Goal: Task Accomplishment & Management: Use online tool/utility

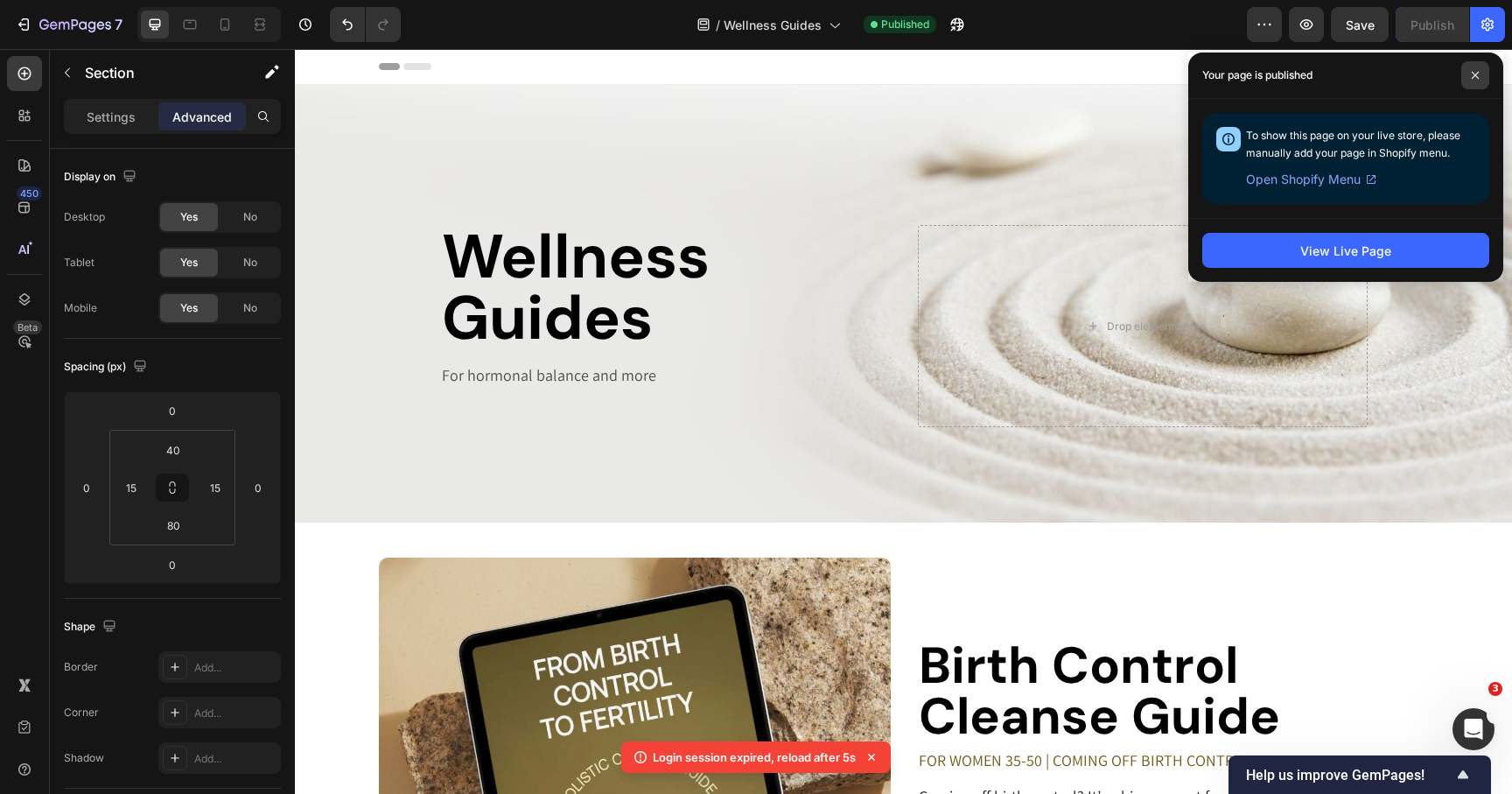
click at [1474, 83] on span at bounding box center [1475, 75] width 28 height 28
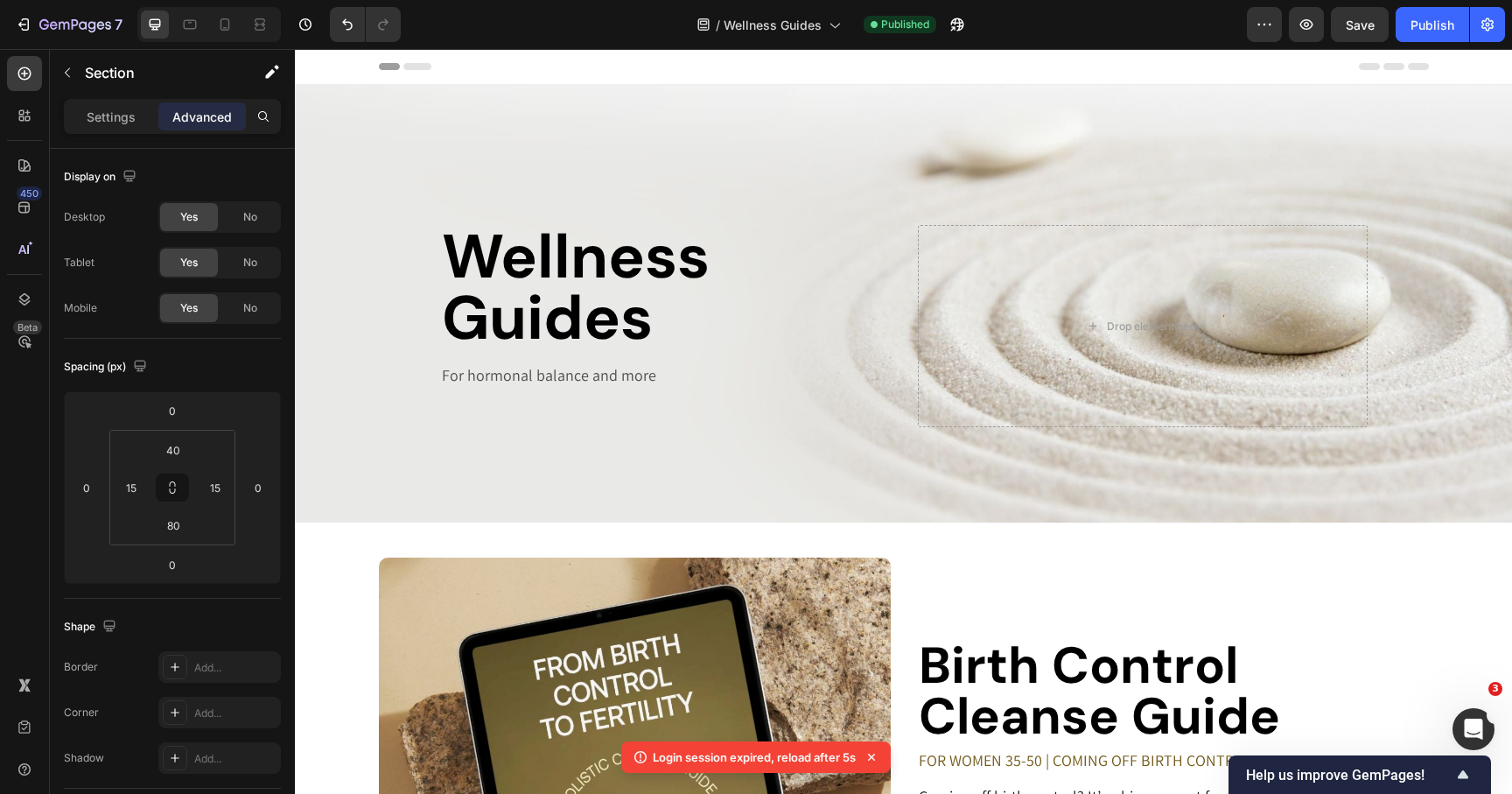
click at [718, 767] on div "Login session expired, reload after 5s" at bounding box center [756, 757] width 269 height 31
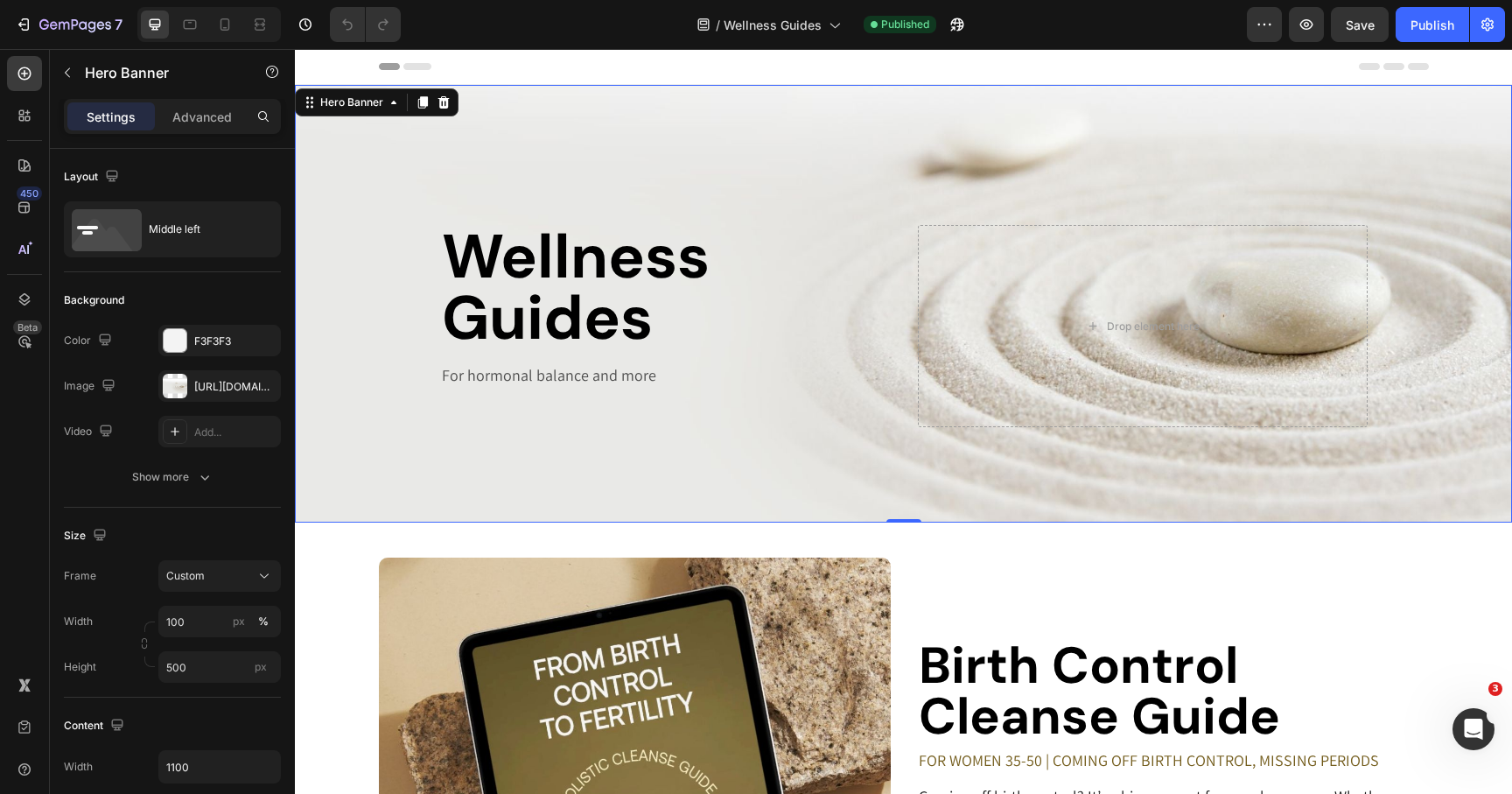
click at [476, 184] on div "Wellness Guides Heading For hormonal balance and more Text Block Drop element h…" at bounding box center [904, 303] width 962 height 247
click at [194, 383] on div "[URL][DOMAIN_NAME]" at bounding box center [219, 386] width 50 height 16
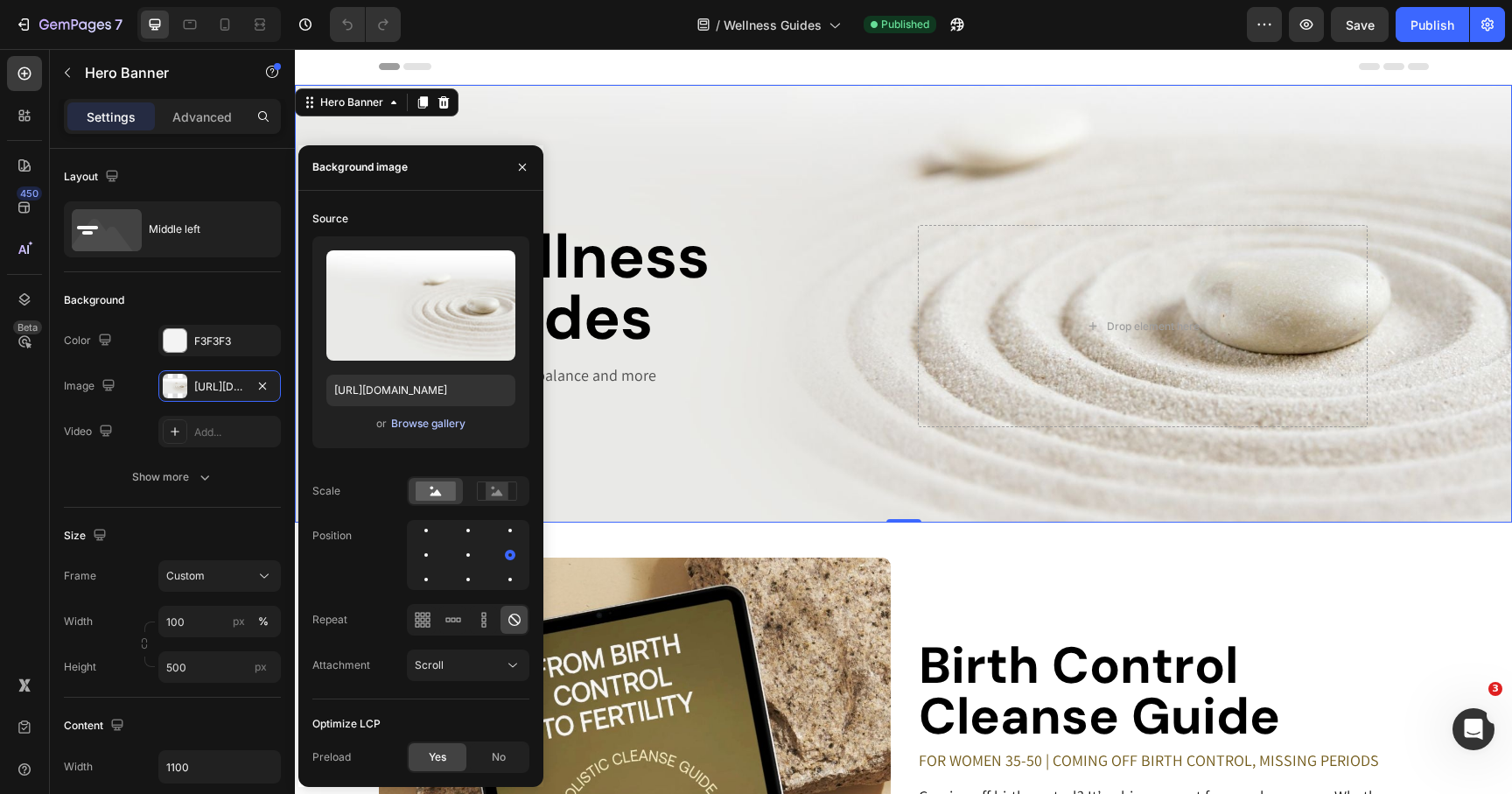
click at [395, 425] on div "Browse gallery" at bounding box center [428, 424] width 74 height 16
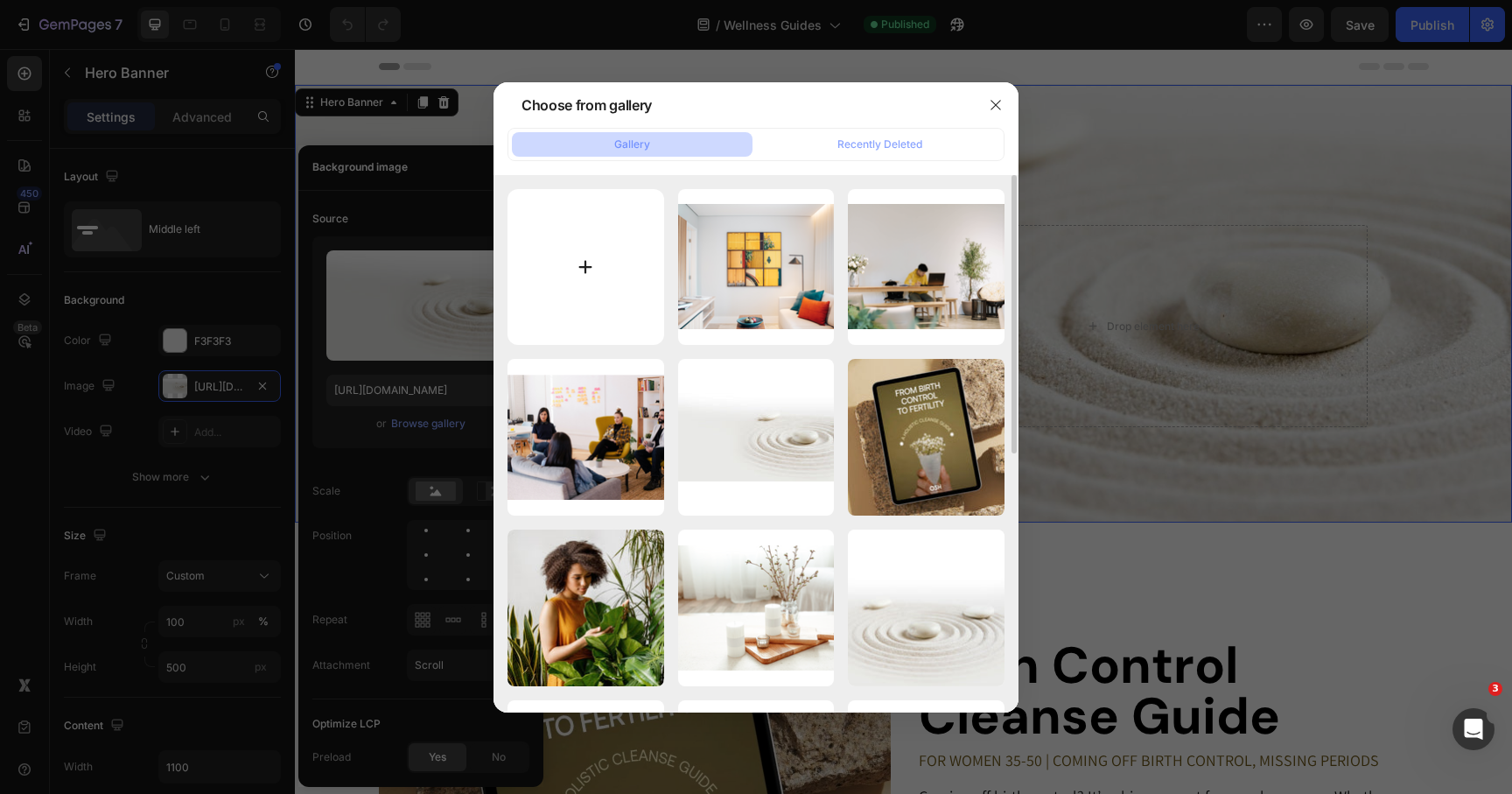
click at [617, 250] on input "file" at bounding box center [586, 267] width 157 height 157
type input "C:\fakepath\2-1920x1080.jpg"
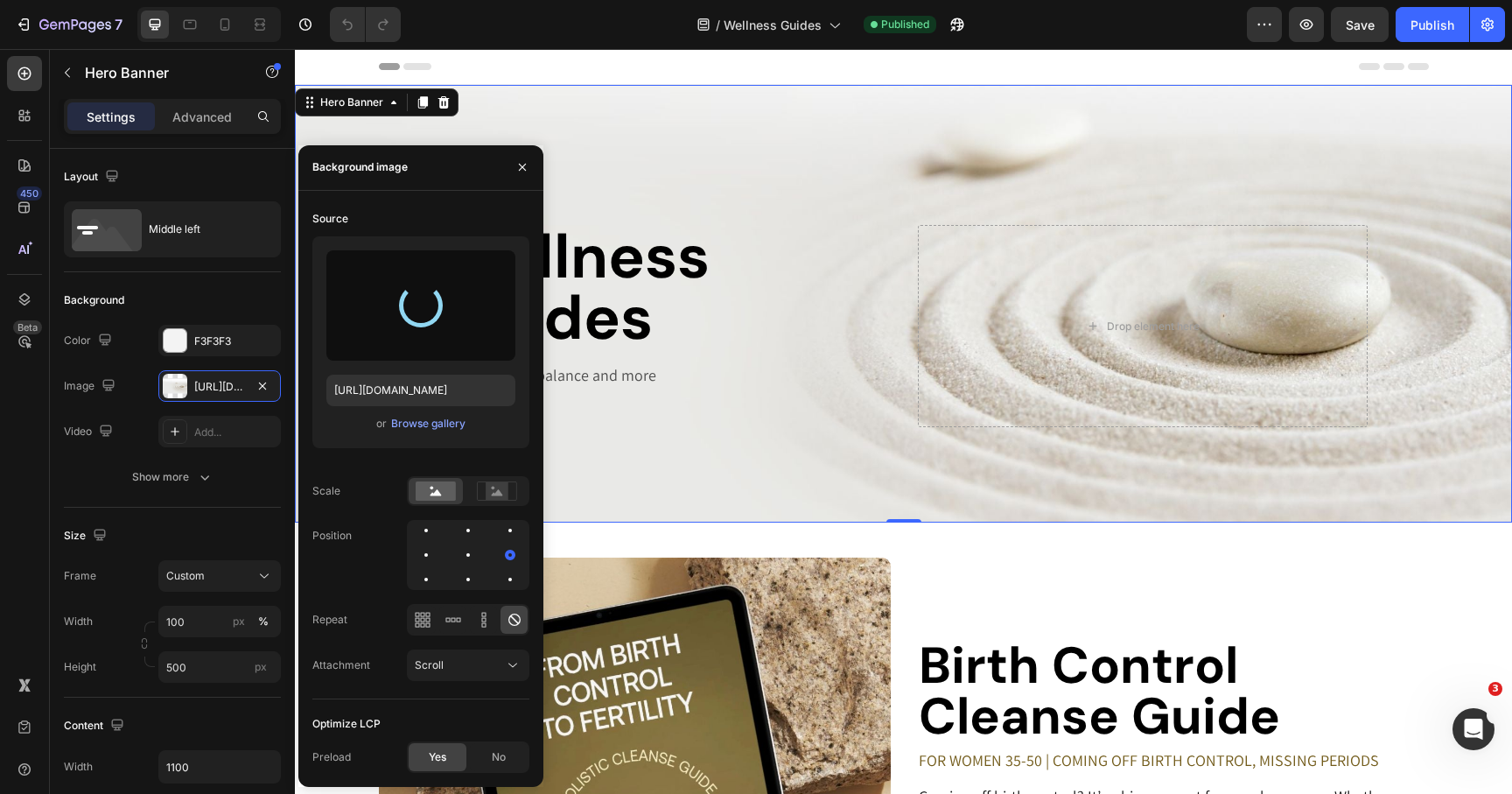
type input "[URL][DOMAIN_NAME]"
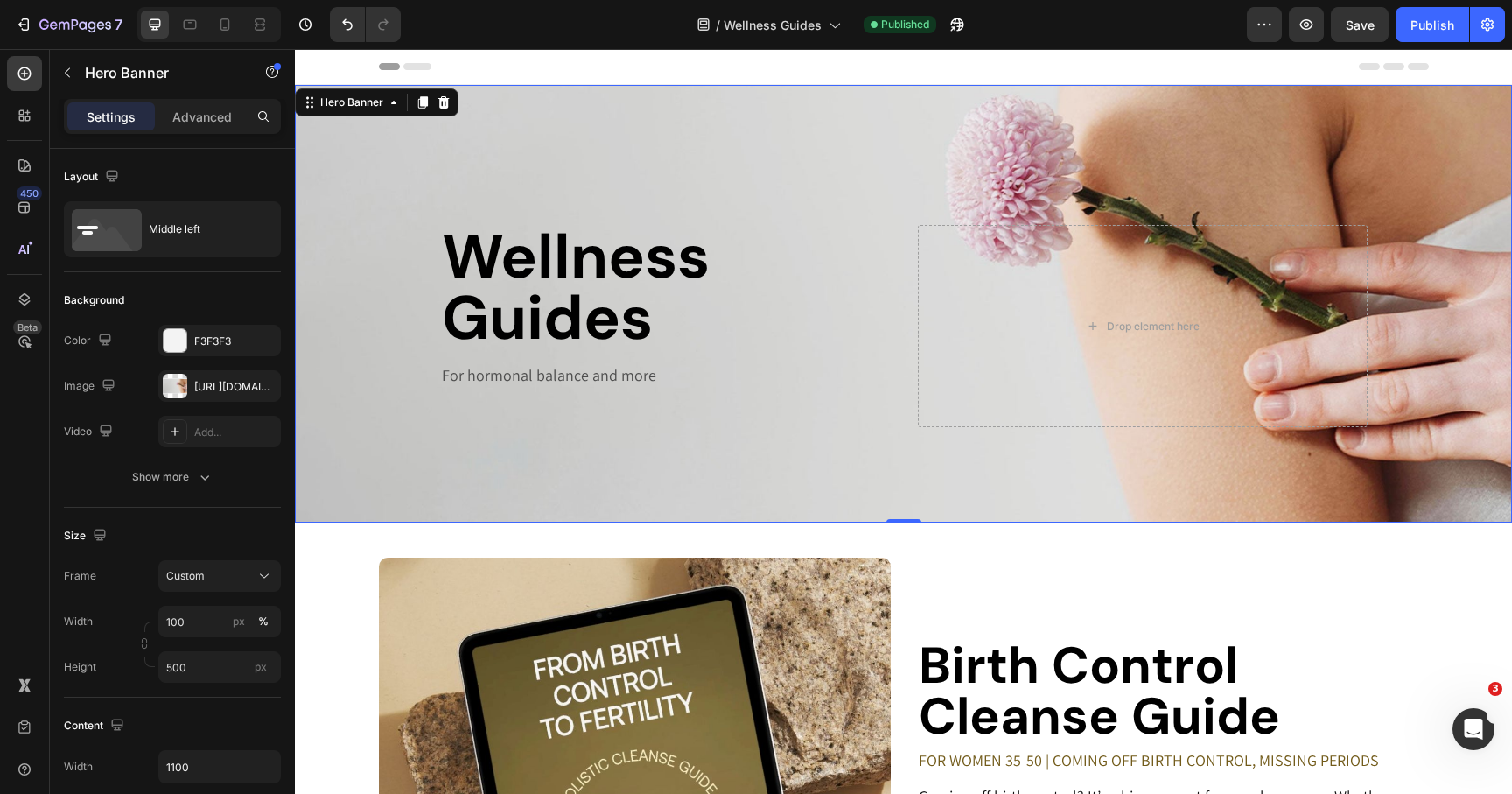
click at [394, 427] on div "Background Image" at bounding box center [904, 303] width 1217 height 437
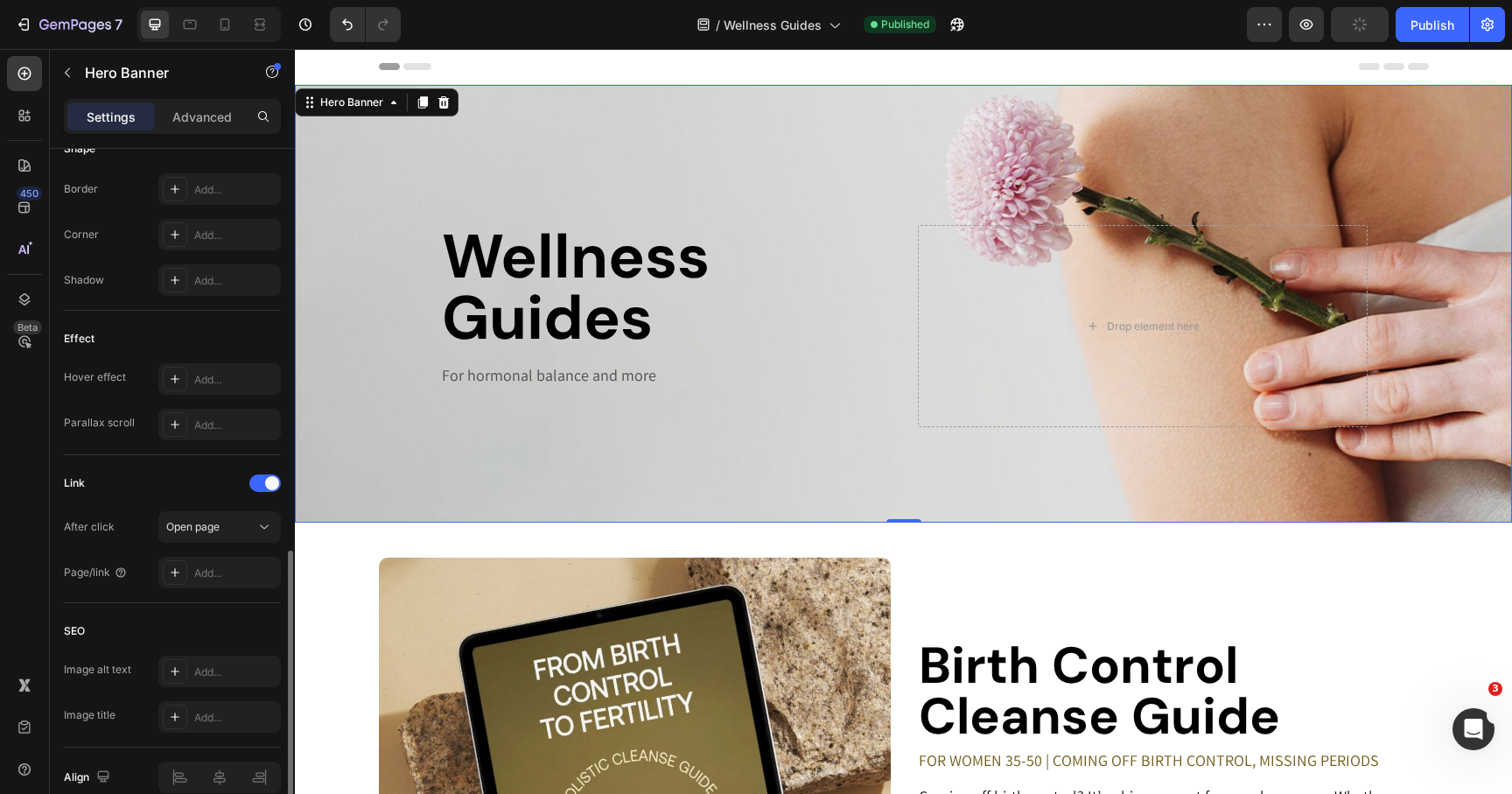
scroll to position [852, 0]
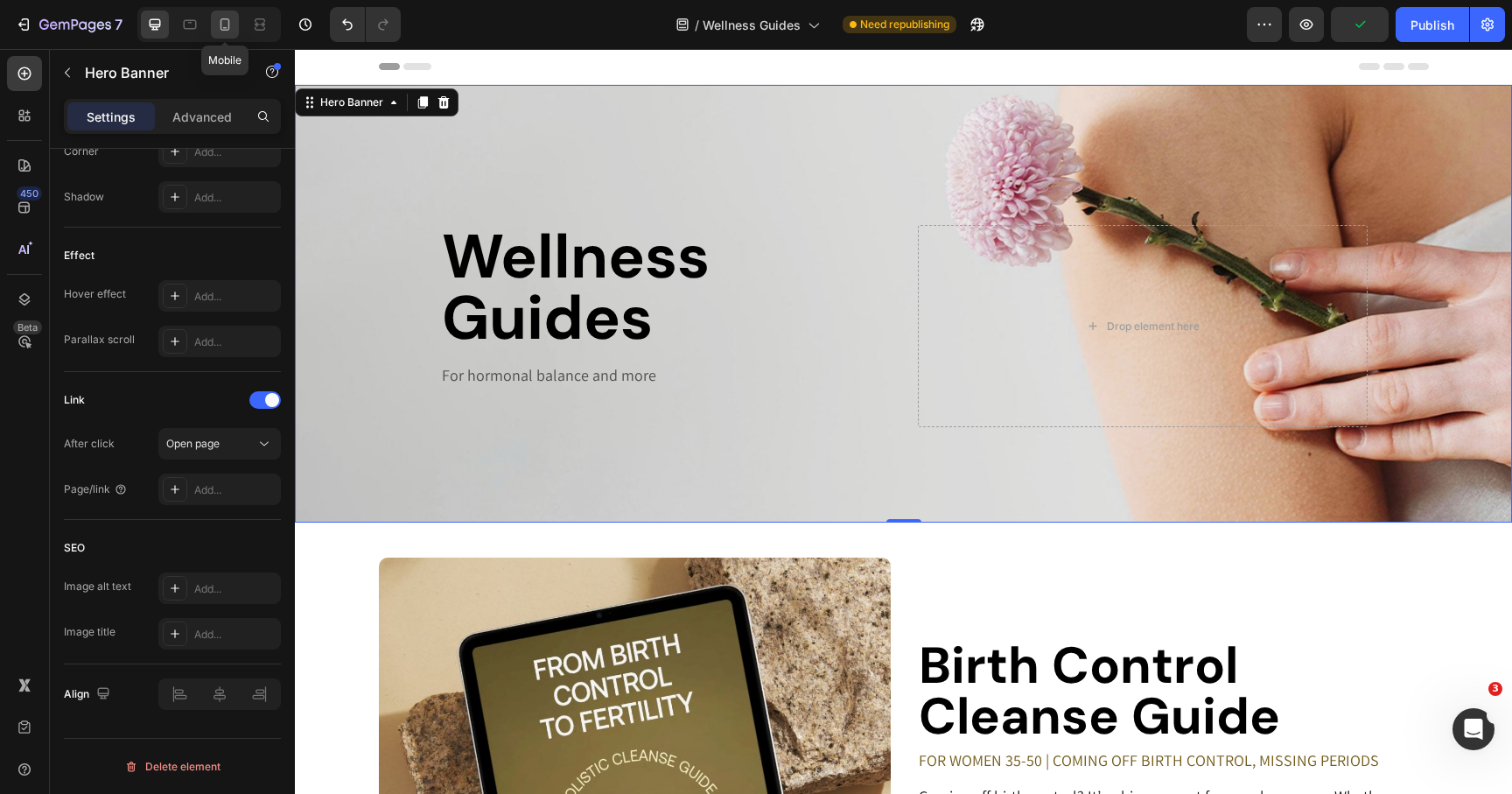
click at [226, 27] on icon at bounding box center [225, 24] width 17 height 17
type input "100%"
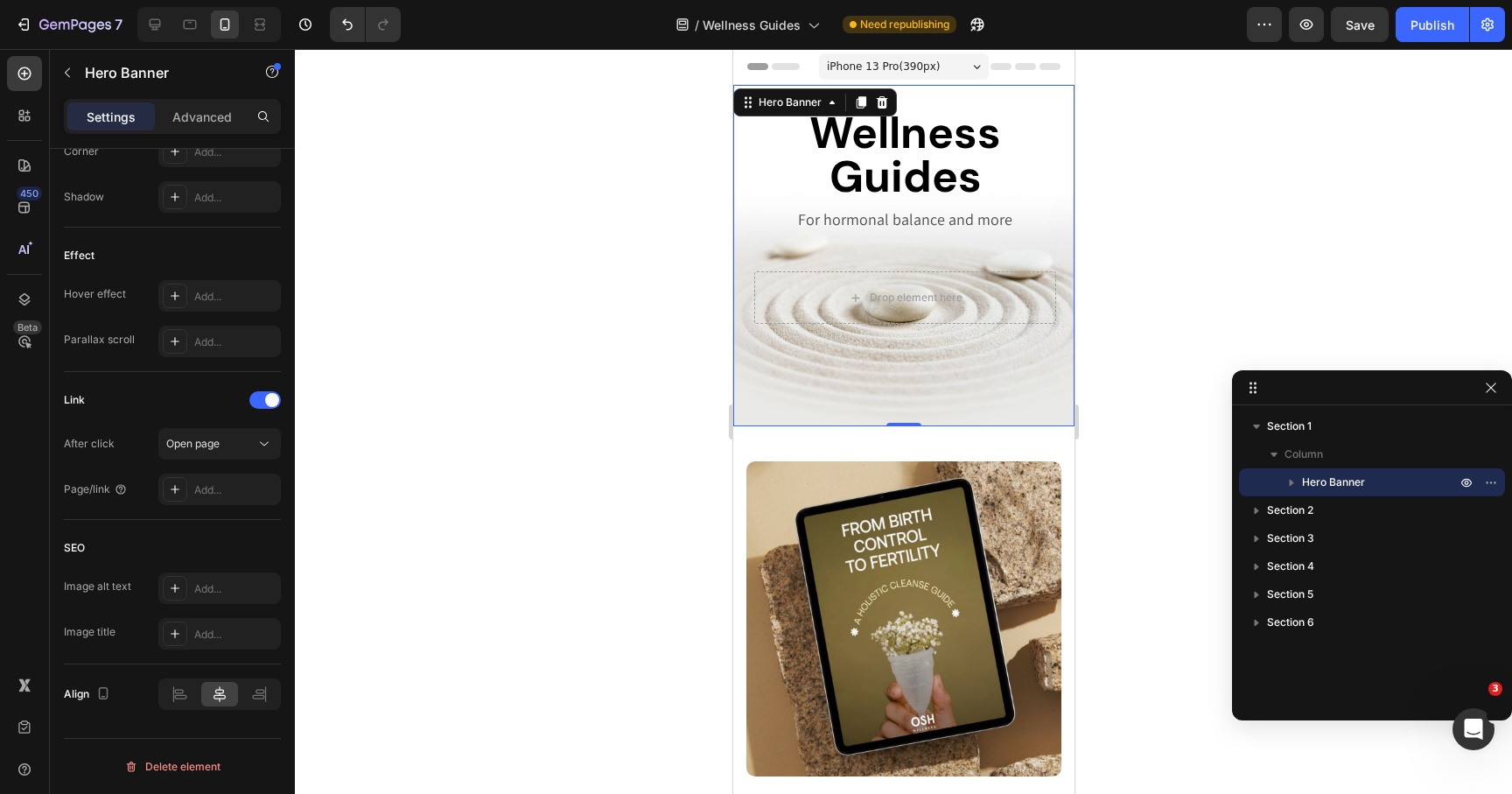
click at [753, 253] on div "Wellness Guides Heading For hormonal balance and more Text Block" at bounding box center [904, 190] width 301 height 162
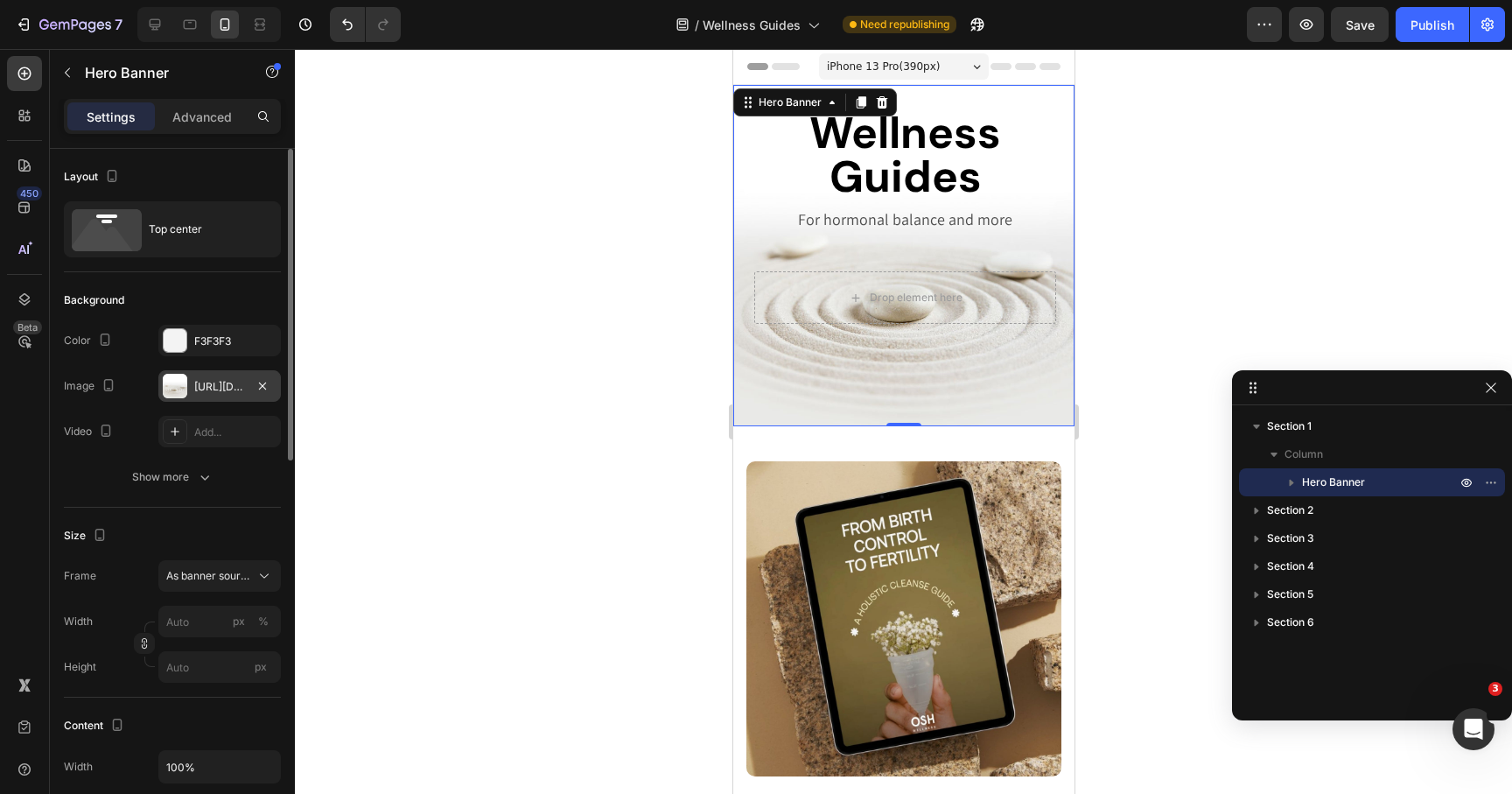
click at [179, 394] on div at bounding box center [175, 386] width 25 height 25
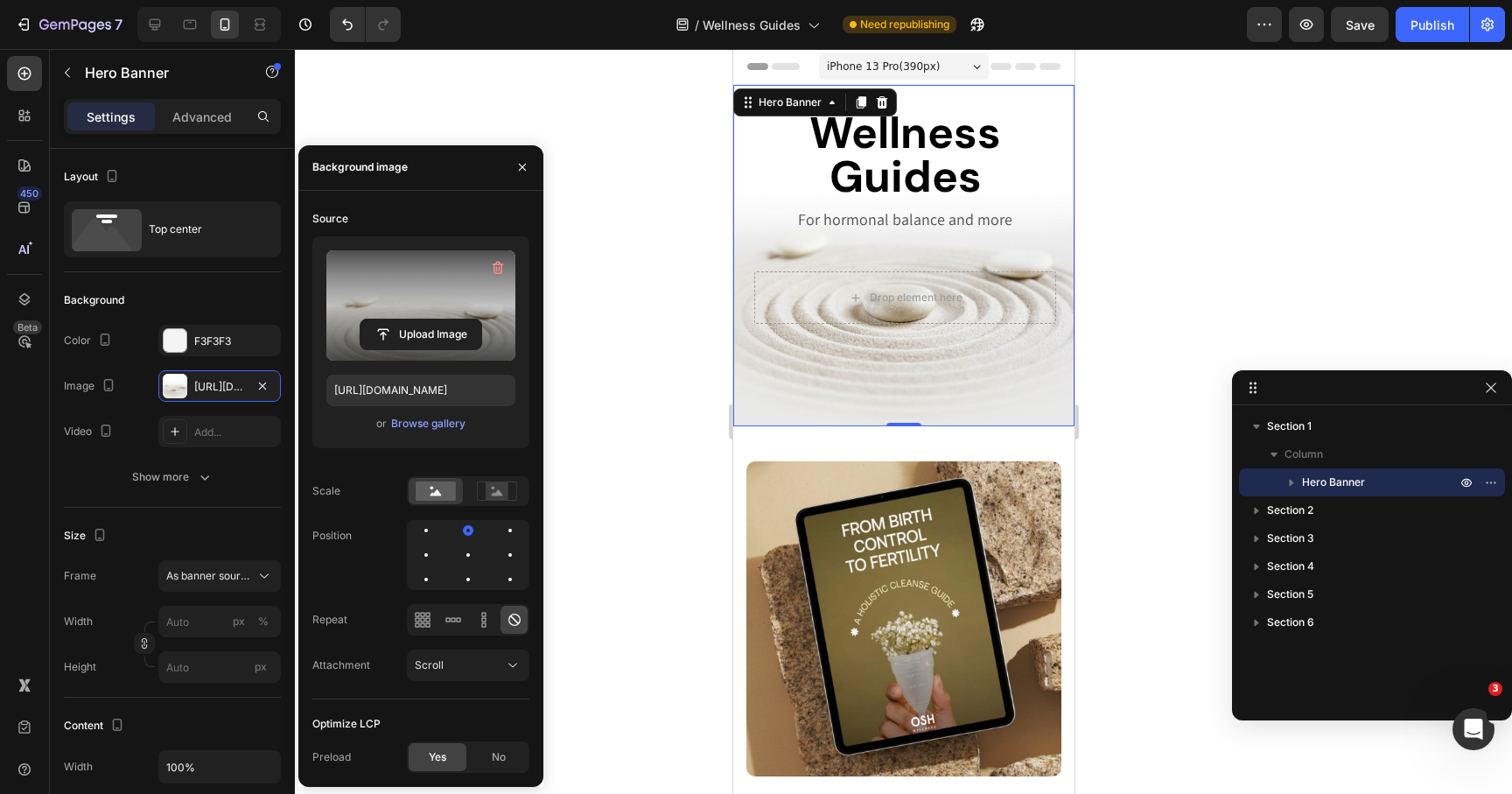
click at [392, 317] on label at bounding box center [421, 305] width 189 height 110
click at [392, 320] on input "file" at bounding box center [421, 335] width 121 height 29
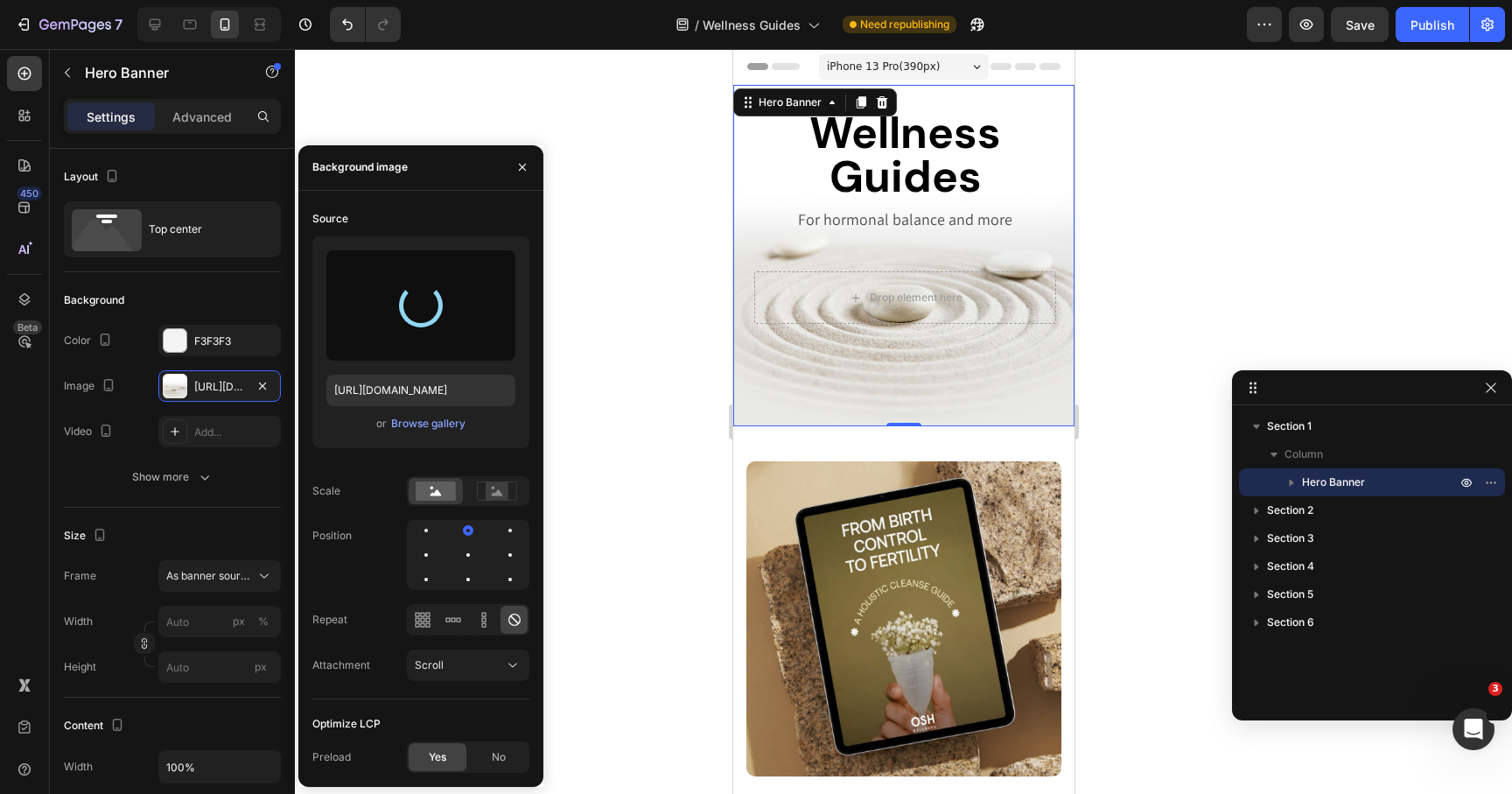
type input "[URL][DOMAIN_NAME]"
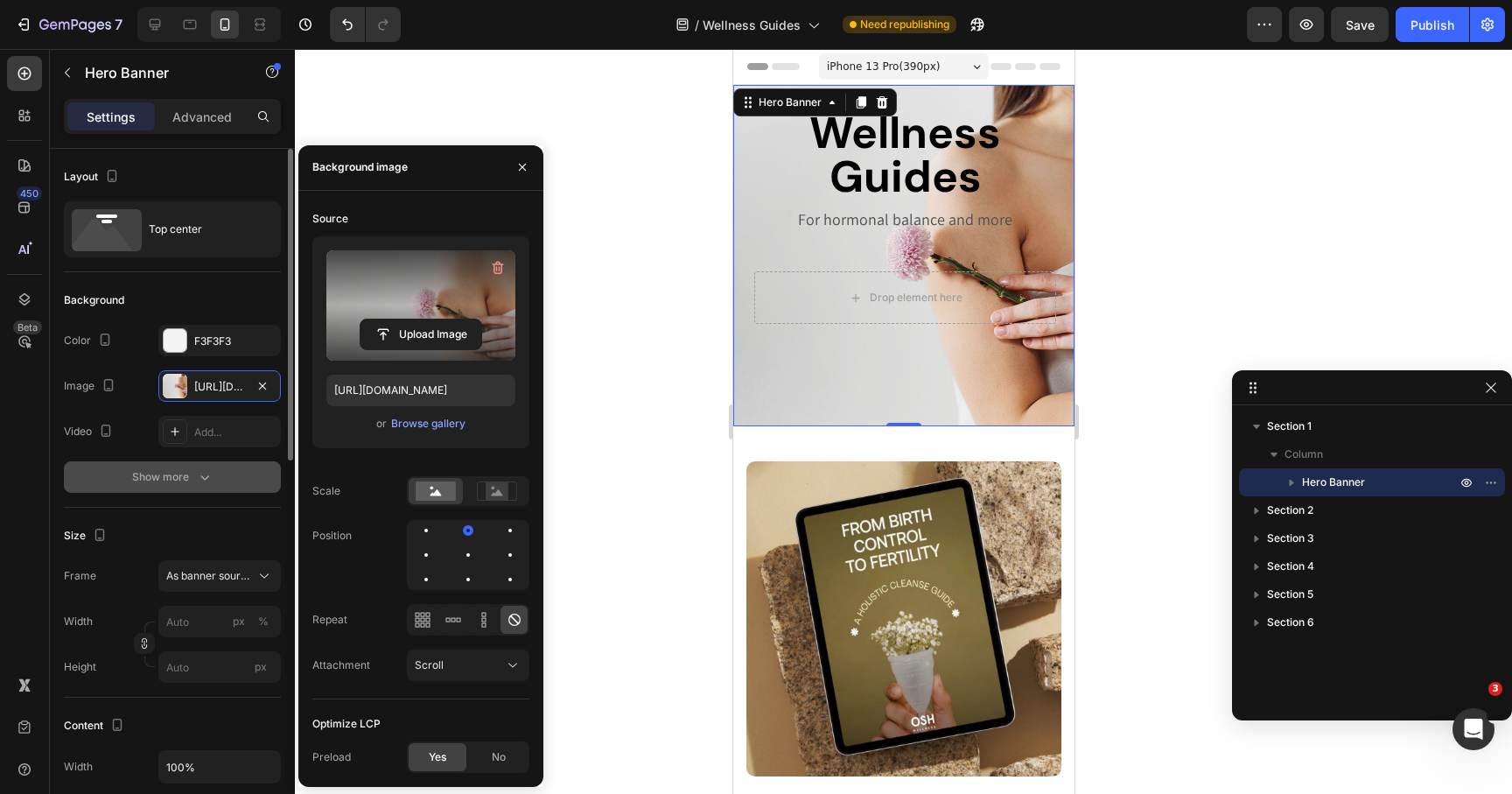
click at [211, 475] on icon "button" at bounding box center [204, 477] width 17 height 17
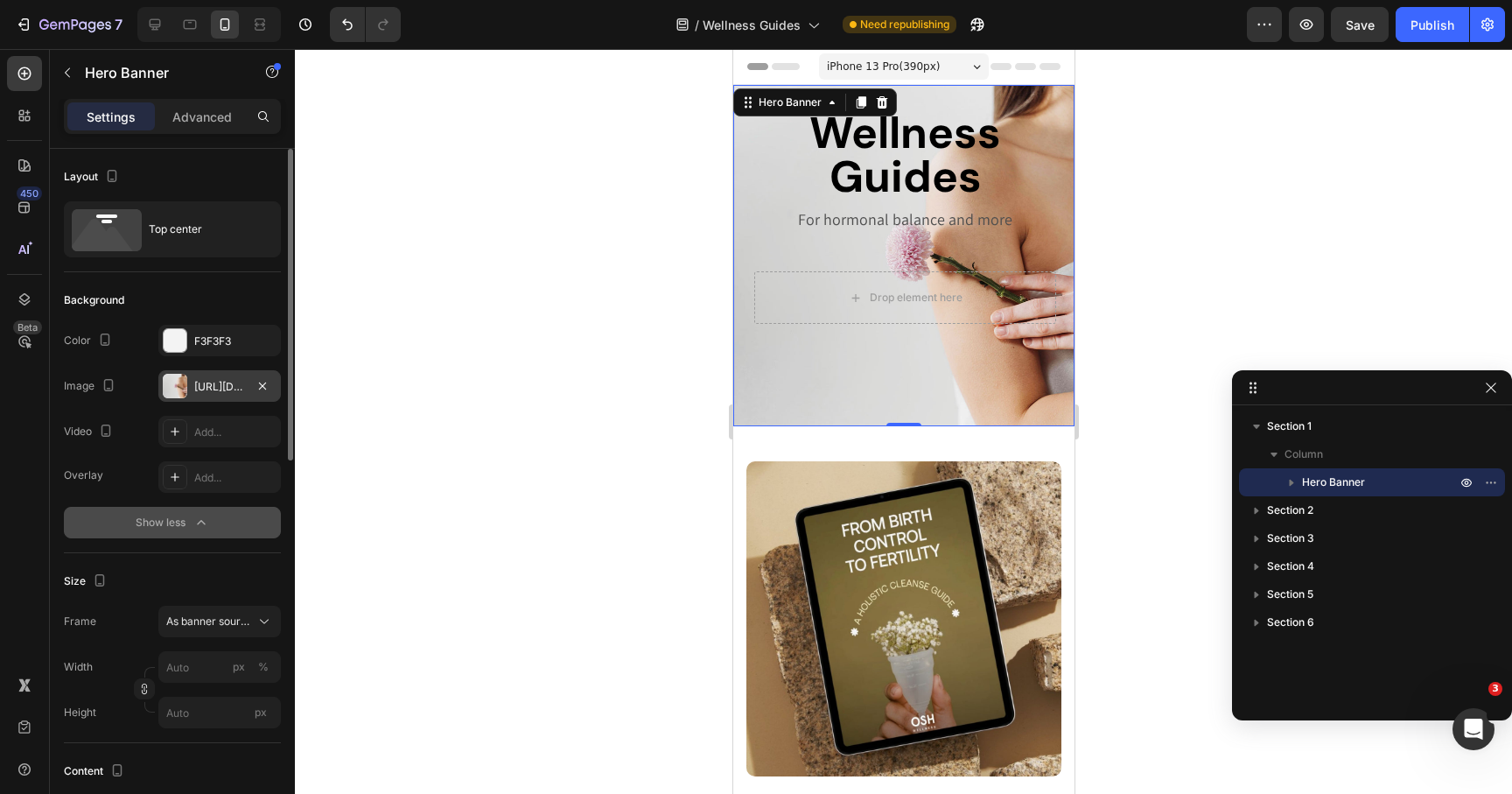
click at [218, 379] on div "[URL][DOMAIN_NAME]" at bounding box center [219, 386] width 50 height 16
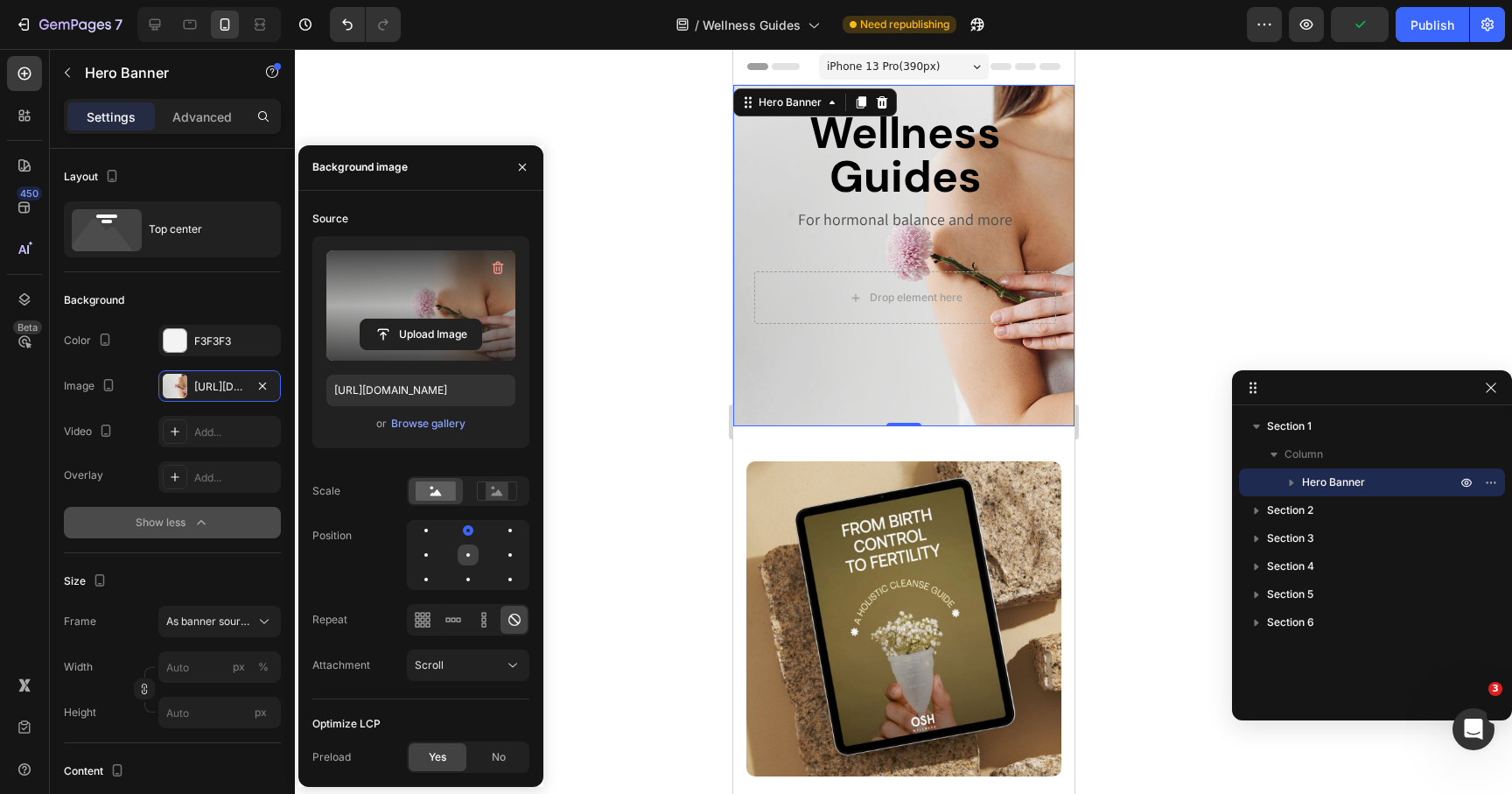
click at [468, 558] on div at bounding box center [467, 555] width 21 height 21
click at [219, 608] on button "As banner source" at bounding box center [220, 622] width 123 height 31
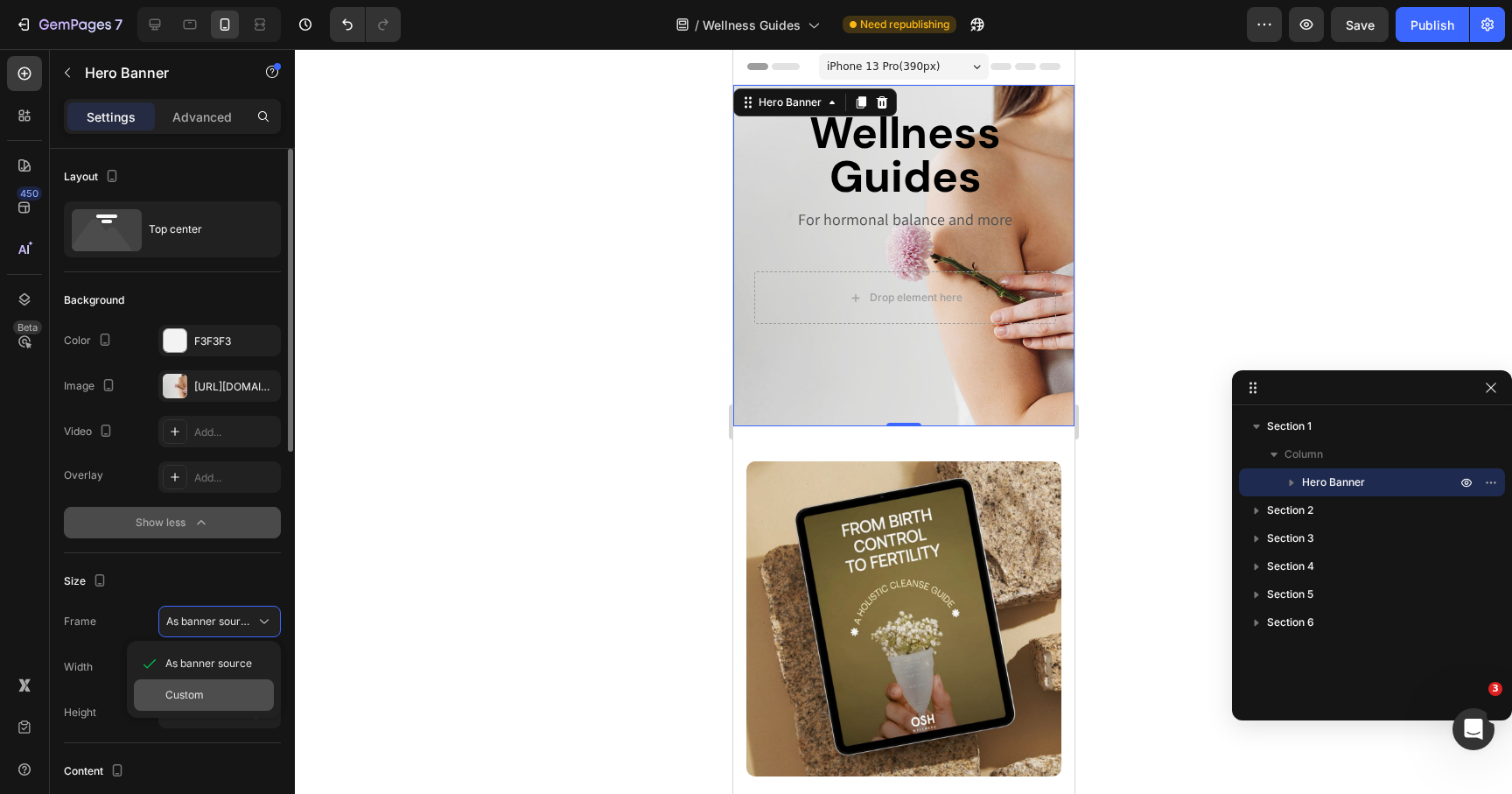
click at [188, 688] on span "Custom" at bounding box center [184, 695] width 38 height 16
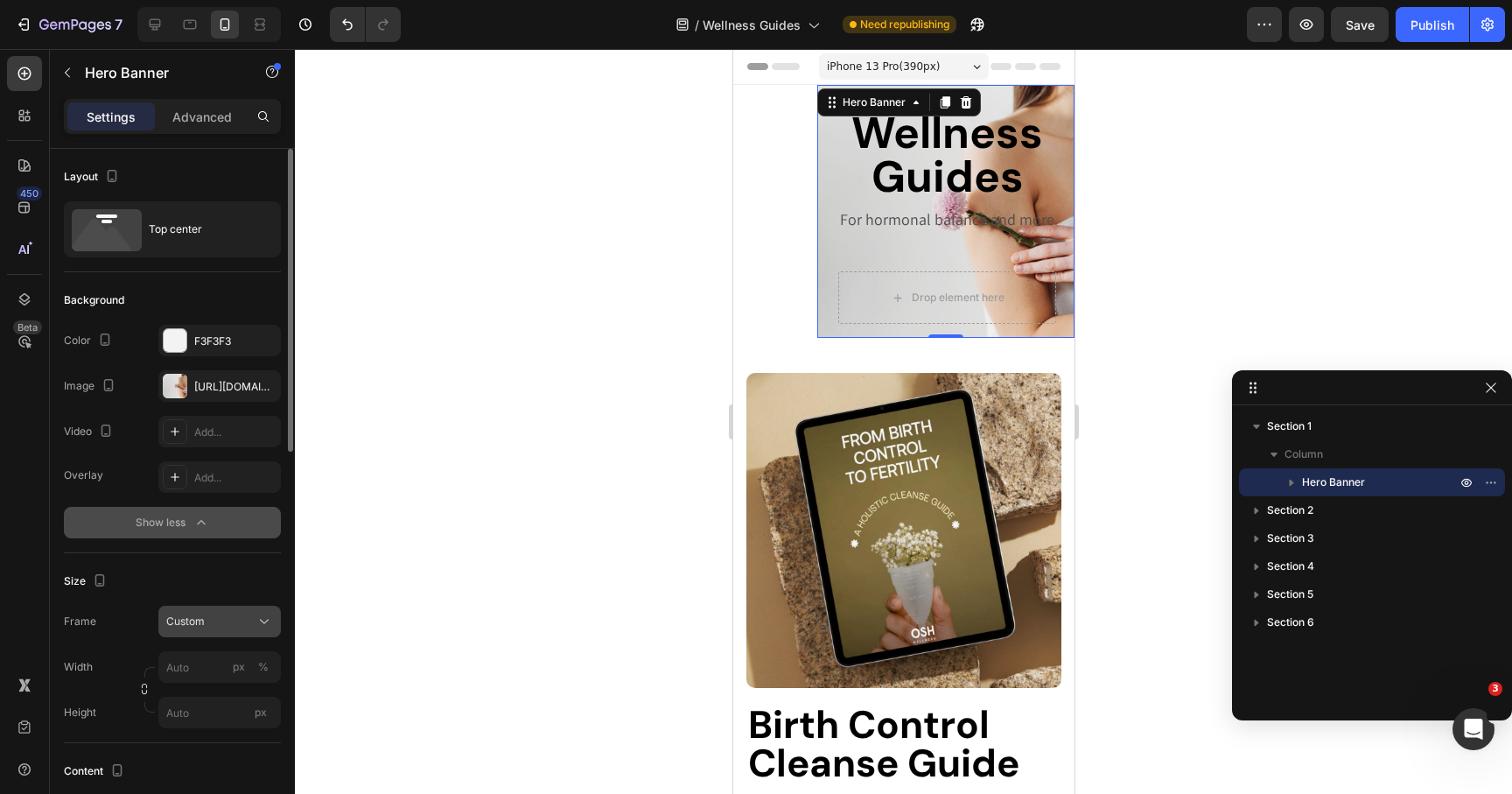
click at [219, 631] on button "Custom" at bounding box center [220, 622] width 123 height 31
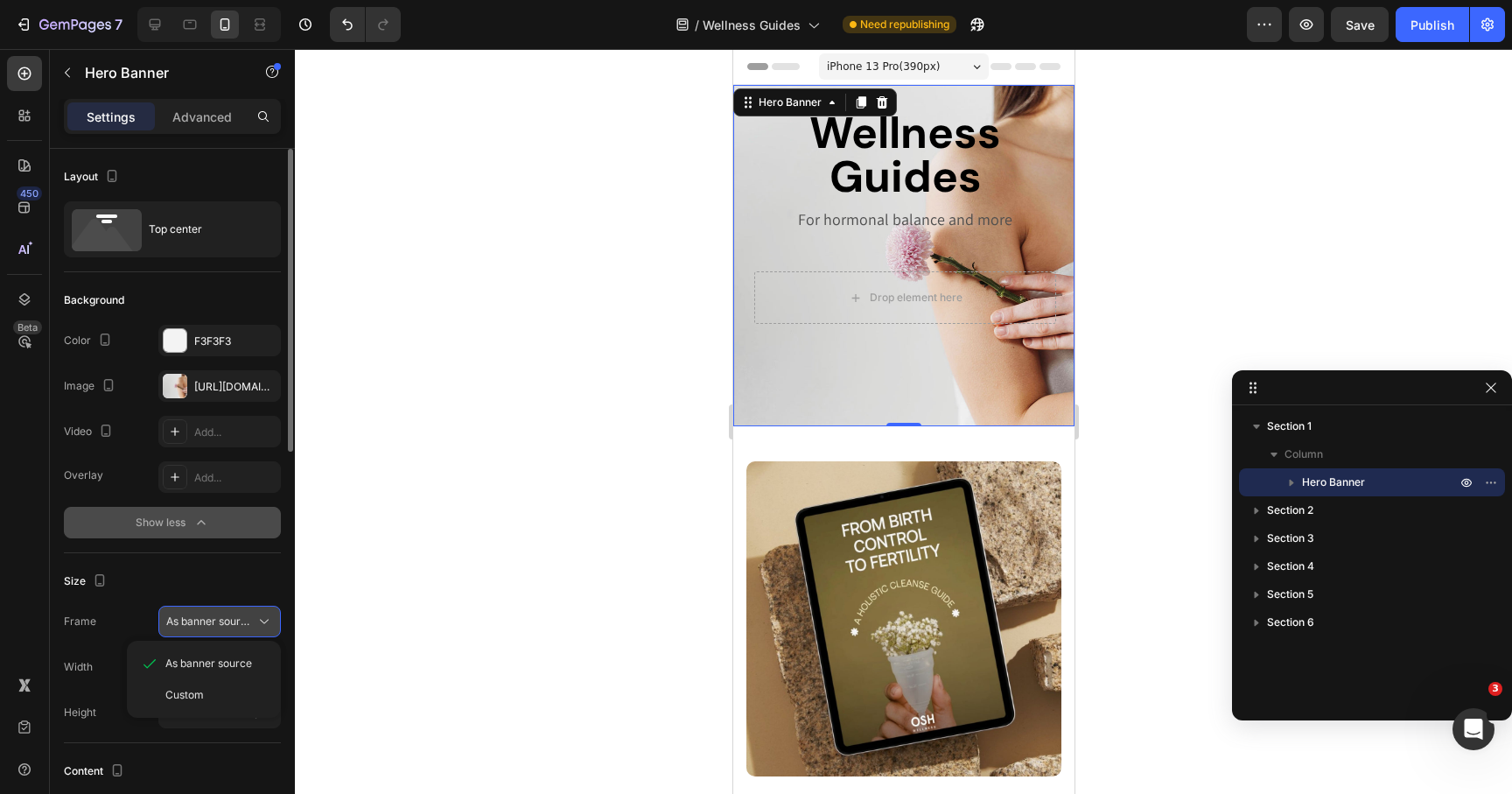
click at [219, 626] on span "As banner source" at bounding box center [209, 621] width 86 height 16
click at [892, 154] on h2 "Wellness Guides" at bounding box center [904, 154] width 301 height 91
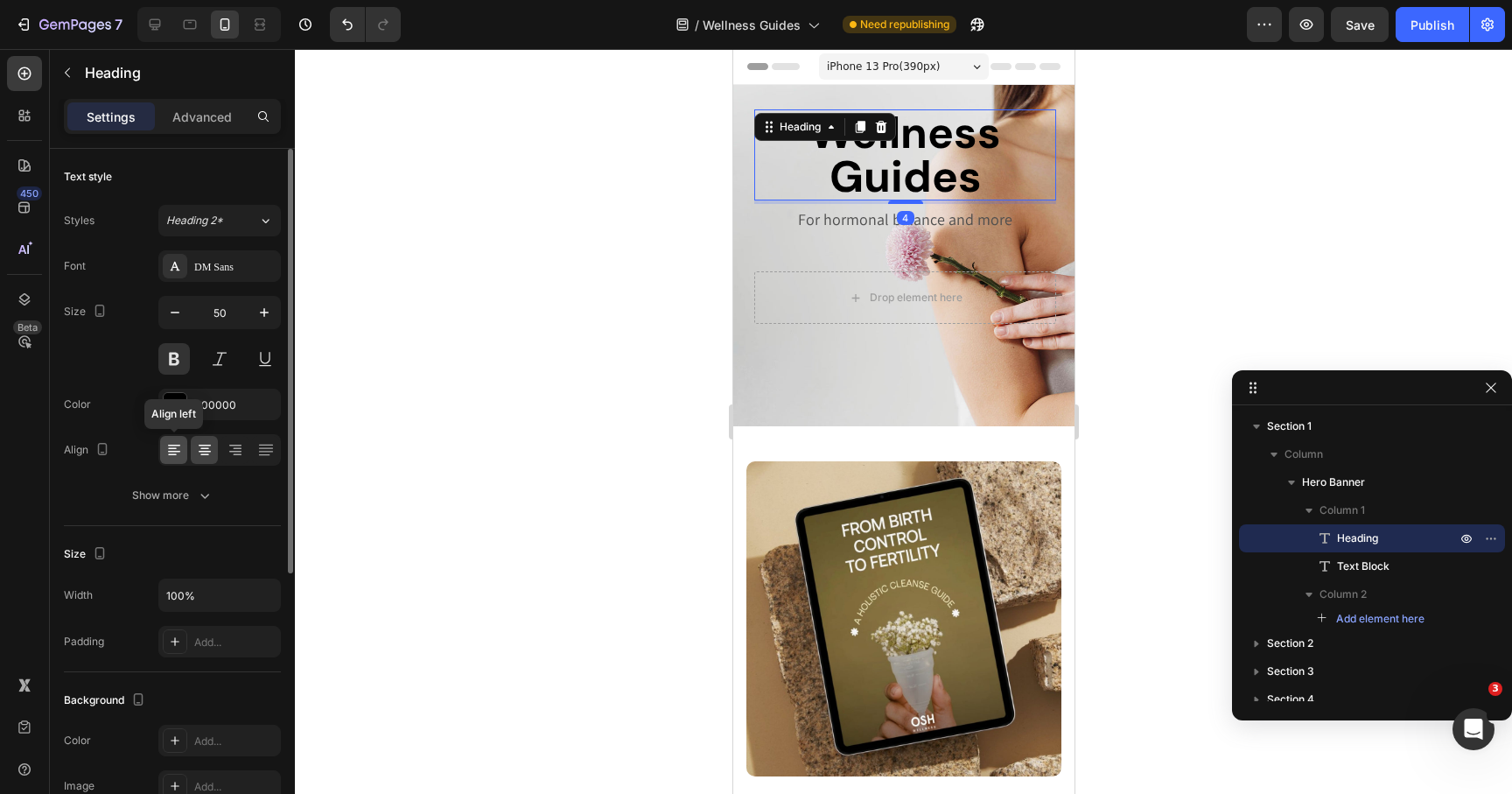
click at [173, 448] on icon at bounding box center [172, 449] width 9 height 2
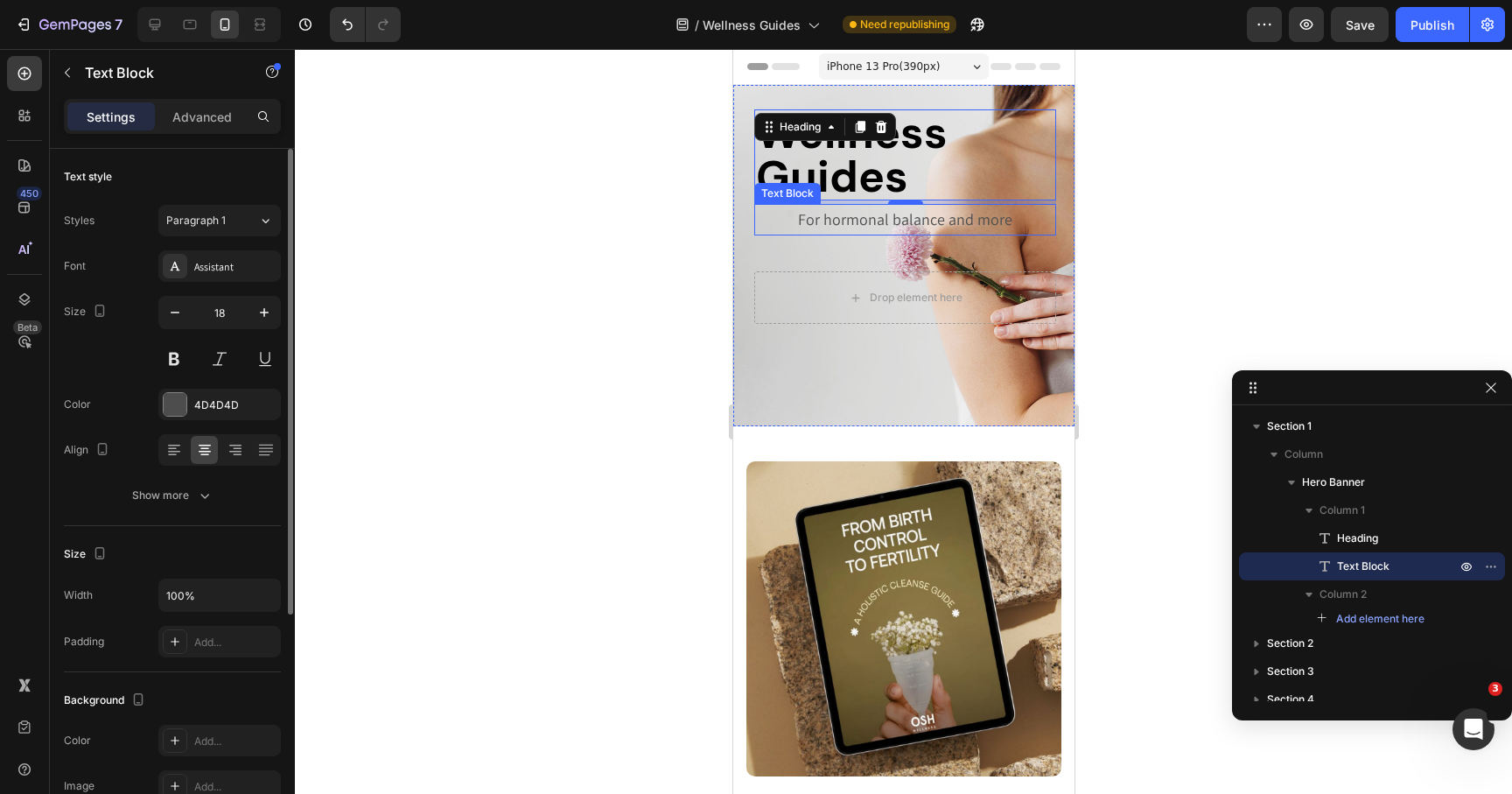
click at [829, 224] on p "For hormonal balance and more" at bounding box center [904, 219] width 299 height 28
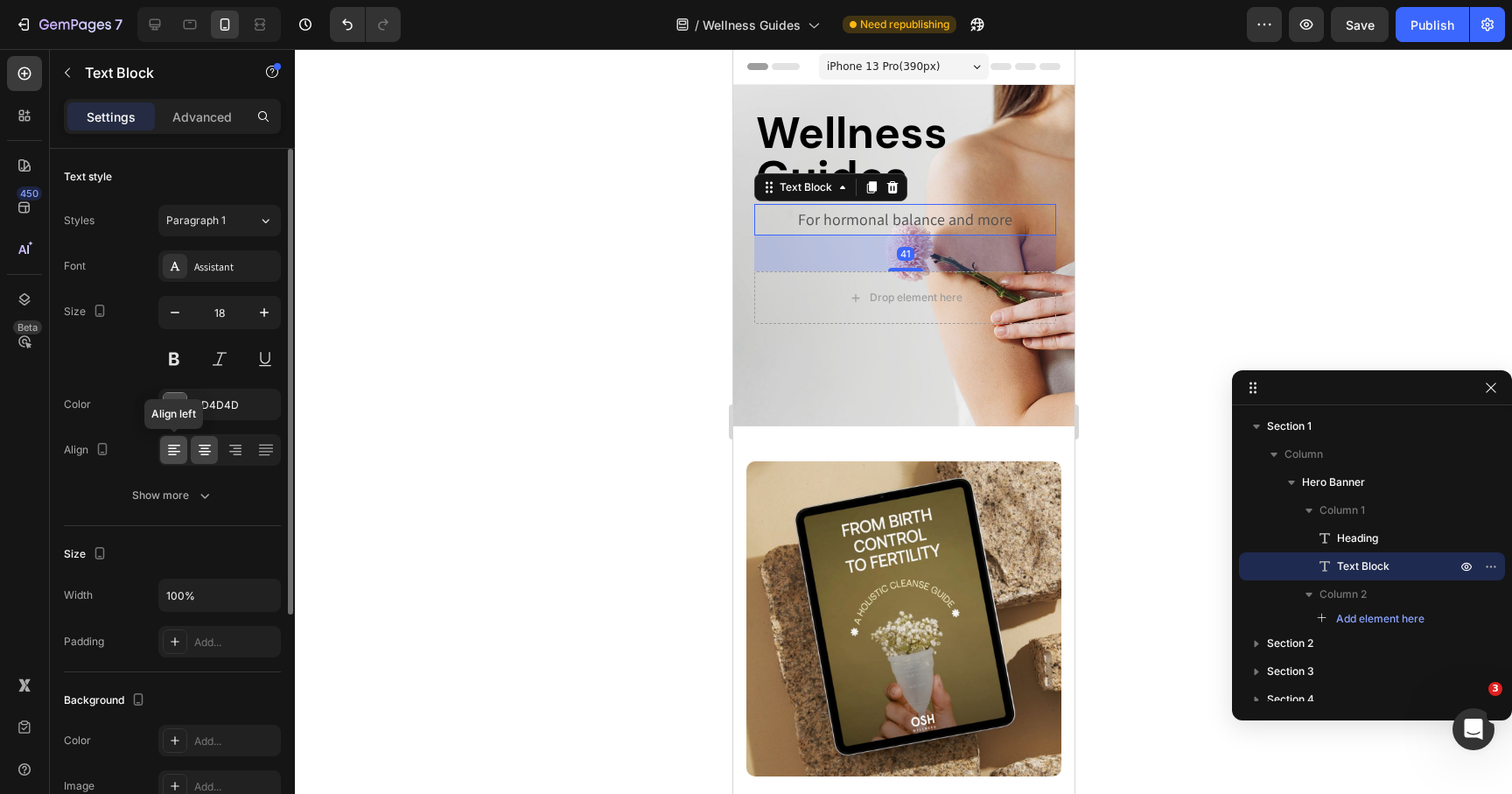
click at [170, 450] on icon at bounding box center [173, 449] width 17 height 17
click at [836, 116] on div "Wellness Guides Heading" at bounding box center [904, 154] width 301 height 91
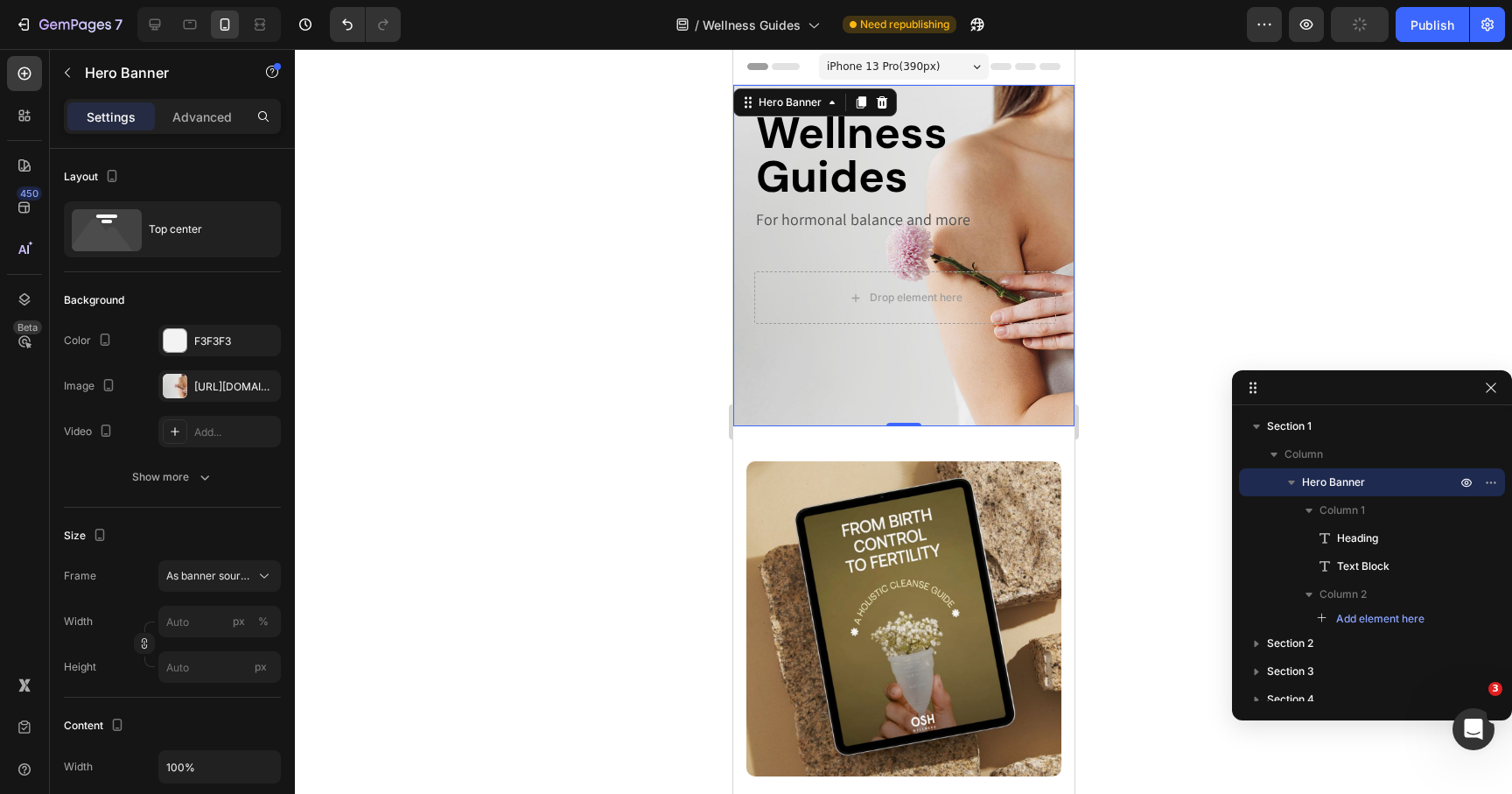
click at [811, 102] on div "Wellness Guides Heading For hormonal balance and more Text Block Drop element h…" at bounding box center [903, 256] width 341 height 341
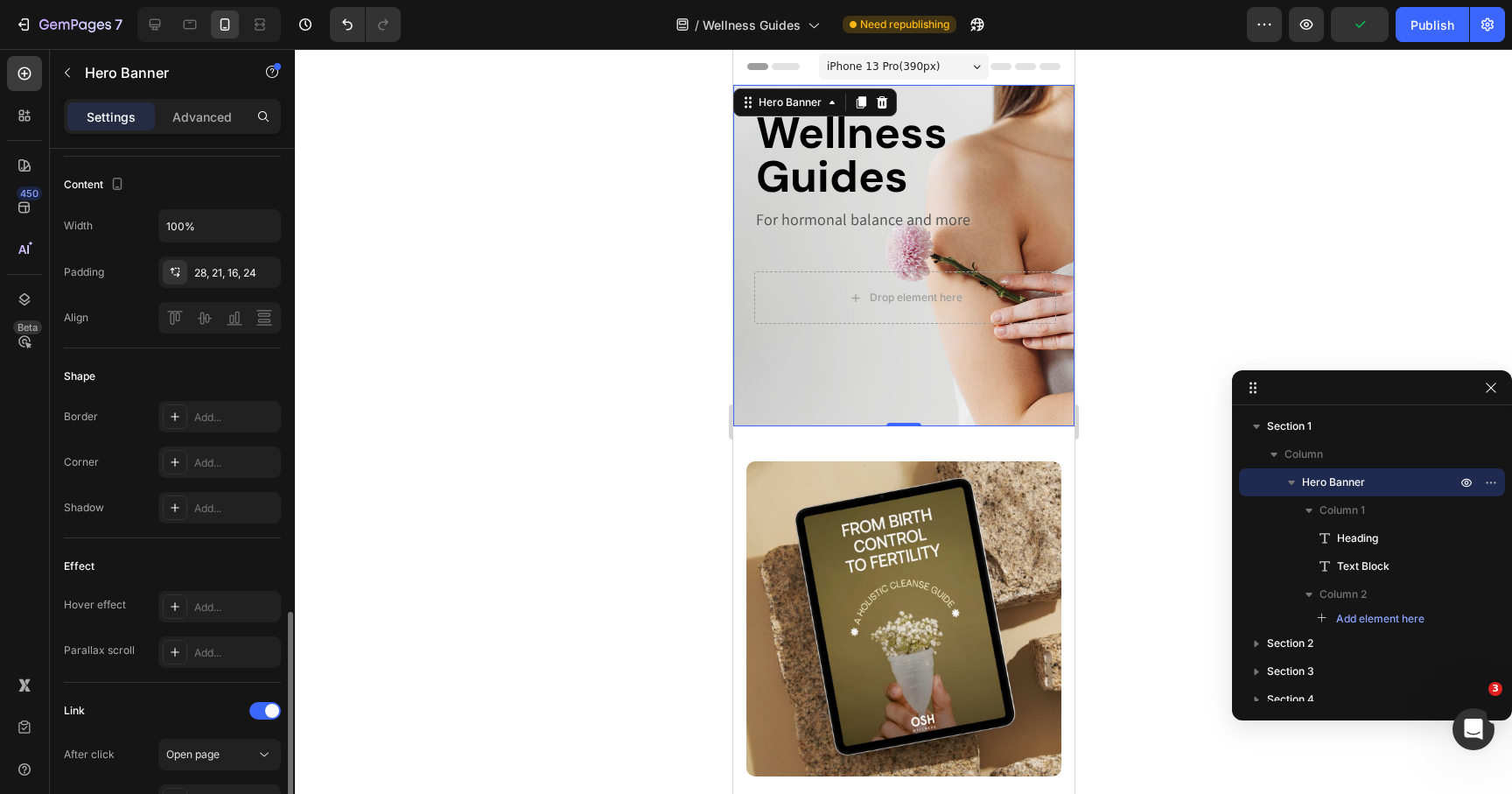
scroll to position [852, 0]
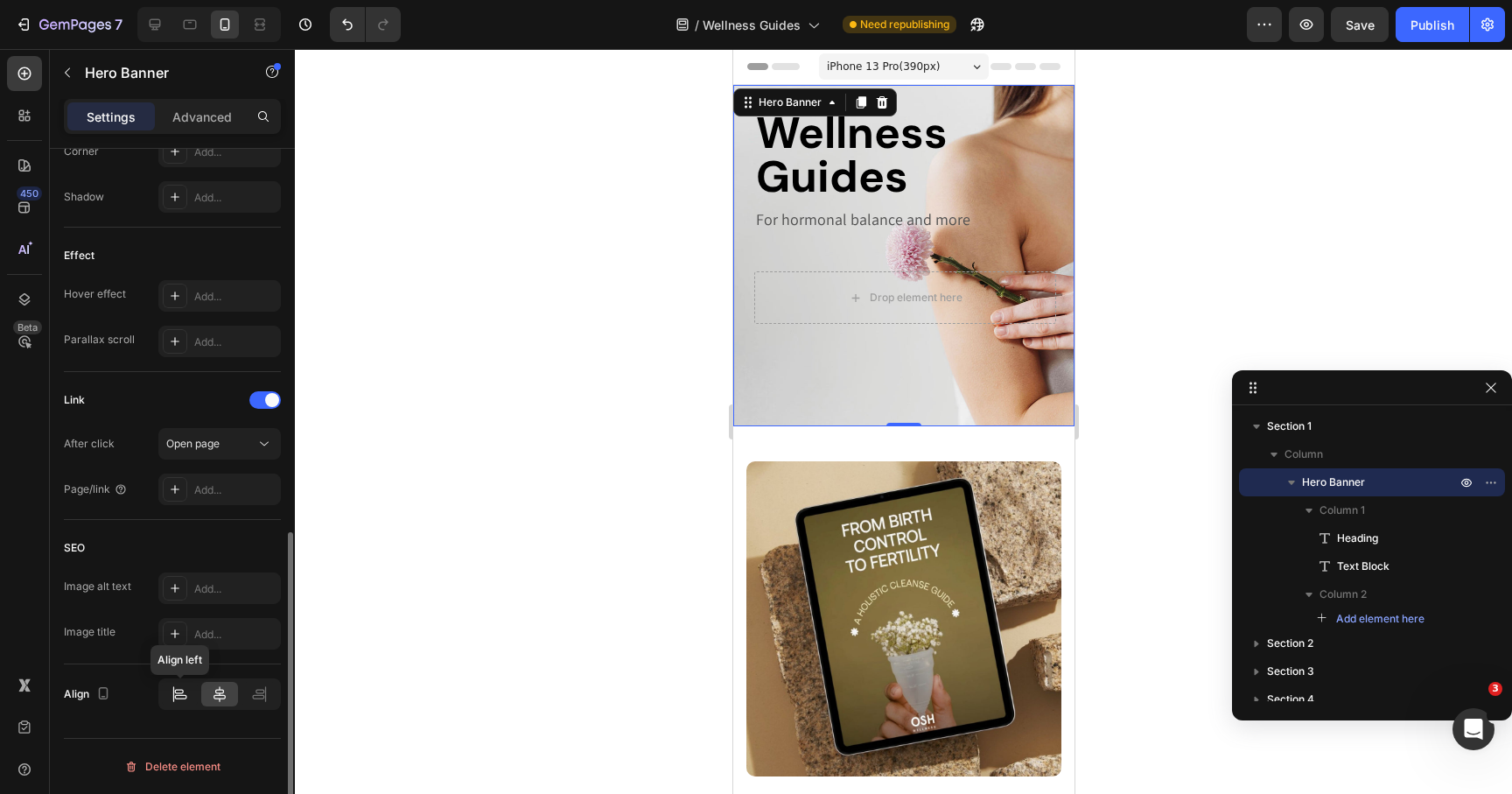
click at [178, 696] on icon at bounding box center [180, 694] width 18 height 17
click at [218, 690] on icon at bounding box center [219, 694] width 17 height 17
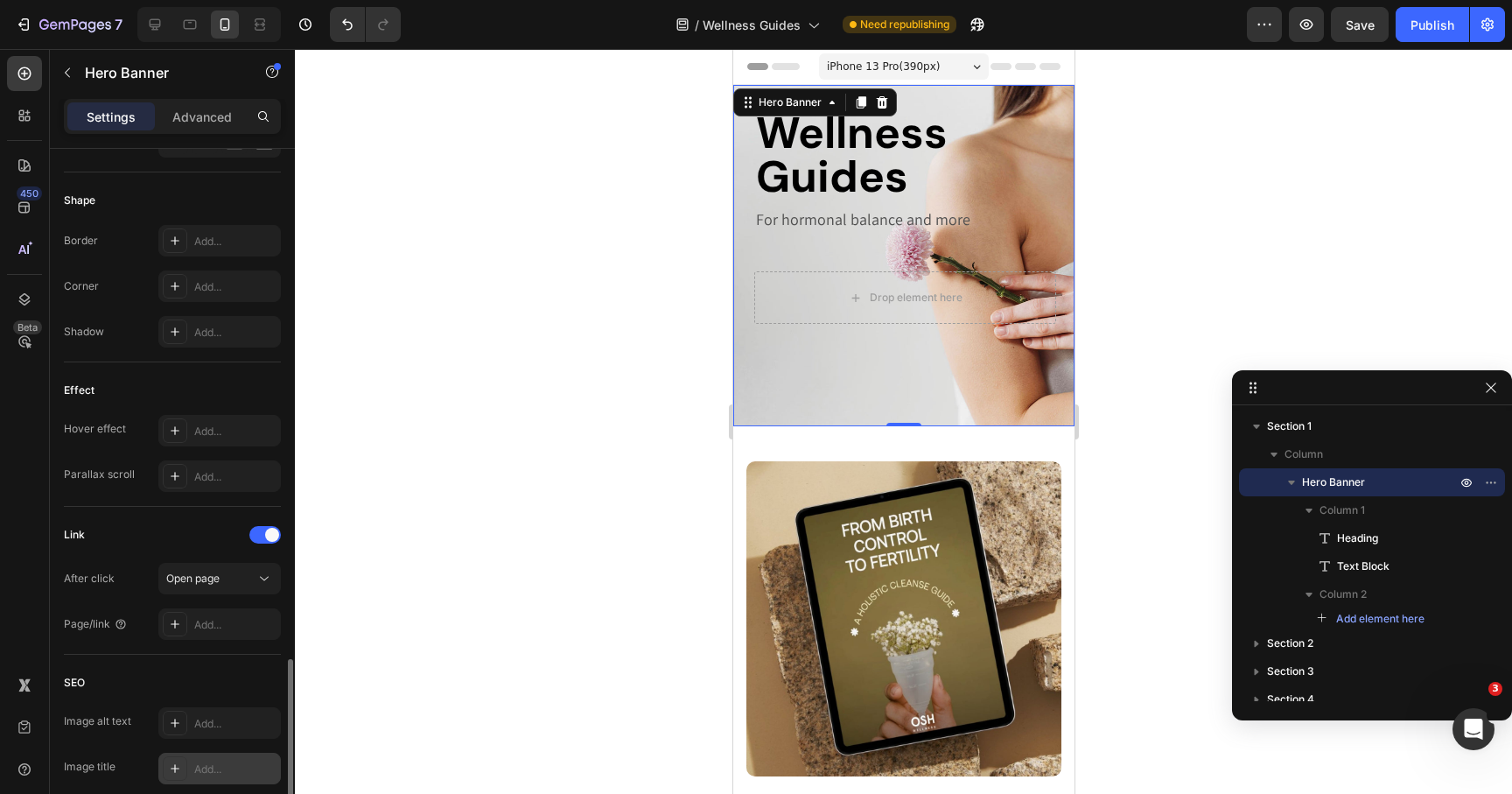
scroll to position [661, 0]
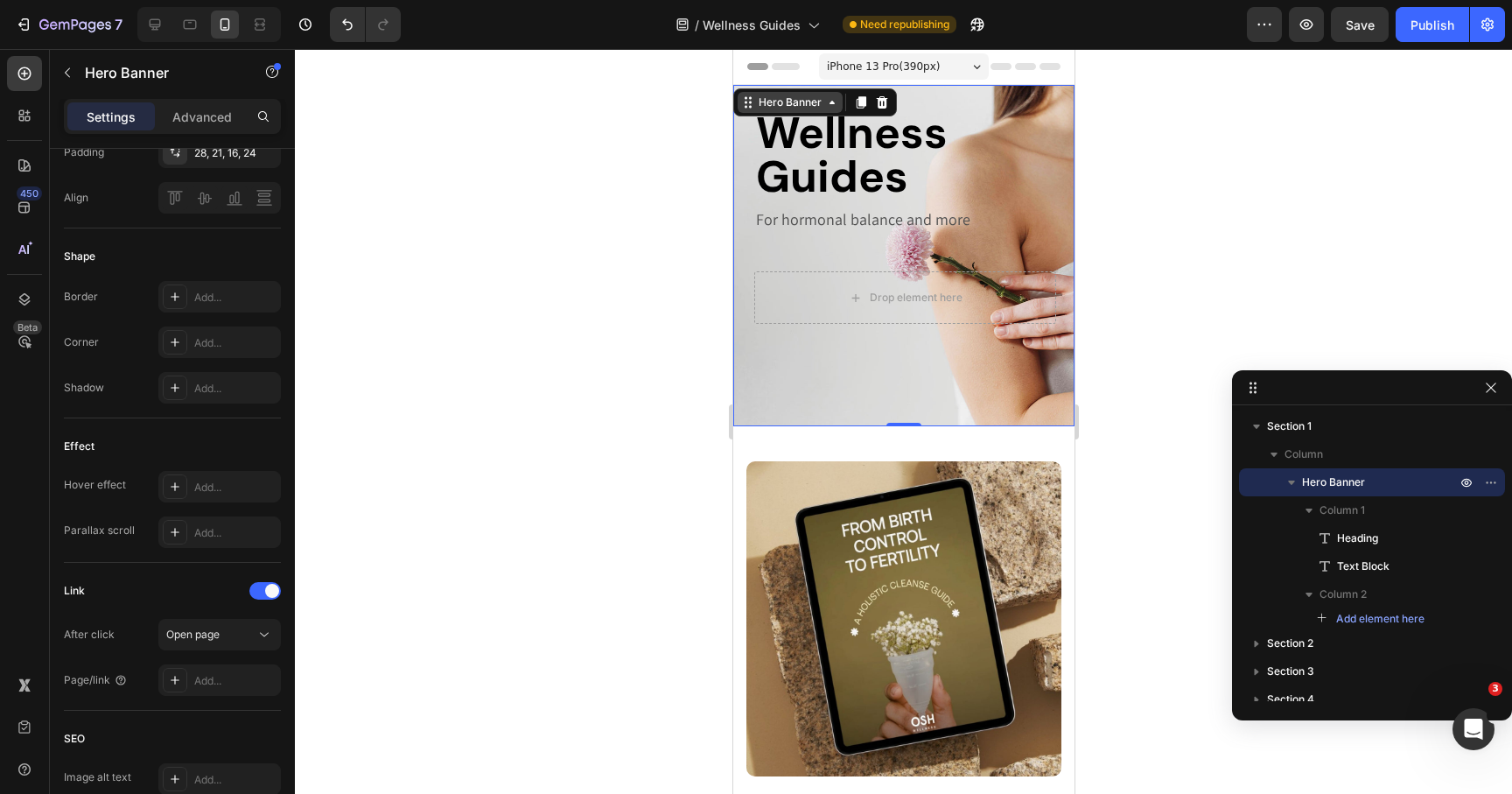
click at [822, 100] on div "Hero Banner" at bounding box center [789, 102] width 70 height 16
click at [795, 134] on div "Wellness Guides Heading" at bounding box center [904, 154] width 301 height 91
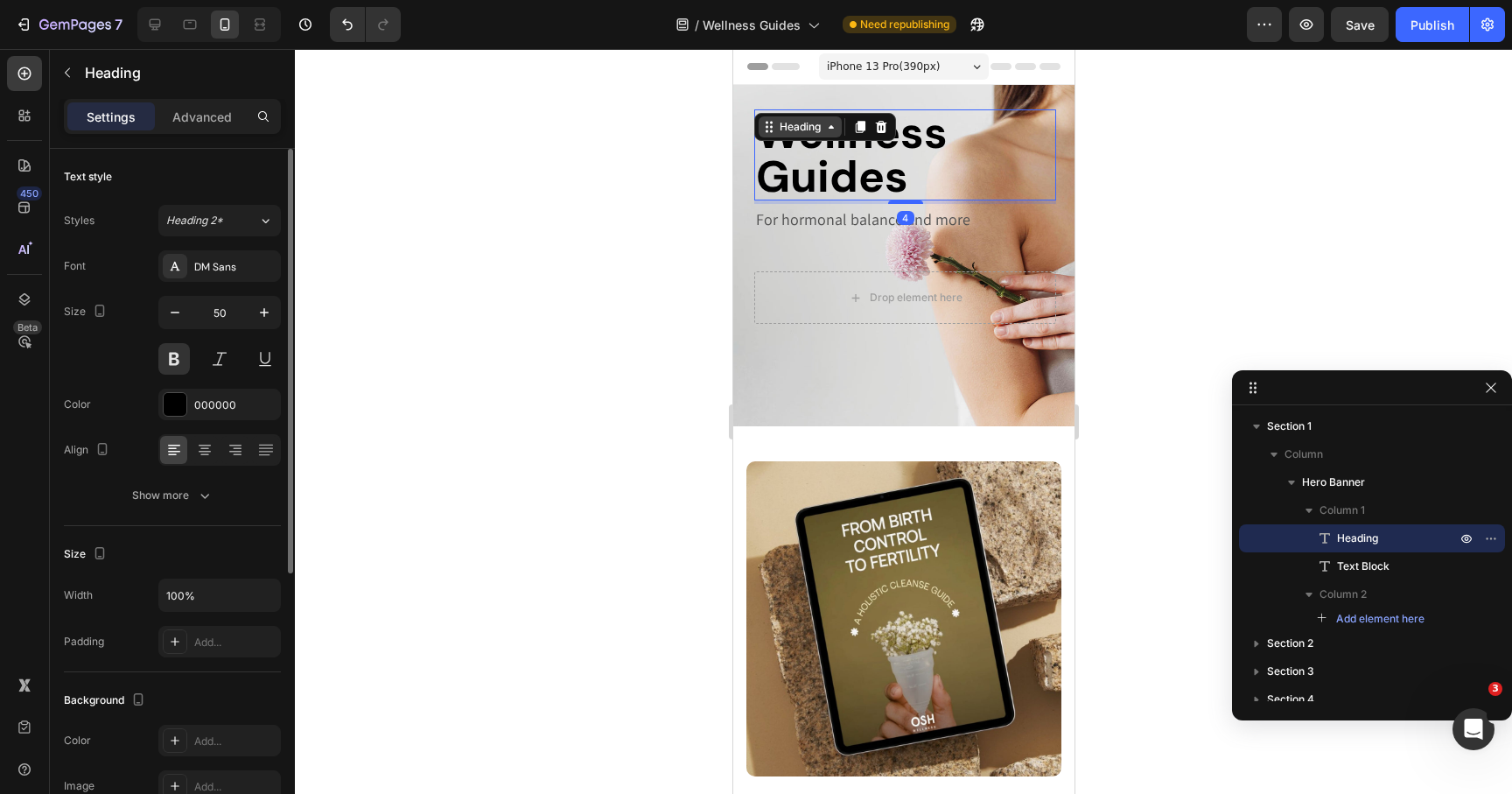
click at [805, 124] on div "Heading" at bounding box center [799, 127] width 49 height 16
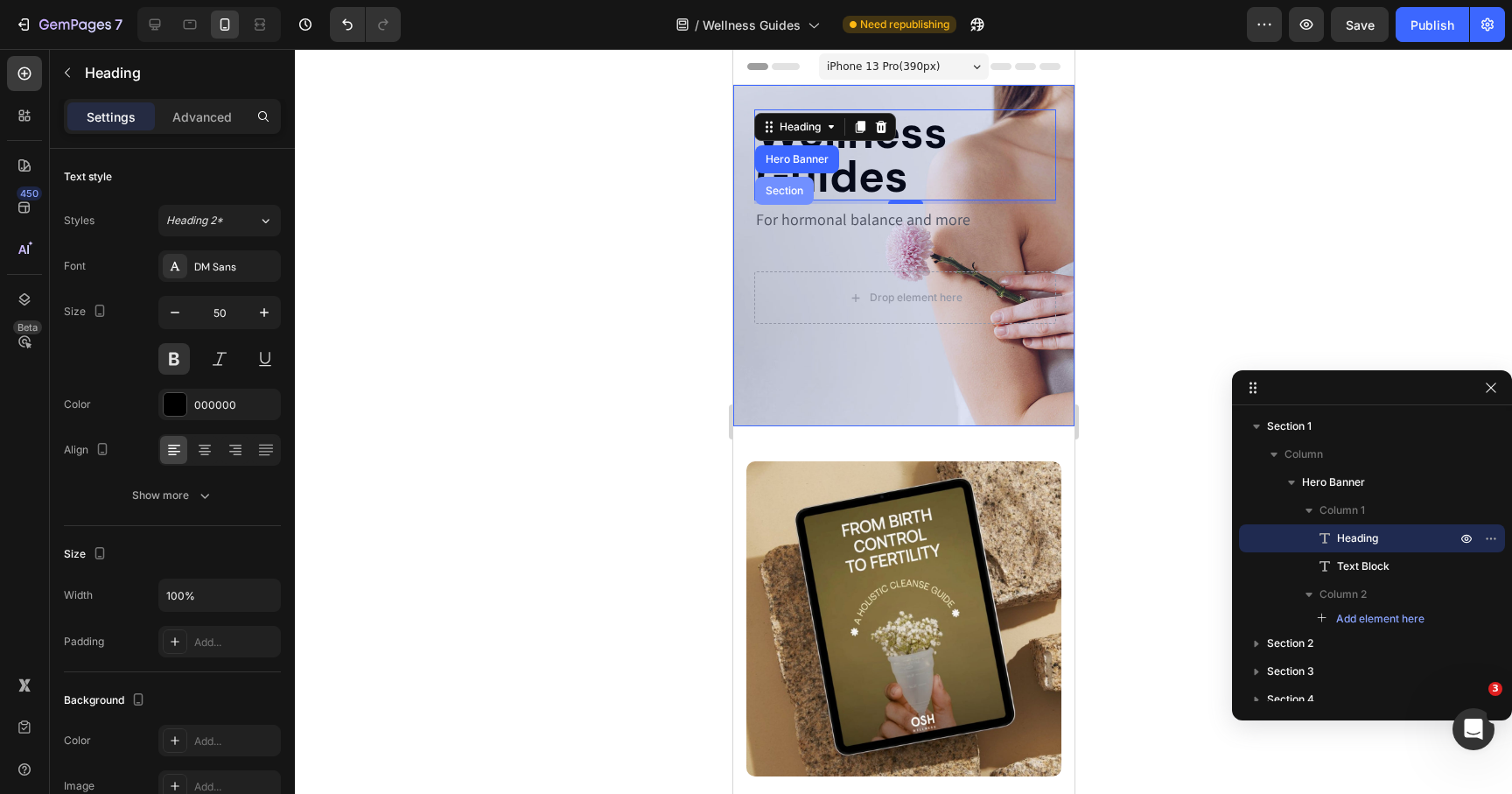
click at [781, 187] on div "Section" at bounding box center [783, 190] width 45 height 10
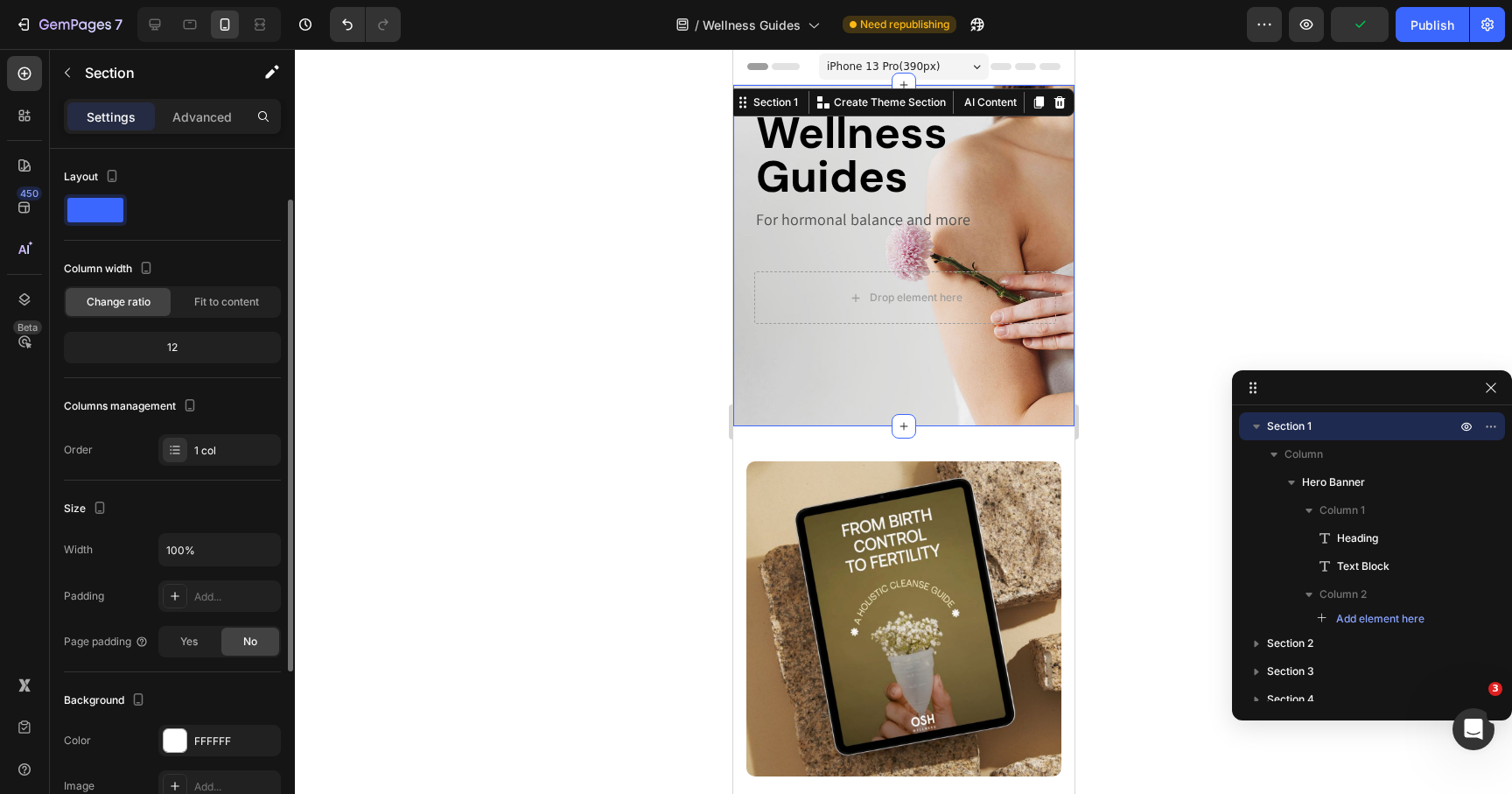
scroll to position [327, 0]
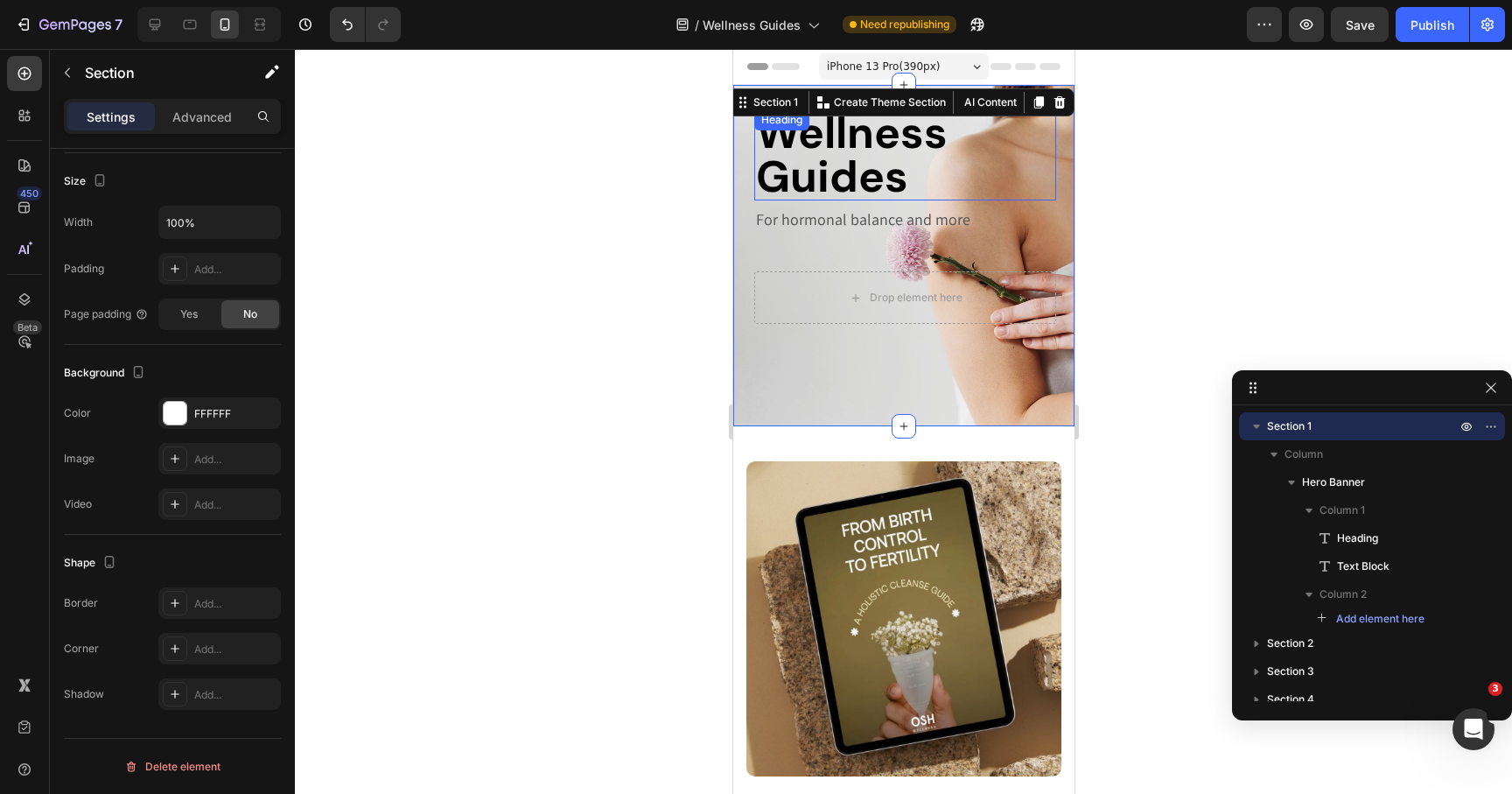
click at [786, 130] on div "Wellness Guides Heading" at bounding box center [904, 154] width 301 height 91
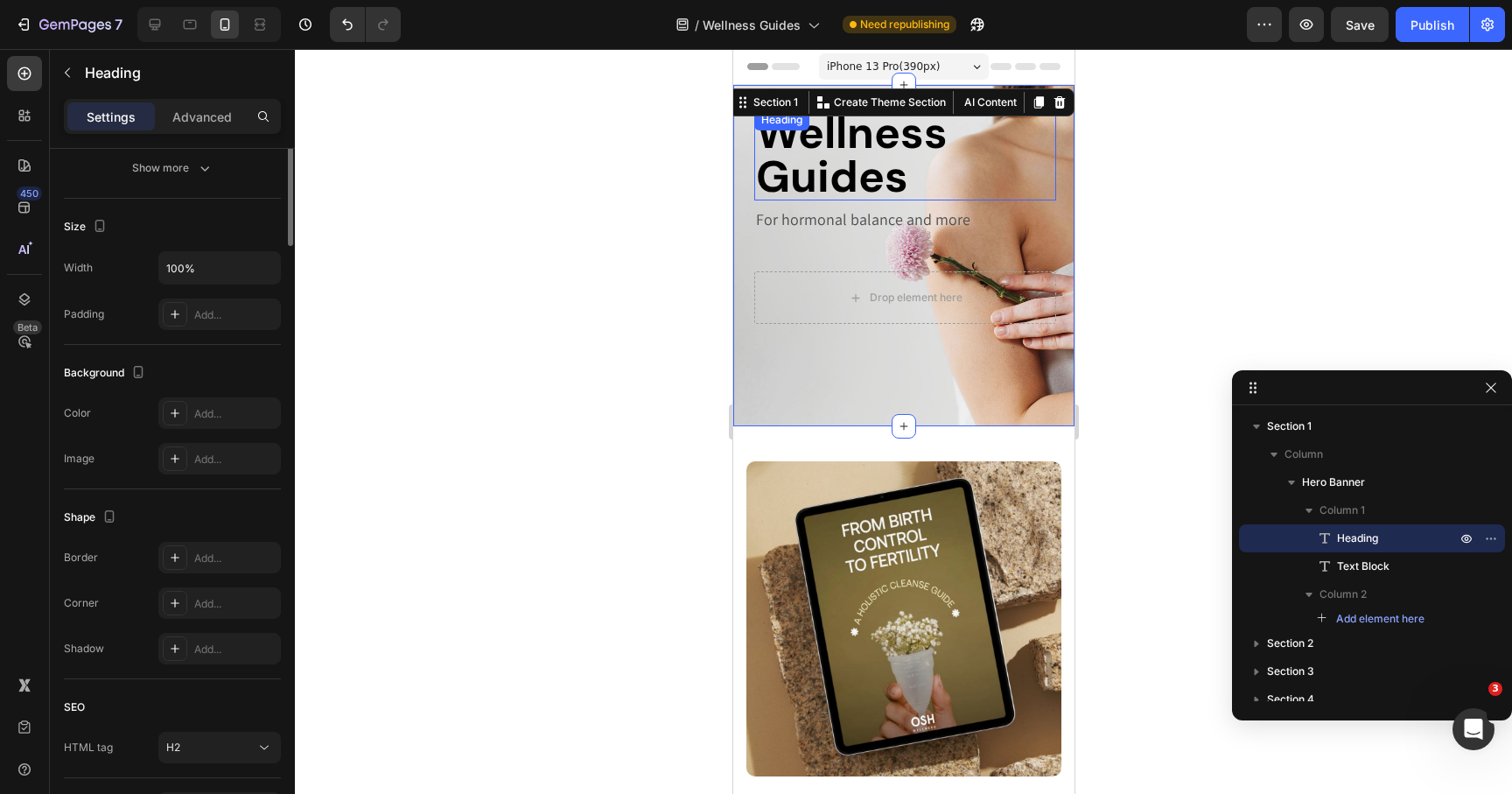
scroll to position [0, 0]
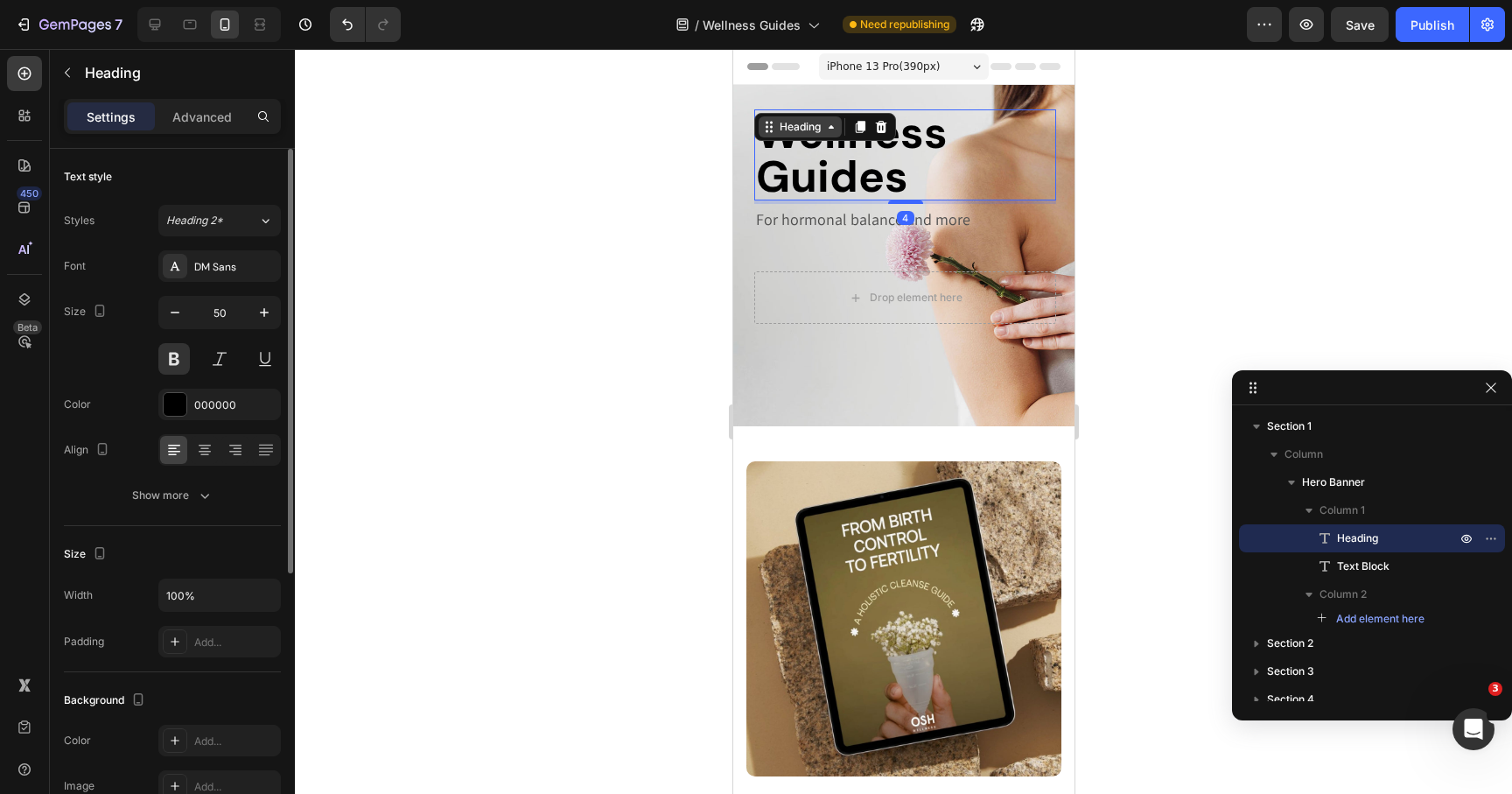
click at [781, 125] on div "Heading" at bounding box center [799, 127] width 49 height 16
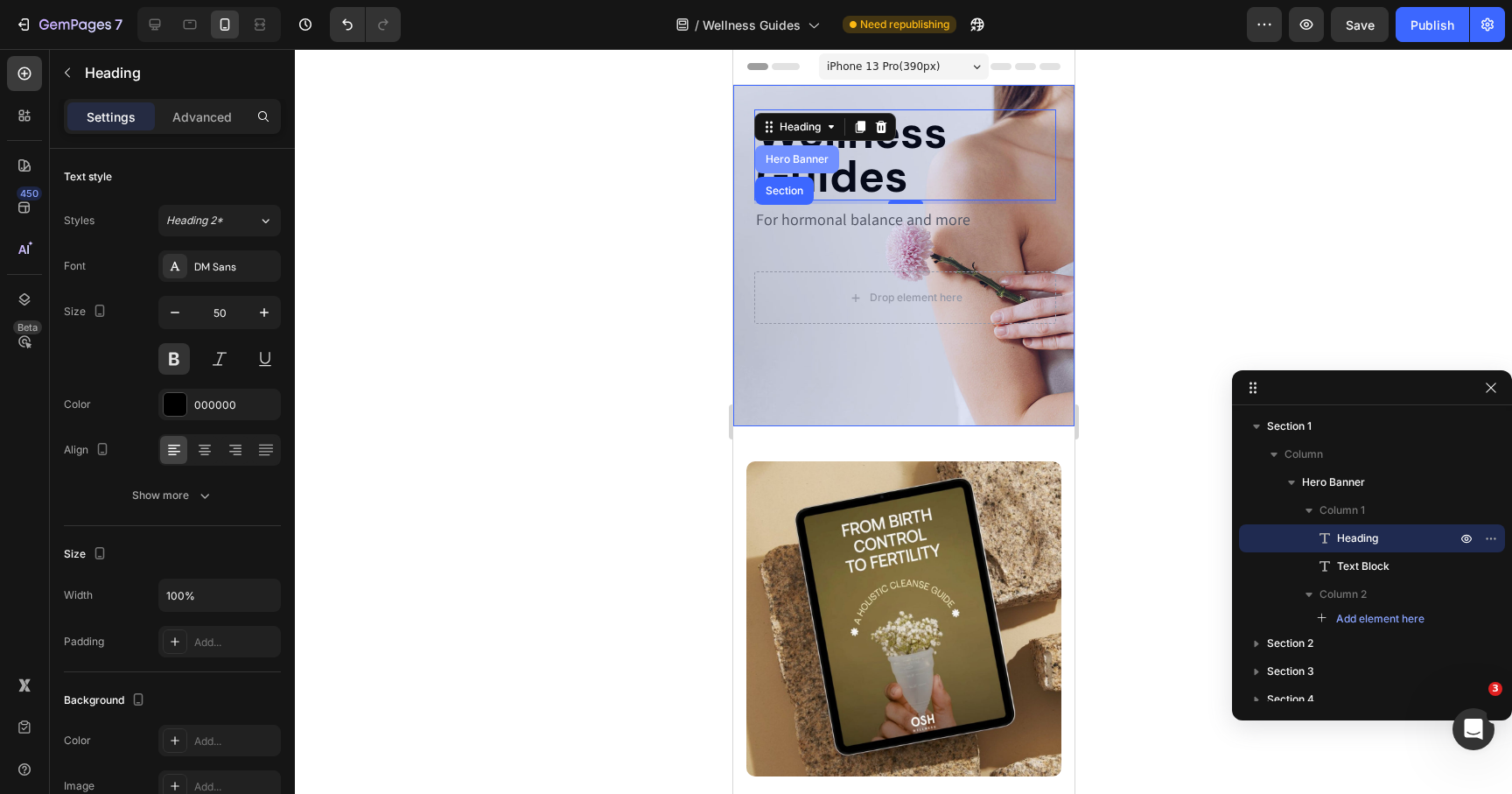
click at [779, 161] on div "Hero Banner" at bounding box center [796, 159] width 70 height 10
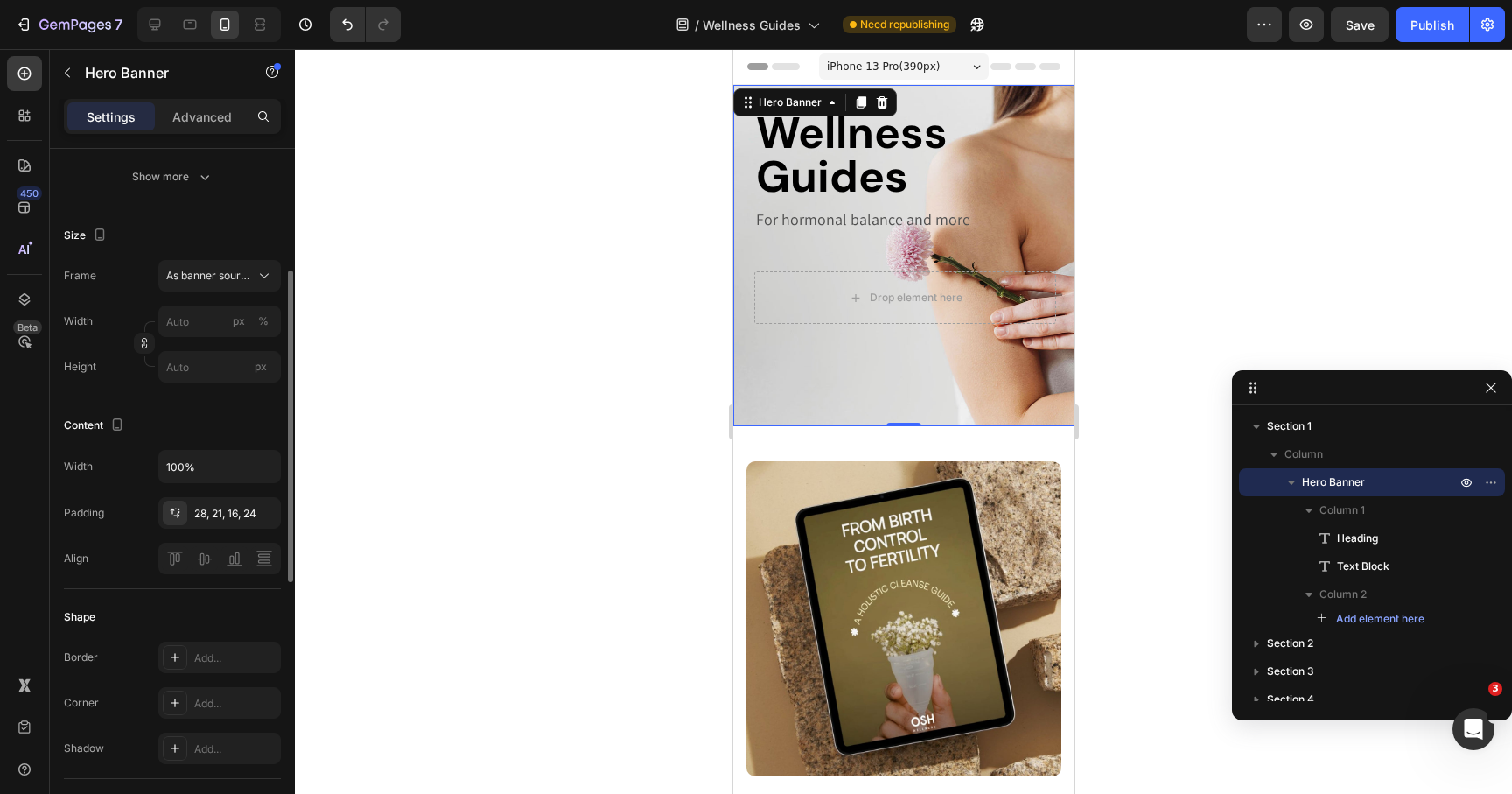
scroll to position [307, 0]
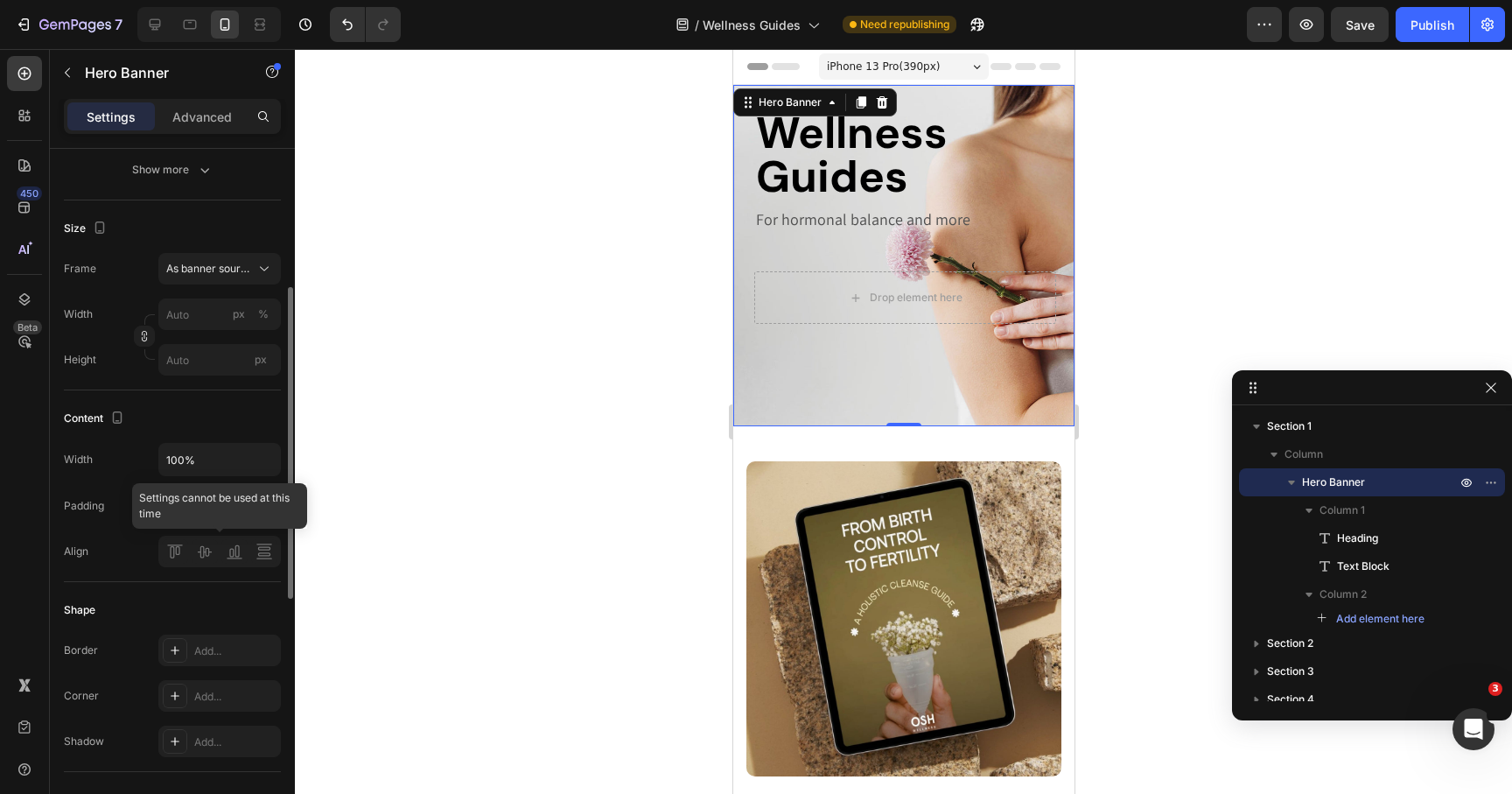
click at [204, 551] on div at bounding box center [220, 551] width 123 height 31
click at [658, 469] on div at bounding box center [904, 421] width 1217 height 745
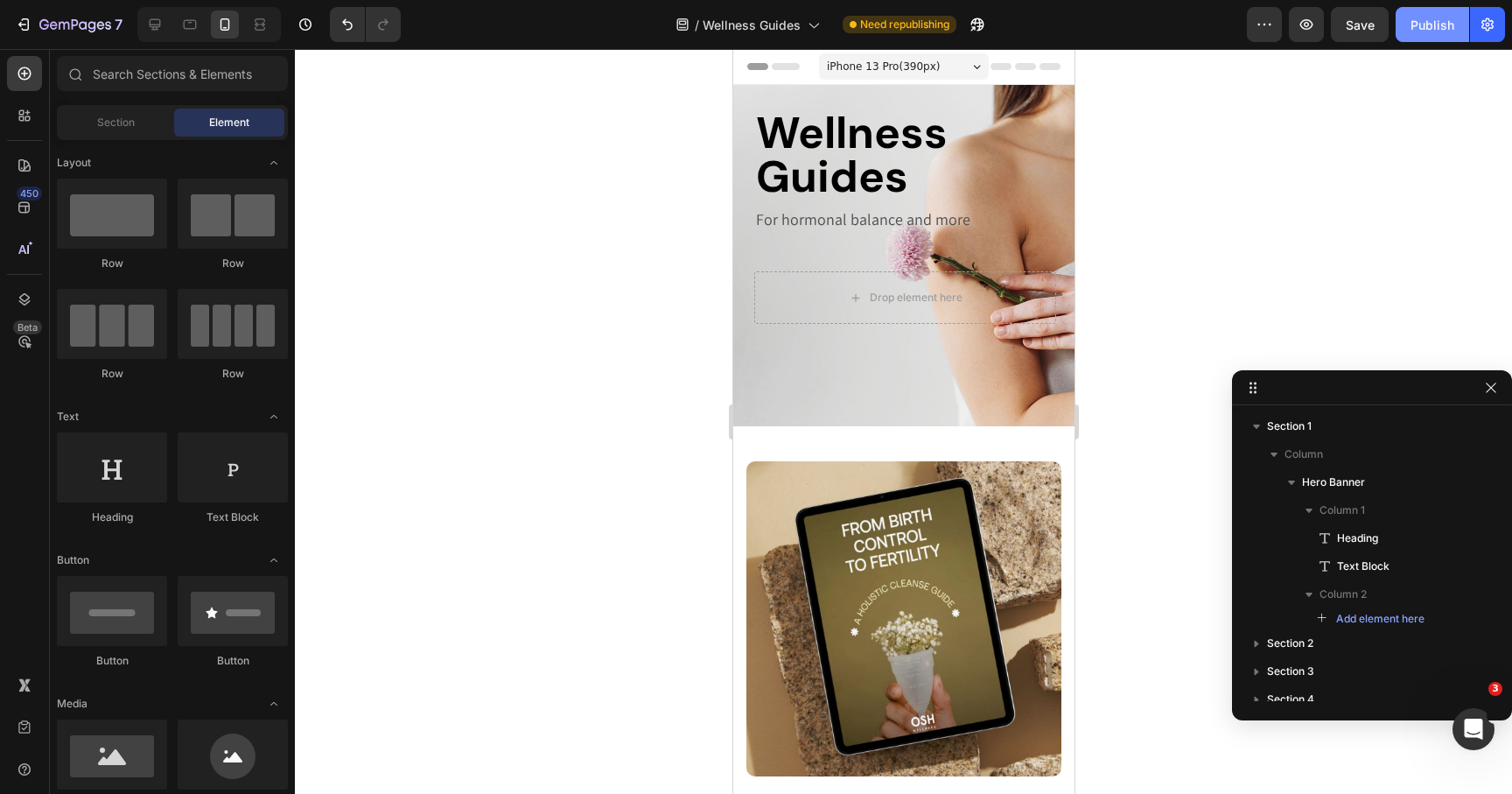
click at [1432, 9] on button "Publish" at bounding box center [1432, 25] width 73 height 35
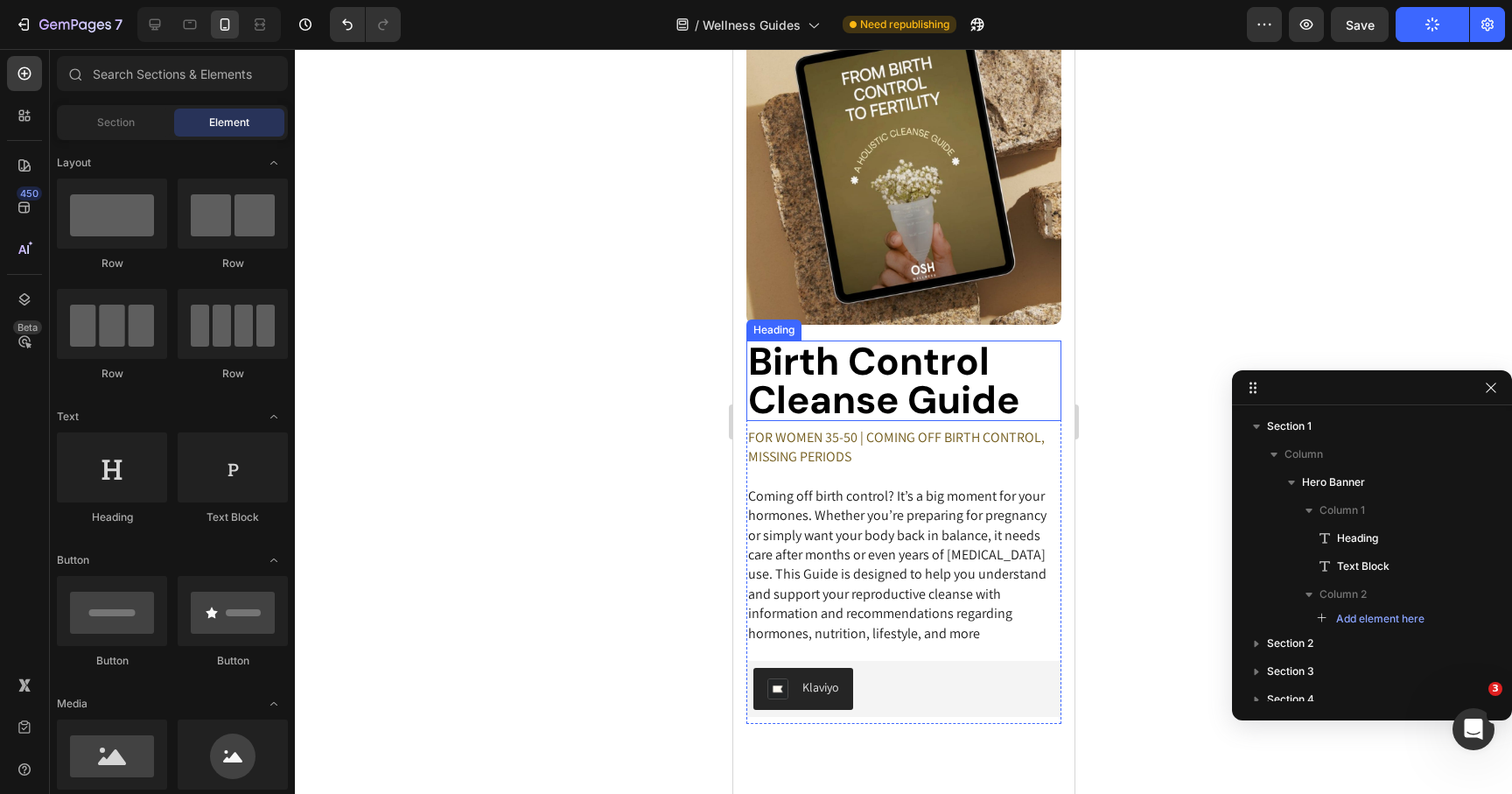
scroll to position [0, 0]
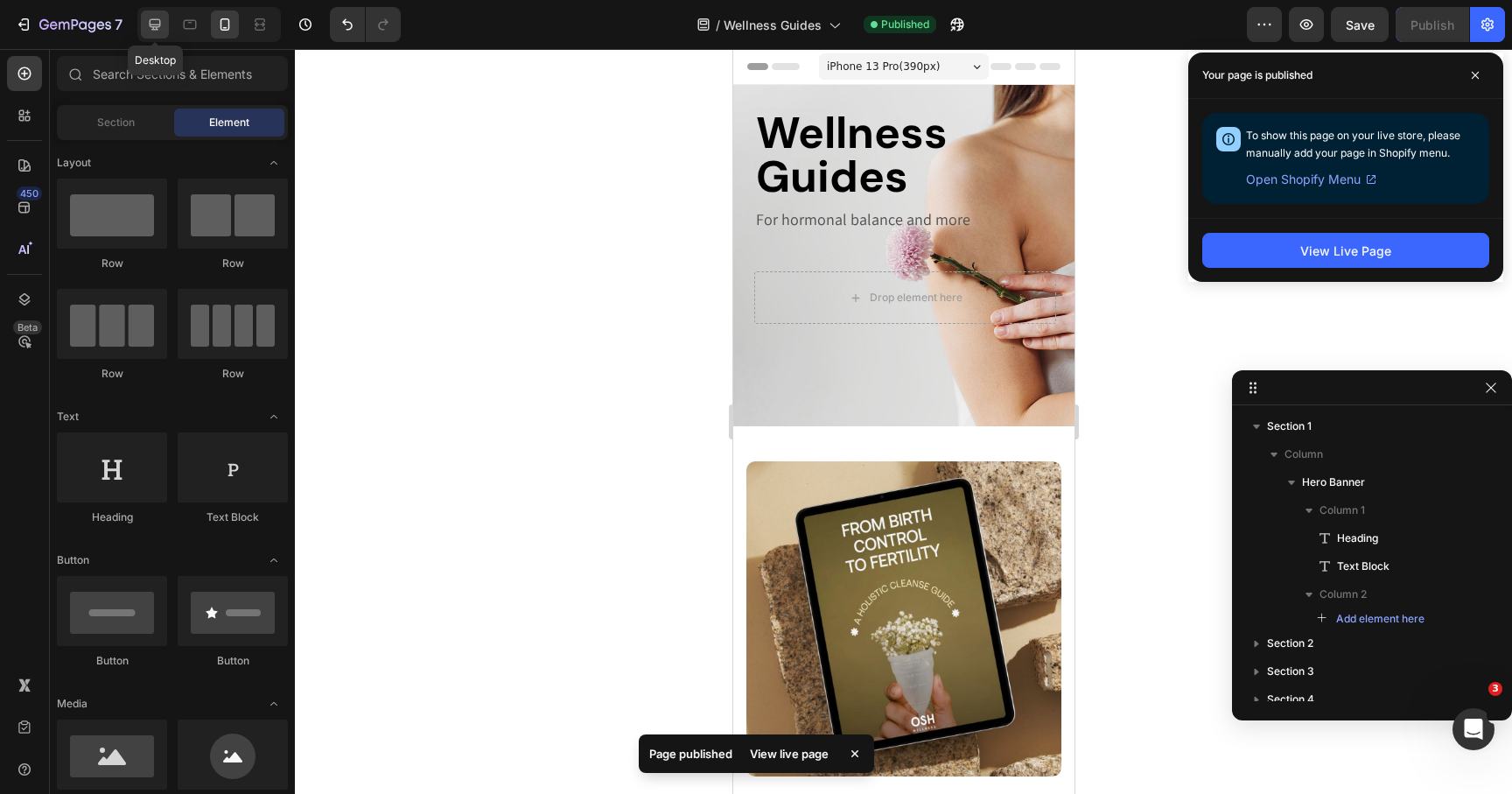
click at [150, 29] on icon at bounding box center [154, 24] width 17 height 17
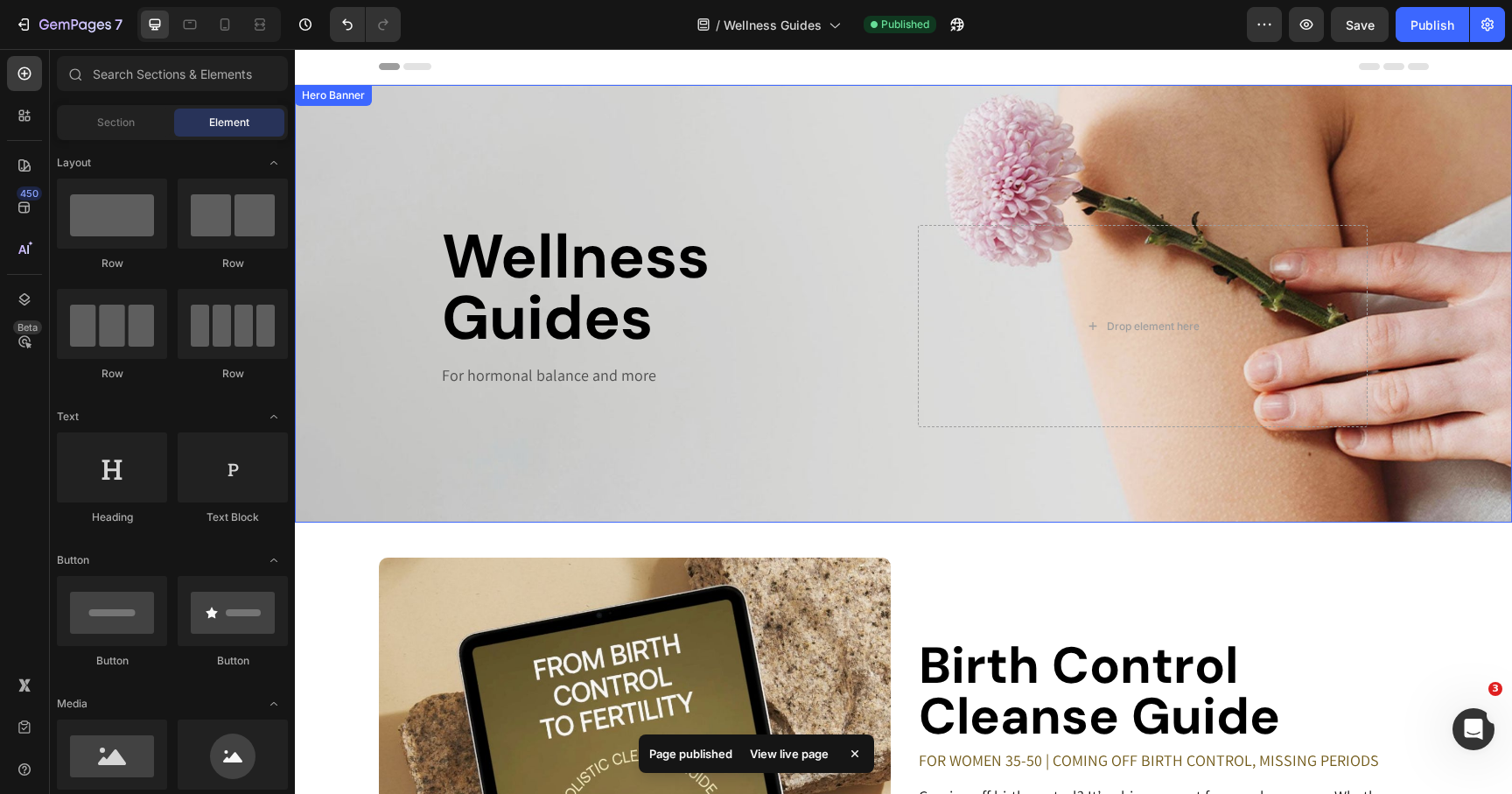
click at [797, 164] on div "Background Image" at bounding box center [904, 303] width 1217 height 437
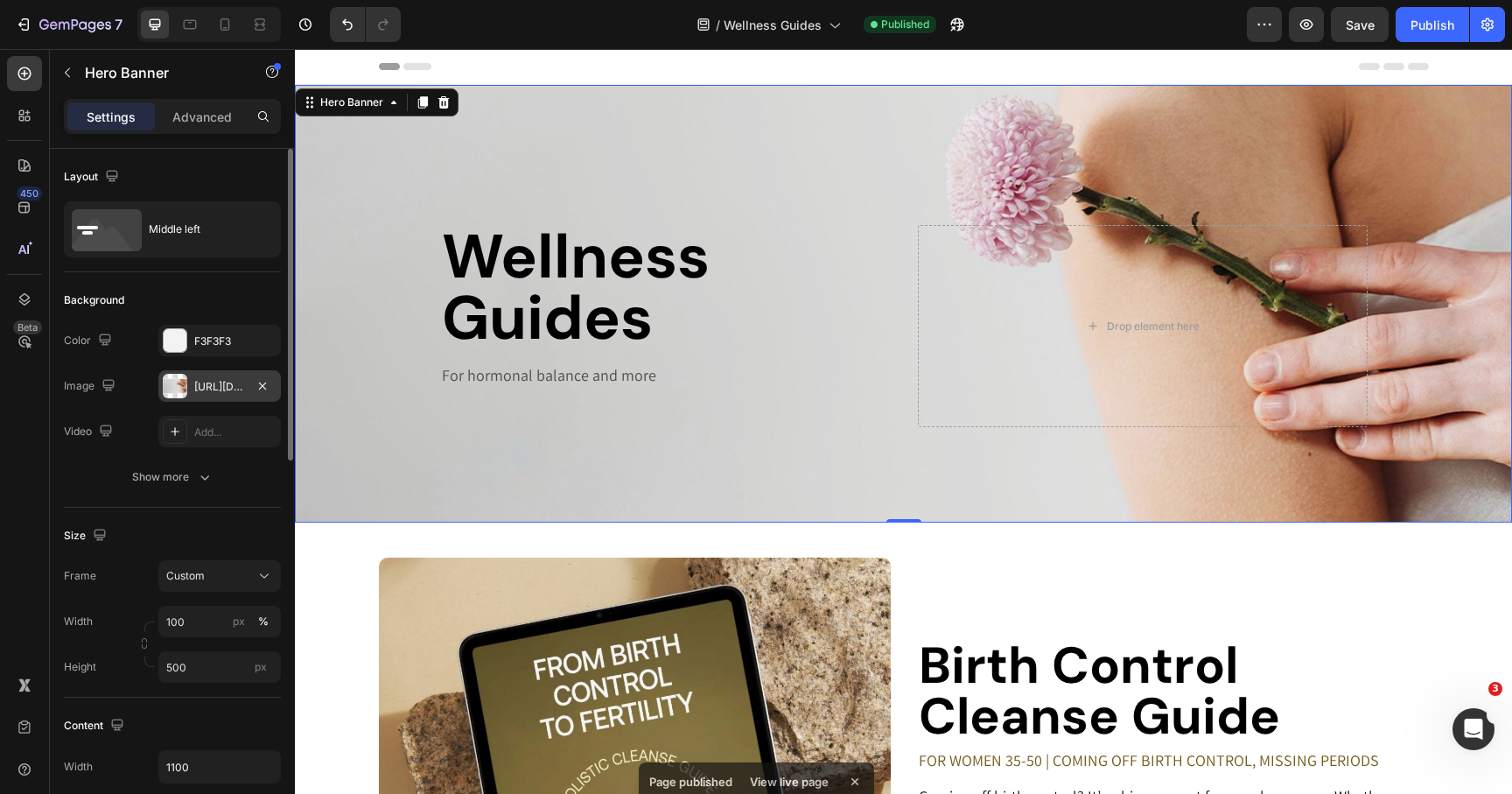
click at [178, 391] on div at bounding box center [175, 386] width 25 height 25
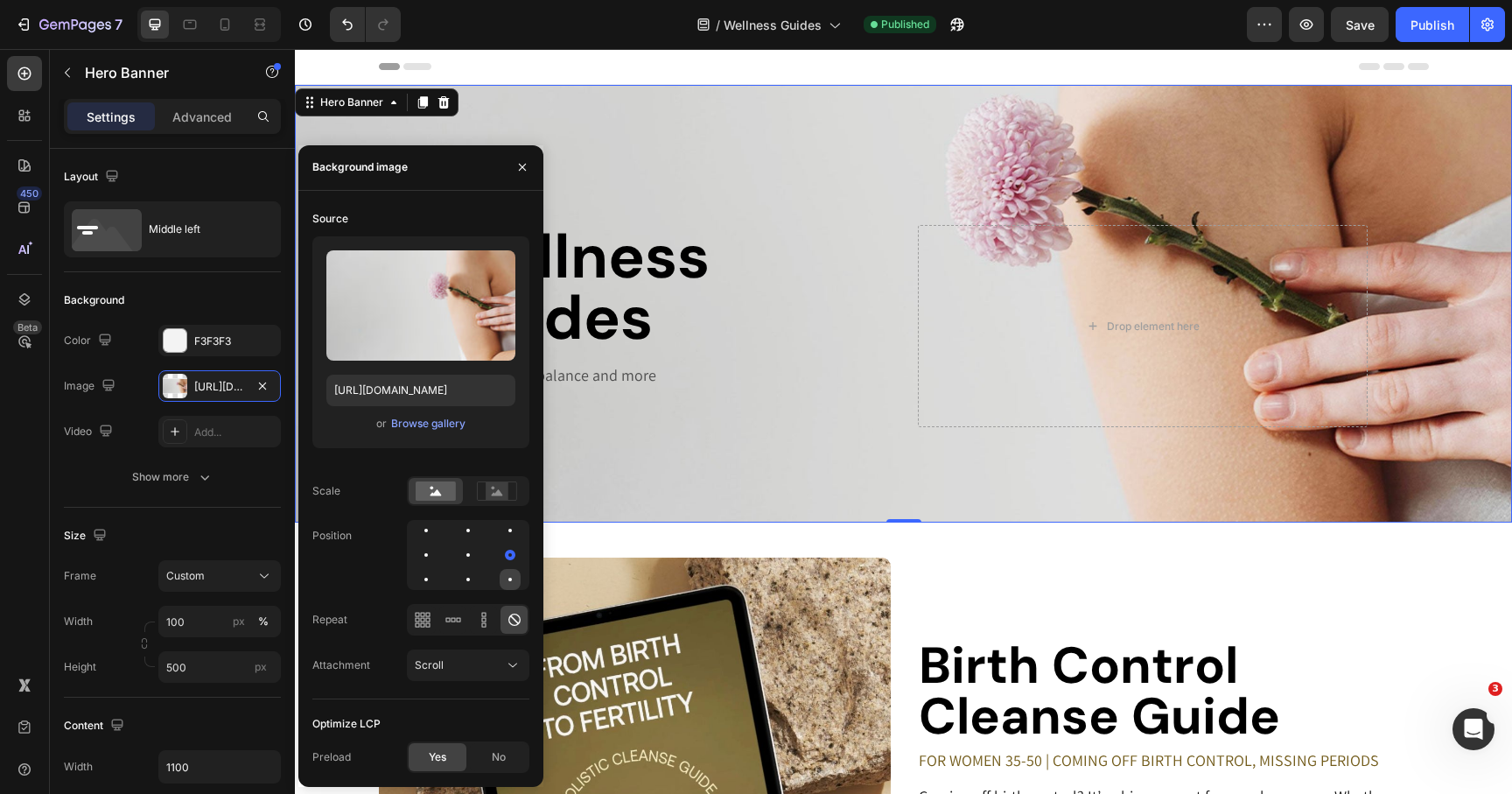
click at [512, 573] on div at bounding box center [509, 579] width 21 height 21
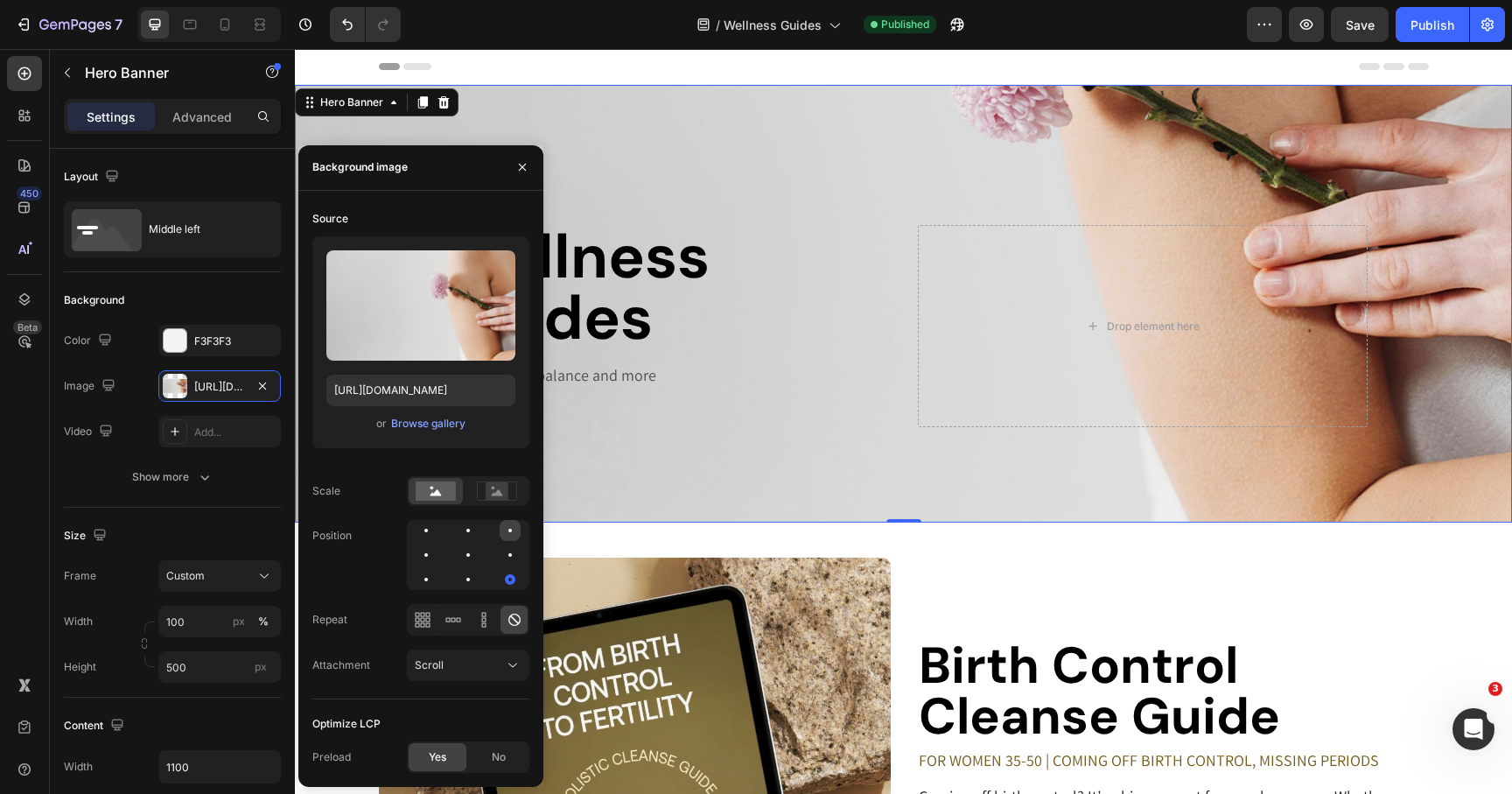
click at [512, 535] on div at bounding box center [509, 530] width 21 height 21
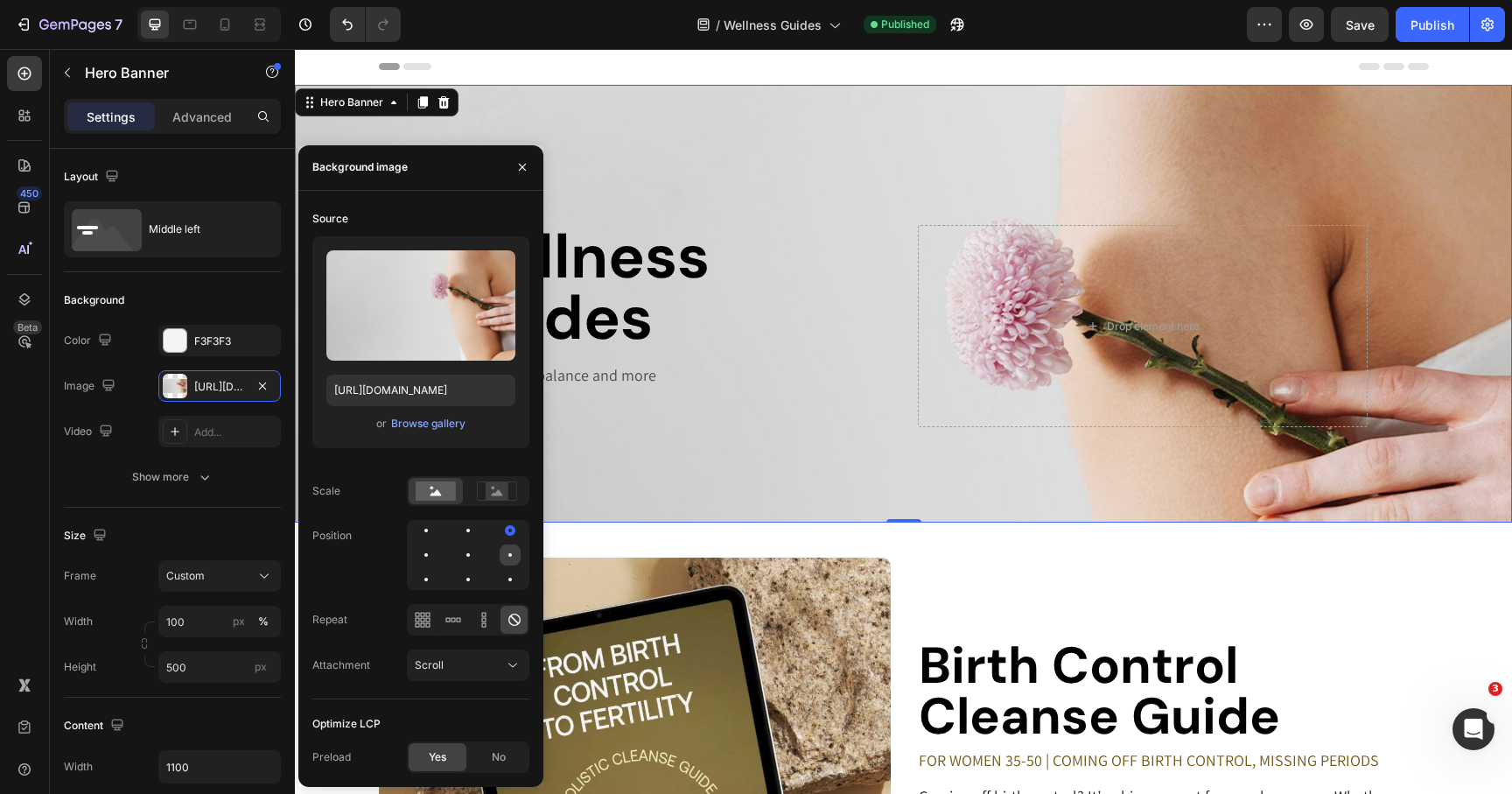
click at [512, 555] on div at bounding box center [509, 555] width 21 height 21
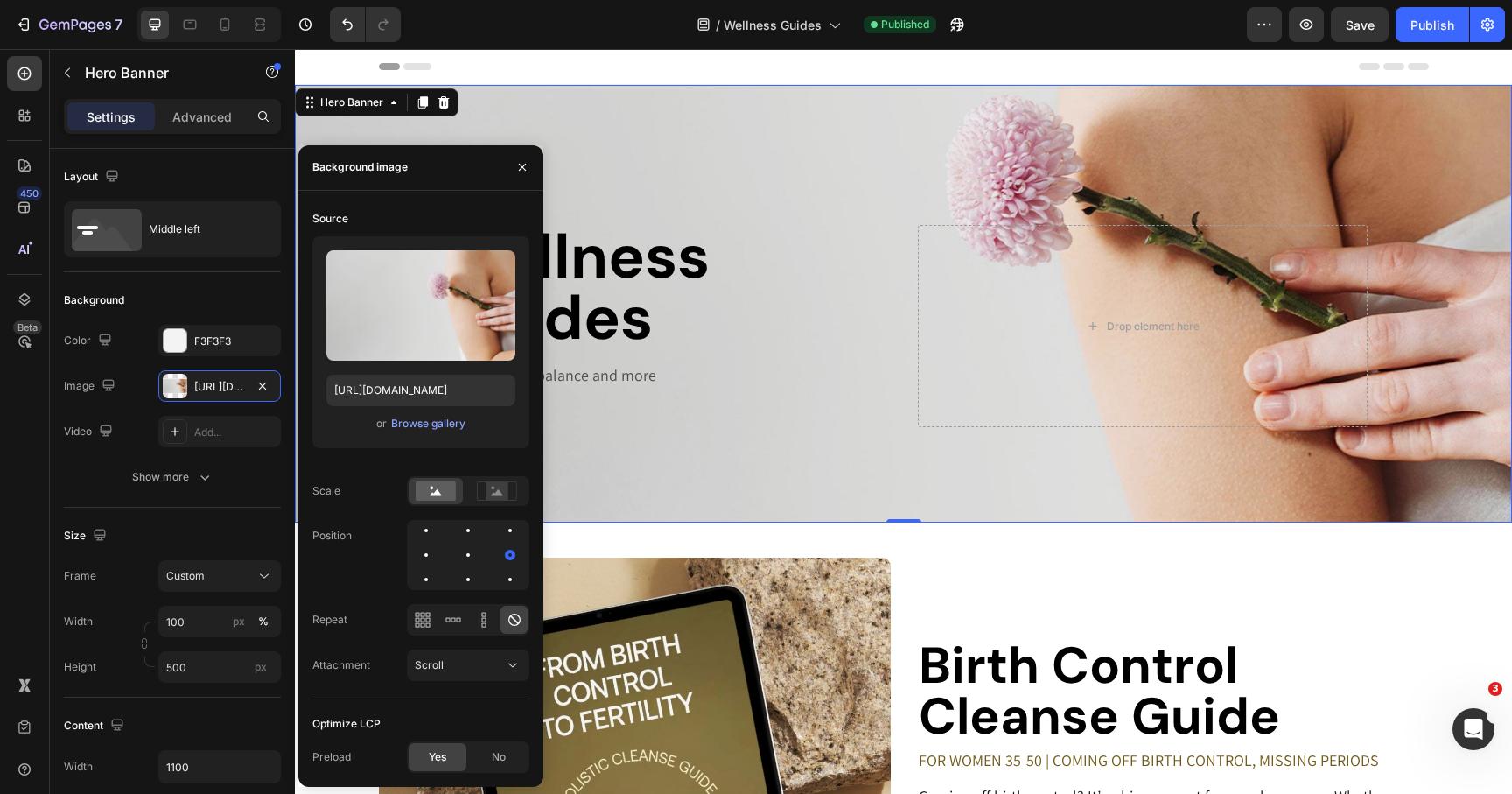
click at [733, 477] on div "Background Image" at bounding box center [904, 303] width 1217 height 437
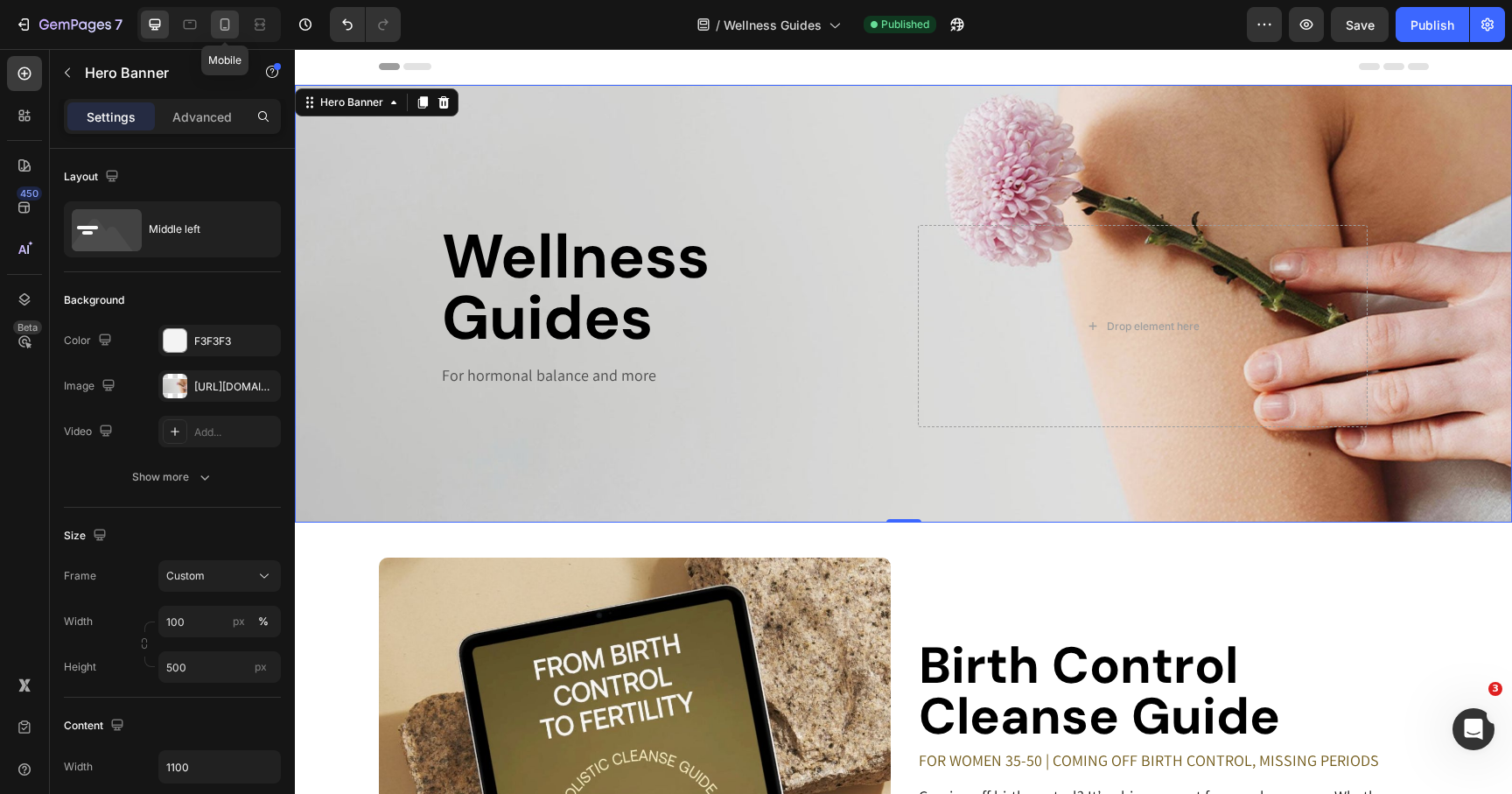
click at [235, 25] on div at bounding box center [225, 24] width 28 height 28
type input "100%"
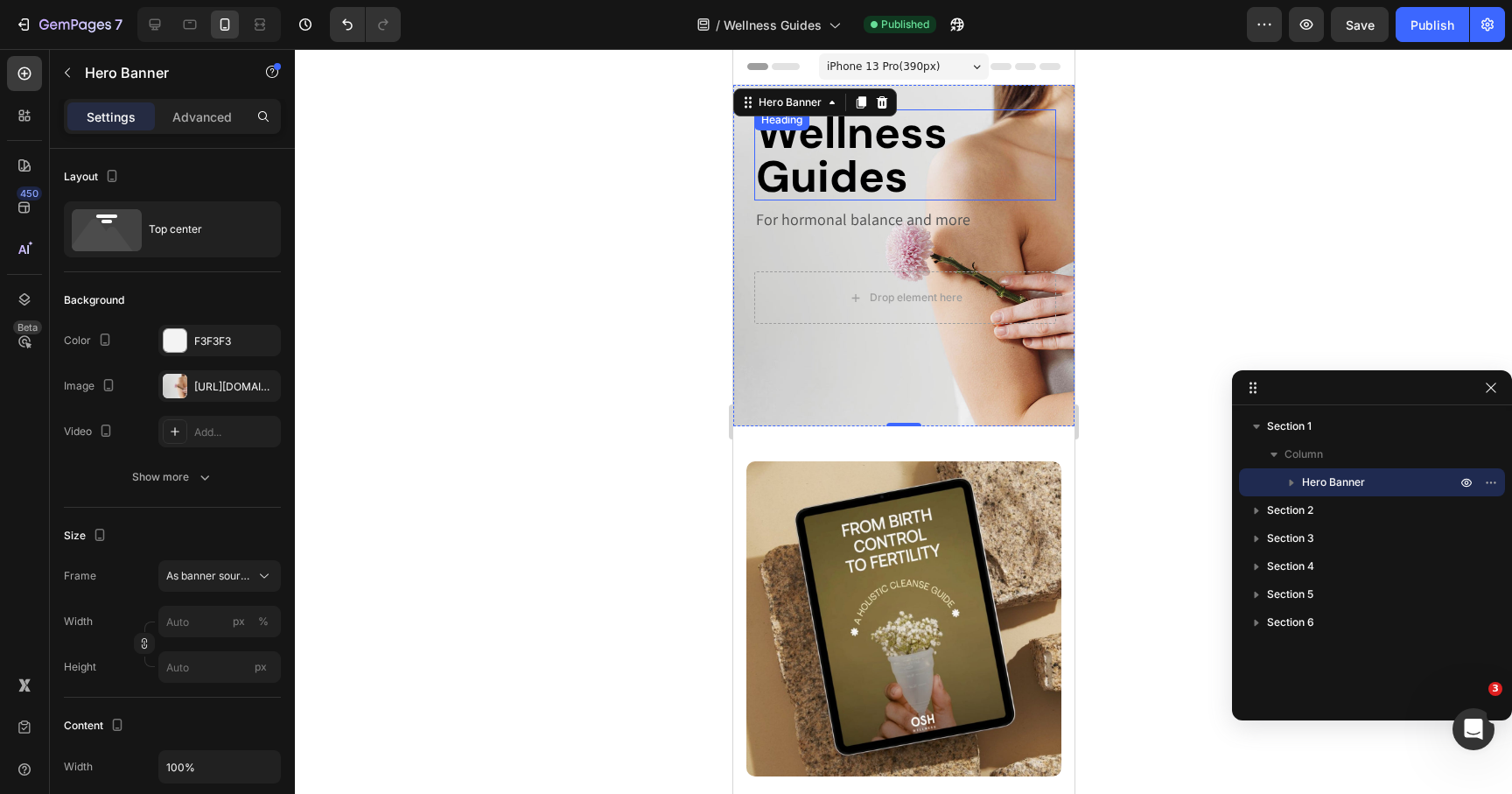
click at [806, 135] on div "Wellness Guides Heading" at bounding box center [904, 154] width 301 height 91
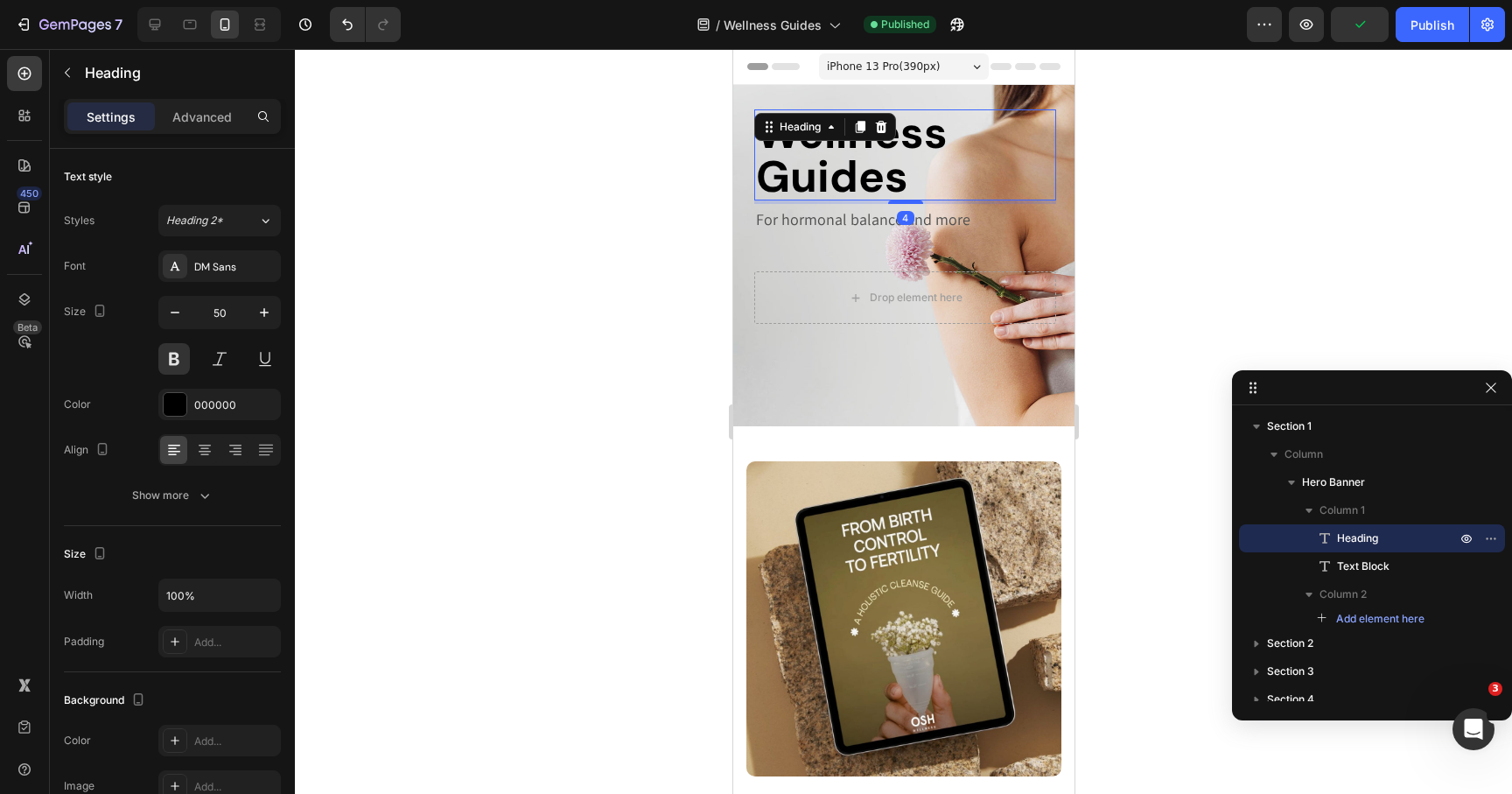
click at [941, 116] on h2 "Wellness Guides" at bounding box center [904, 154] width 301 height 91
click at [883, 102] on div "Wellness Guides Heading 4 For hormonal balance and more Text Block Drop element…" at bounding box center [903, 256] width 341 height 341
click at [857, 120] on div "Wellness Guides Heading 4" at bounding box center [904, 154] width 301 height 91
click at [204, 126] on div "Advanced" at bounding box center [202, 116] width 87 height 28
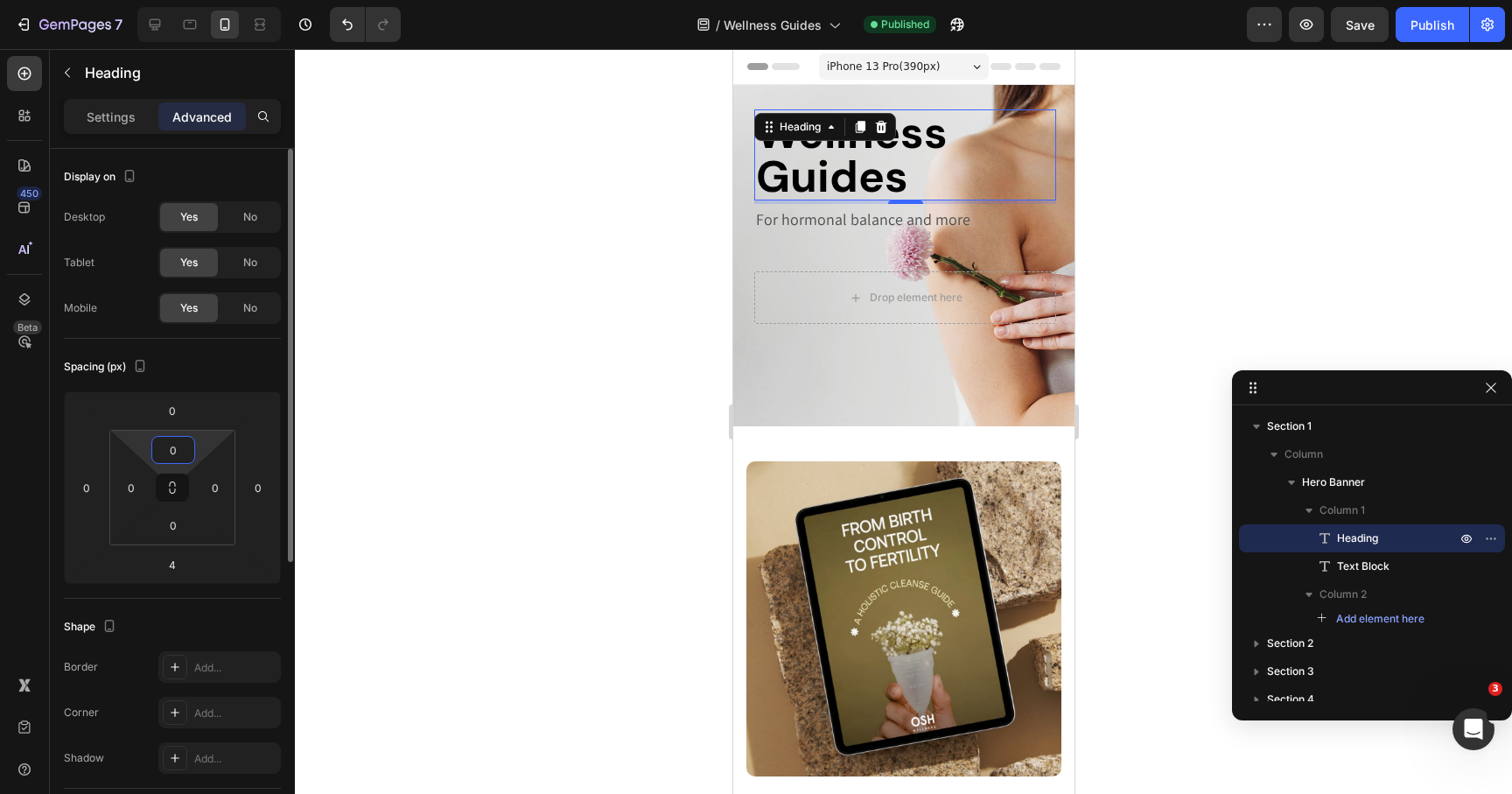
click at [176, 451] on input "0" at bounding box center [173, 450] width 35 height 27
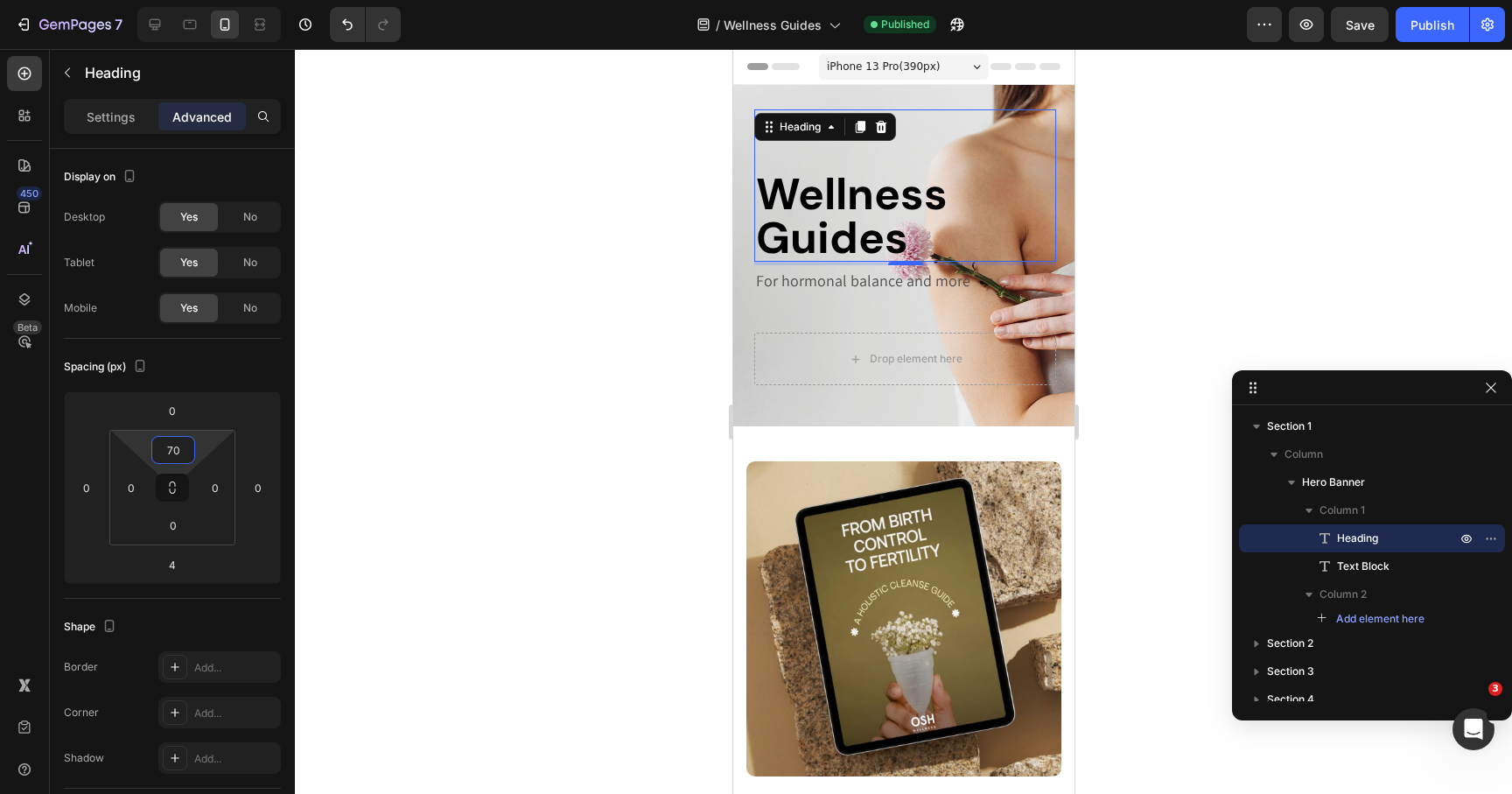
type input "70"
click at [440, 426] on div at bounding box center [904, 421] width 1217 height 745
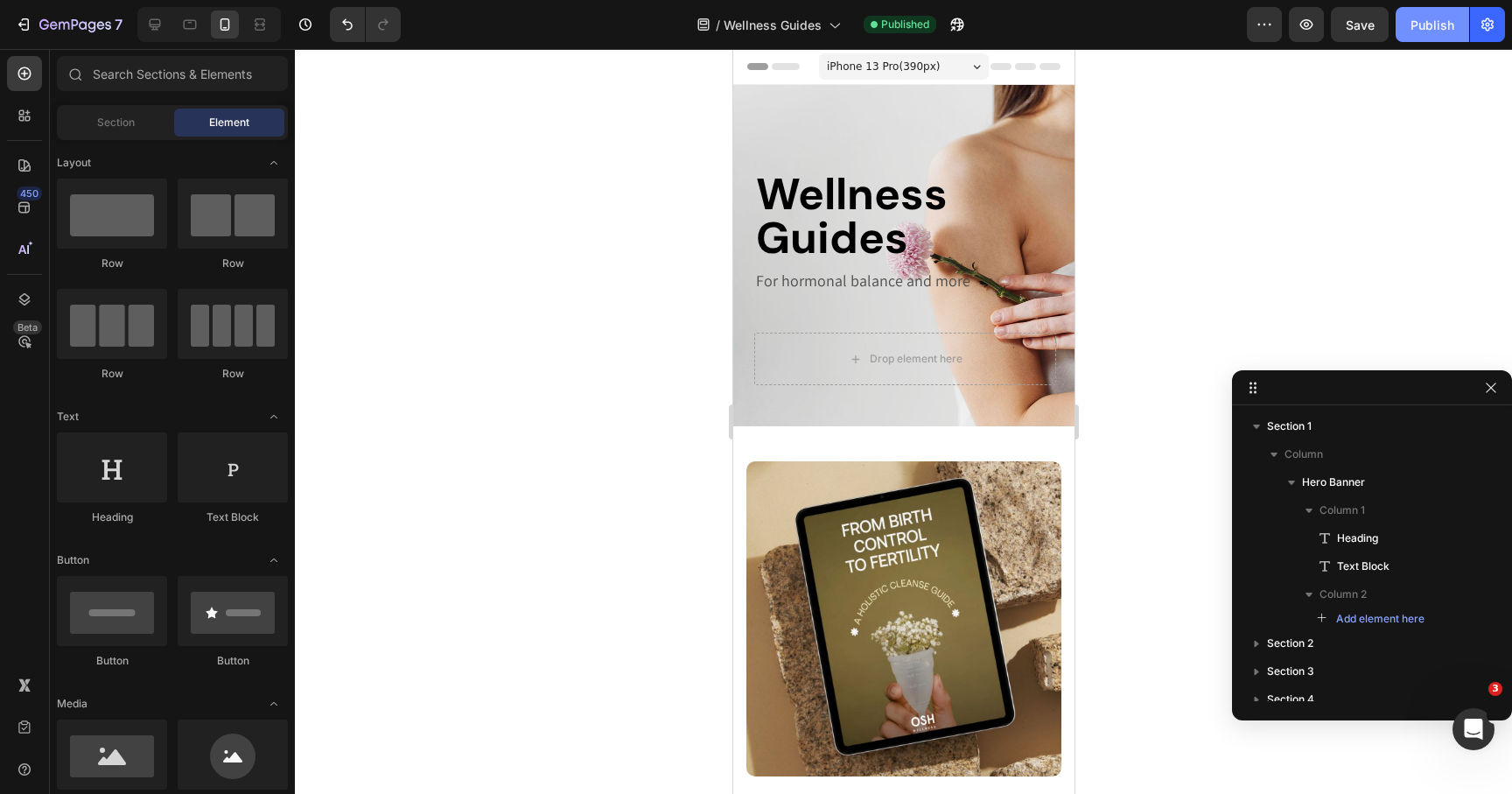
click at [1426, 35] on button "Publish" at bounding box center [1432, 25] width 73 height 35
click at [185, 29] on icon at bounding box center [190, 24] width 17 height 17
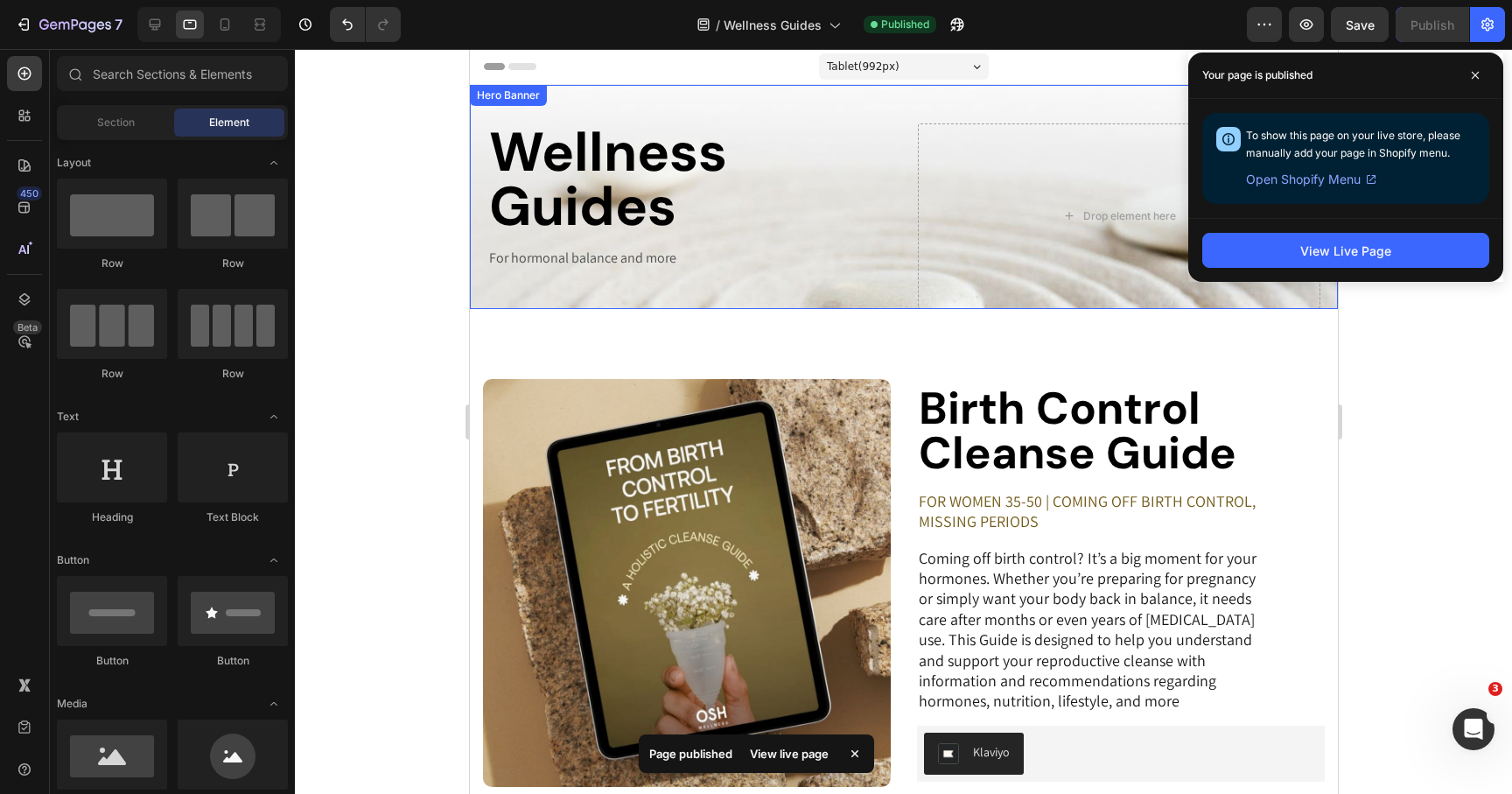
click at [652, 106] on div "Wellness Guides Heading For hormonal balance and more Text Block Drop element h…" at bounding box center [903, 197] width 868 height 224
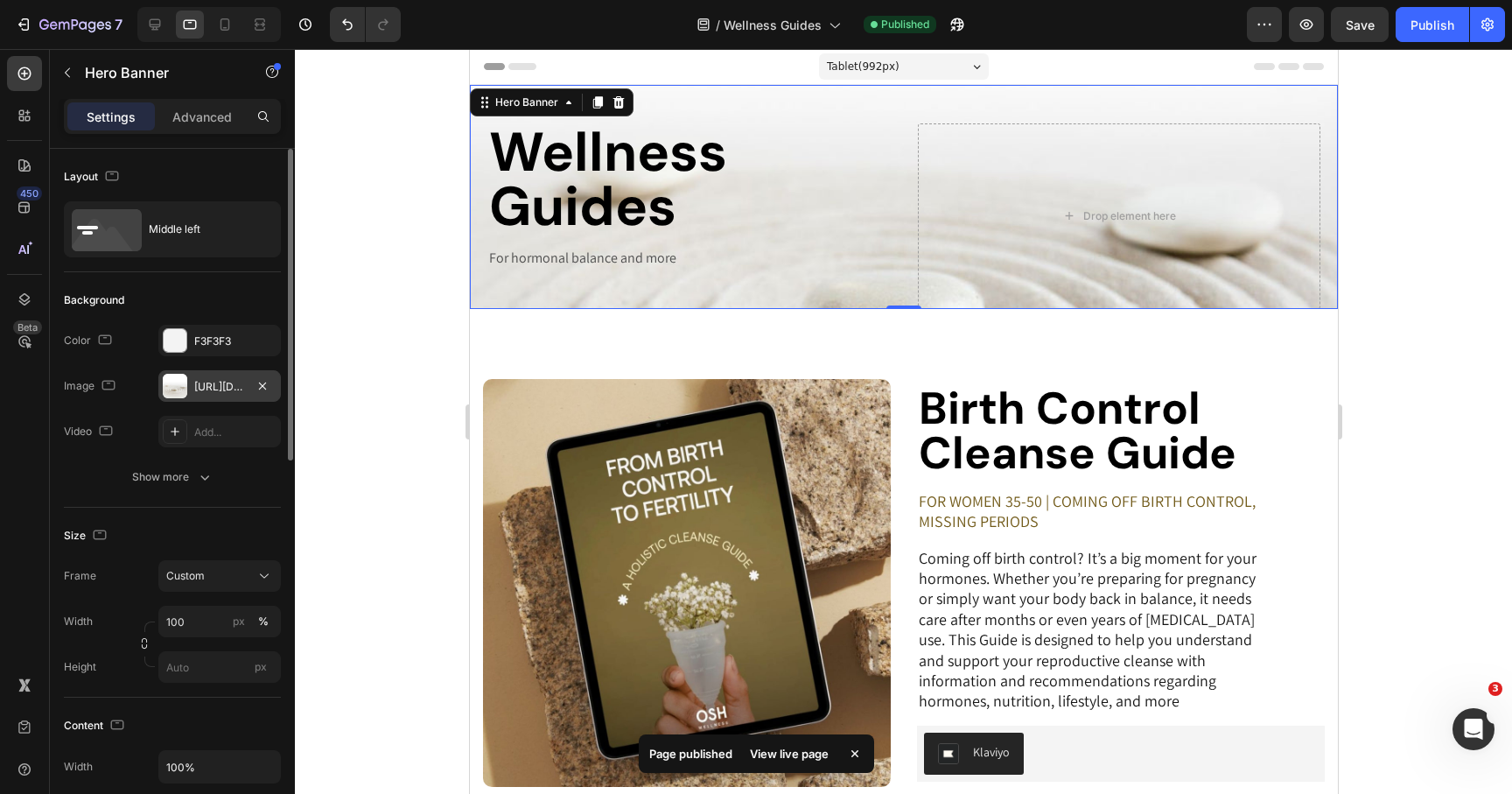
click at [185, 380] on div at bounding box center [175, 386] width 25 height 25
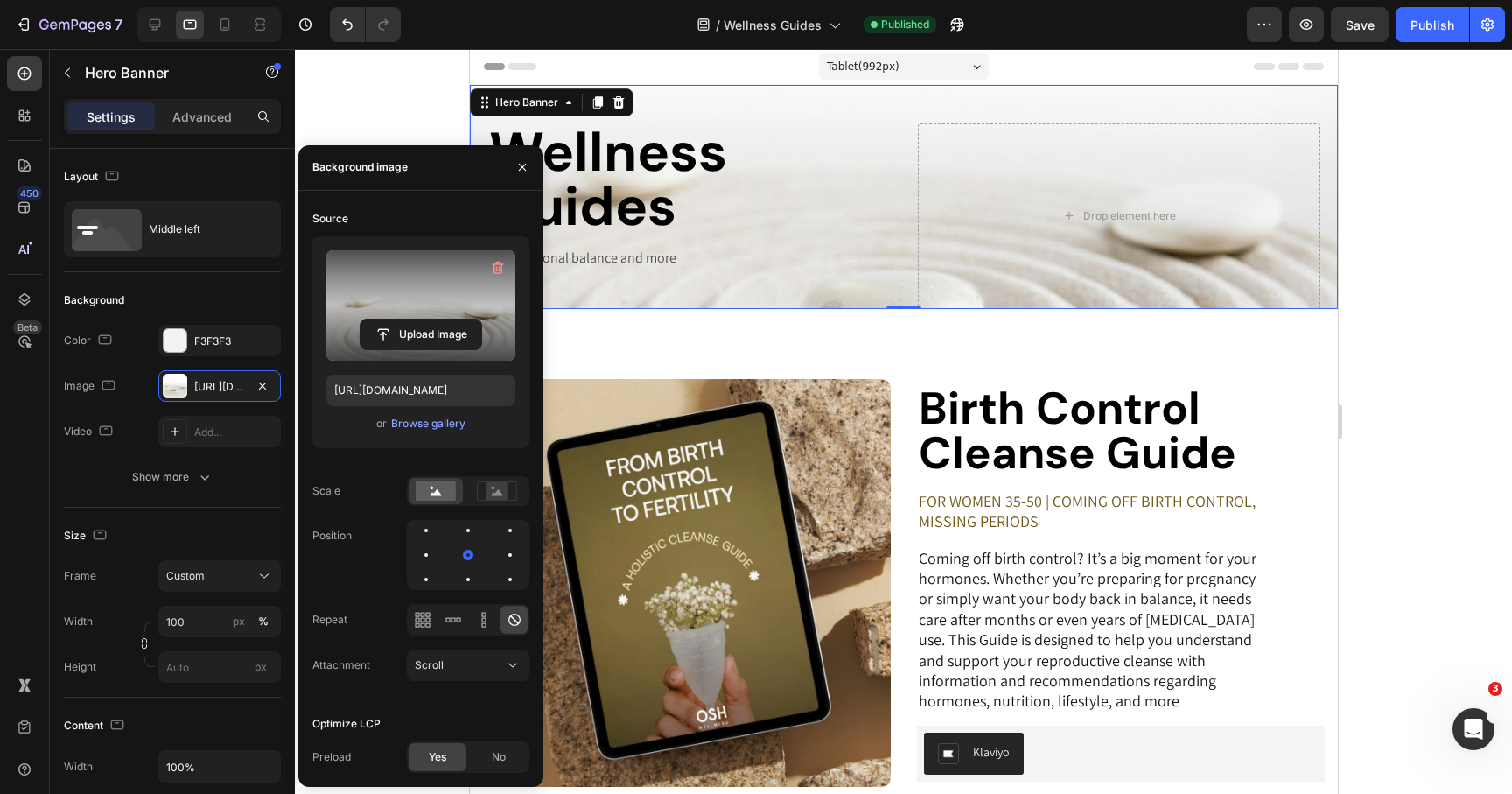
click at [378, 305] on label at bounding box center [421, 305] width 189 height 110
click at [378, 320] on input "file" at bounding box center [421, 335] width 121 height 29
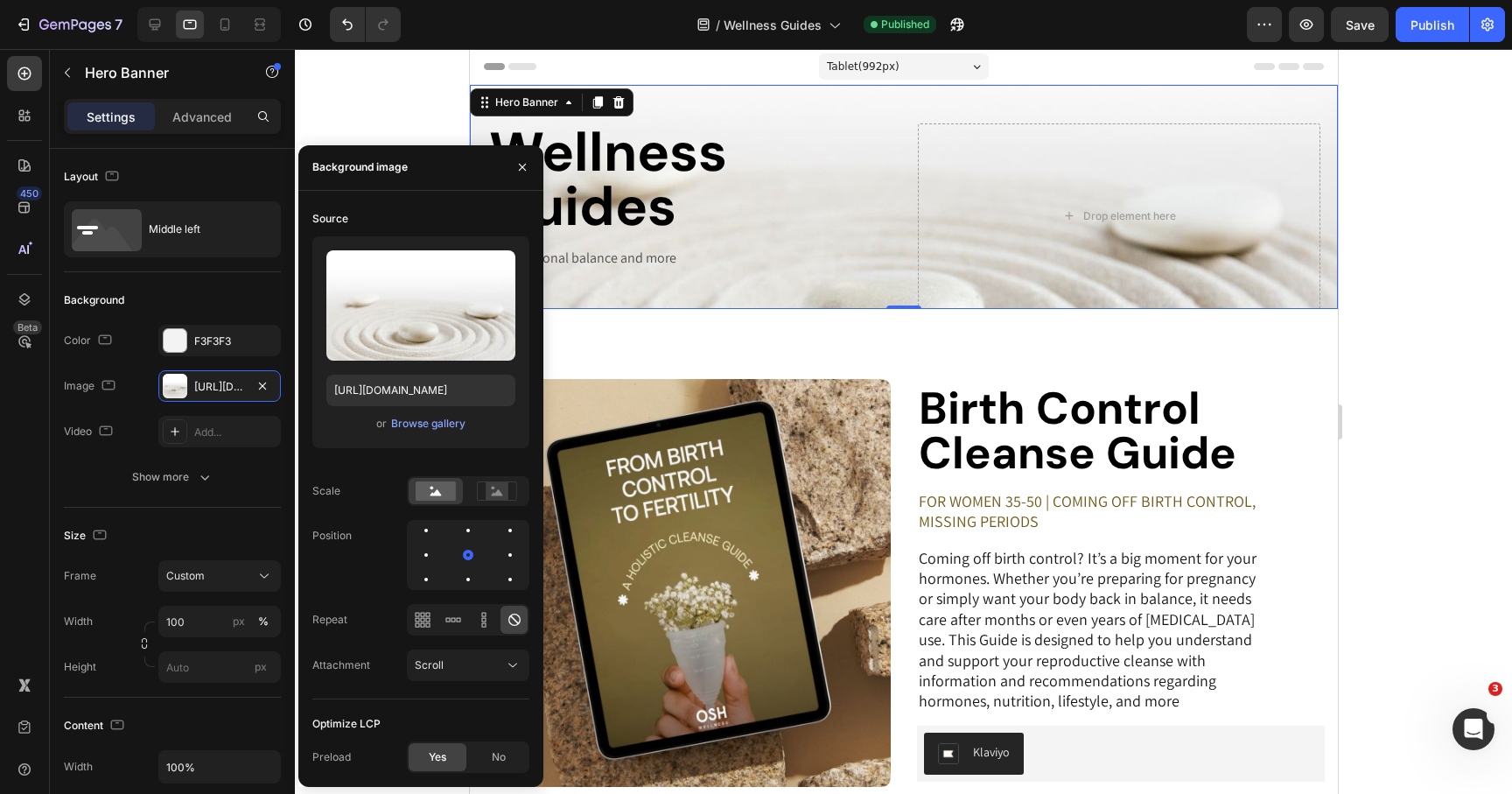
click at [385, 426] on span "or" at bounding box center [381, 424] width 10 height 21
click at [404, 426] on div "Browse gallery" at bounding box center [428, 424] width 74 height 16
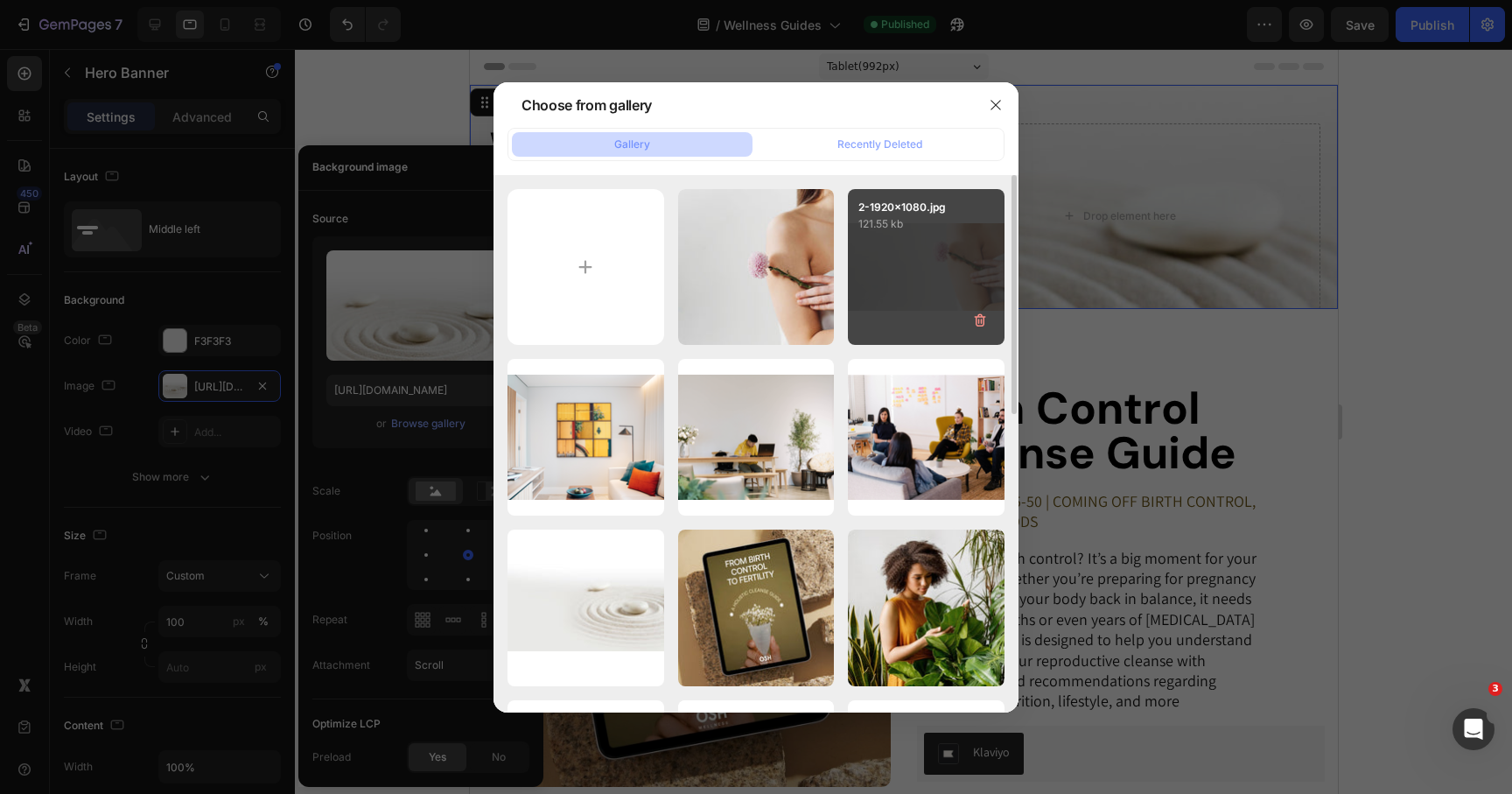
click at [926, 261] on div "2-1920x1080.jpg 121.55 kb" at bounding box center [926, 267] width 157 height 157
type input "[URL][DOMAIN_NAME]"
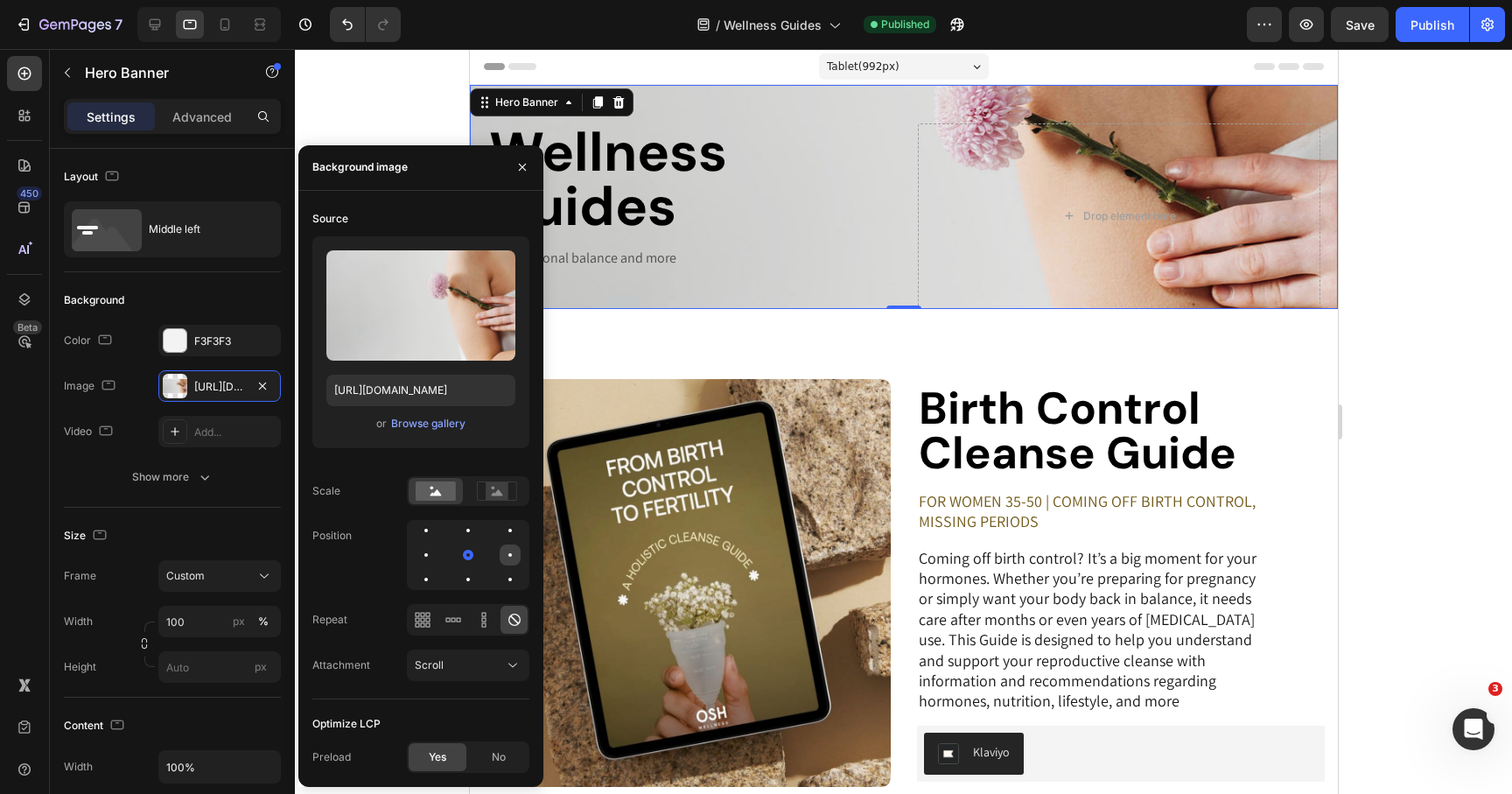
click at [510, 552] on div at bounding box center [509, 555] width 21 height 21
click at [509, 520] on div at bounding box center [509, 530] width 21 height 21
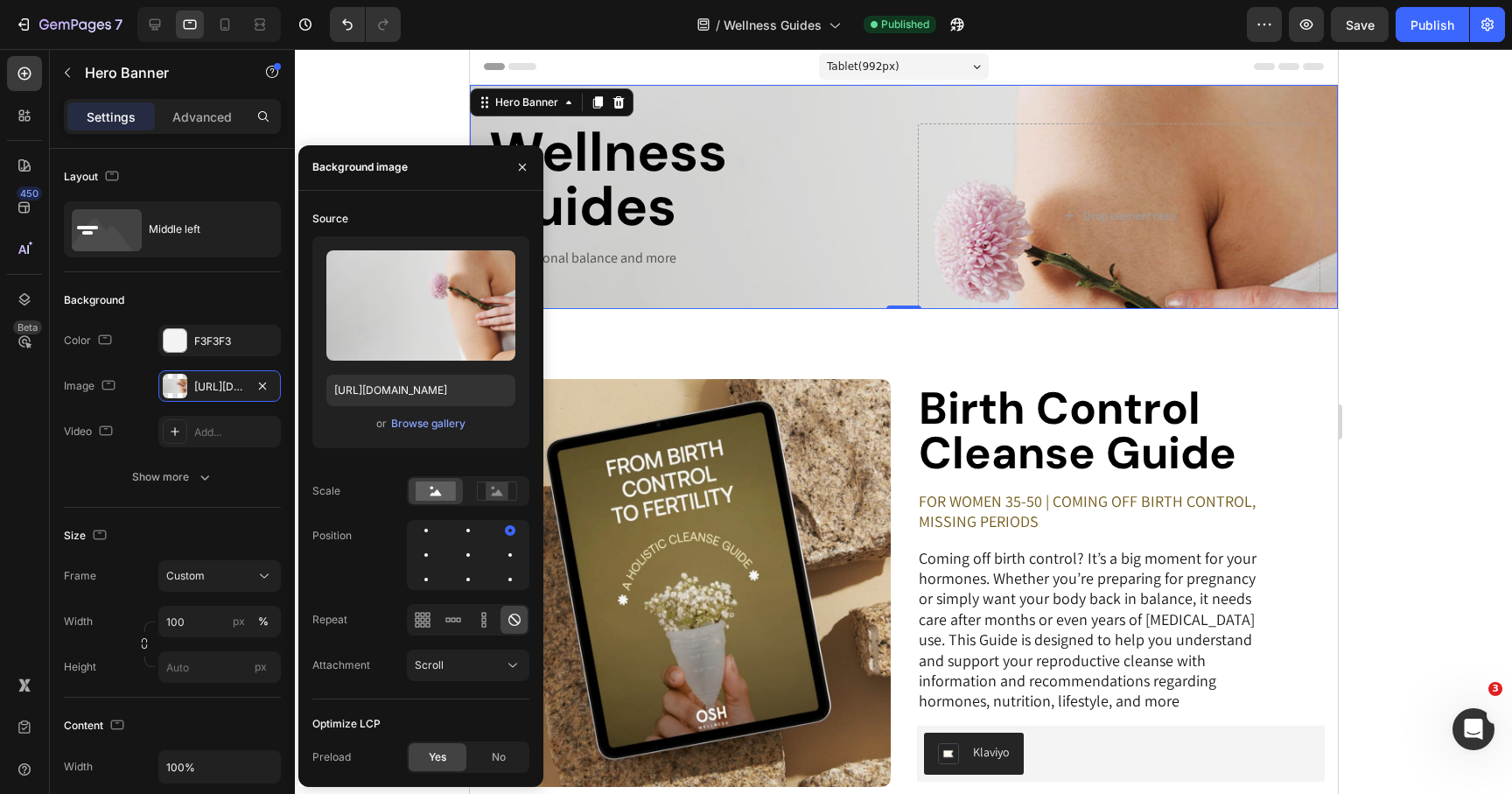
click at [506, 567] on div at bounding box center [468, 555] width 123 height 70
click at [512, 557] on div at bounding box center [509, 555] width 21 height 21
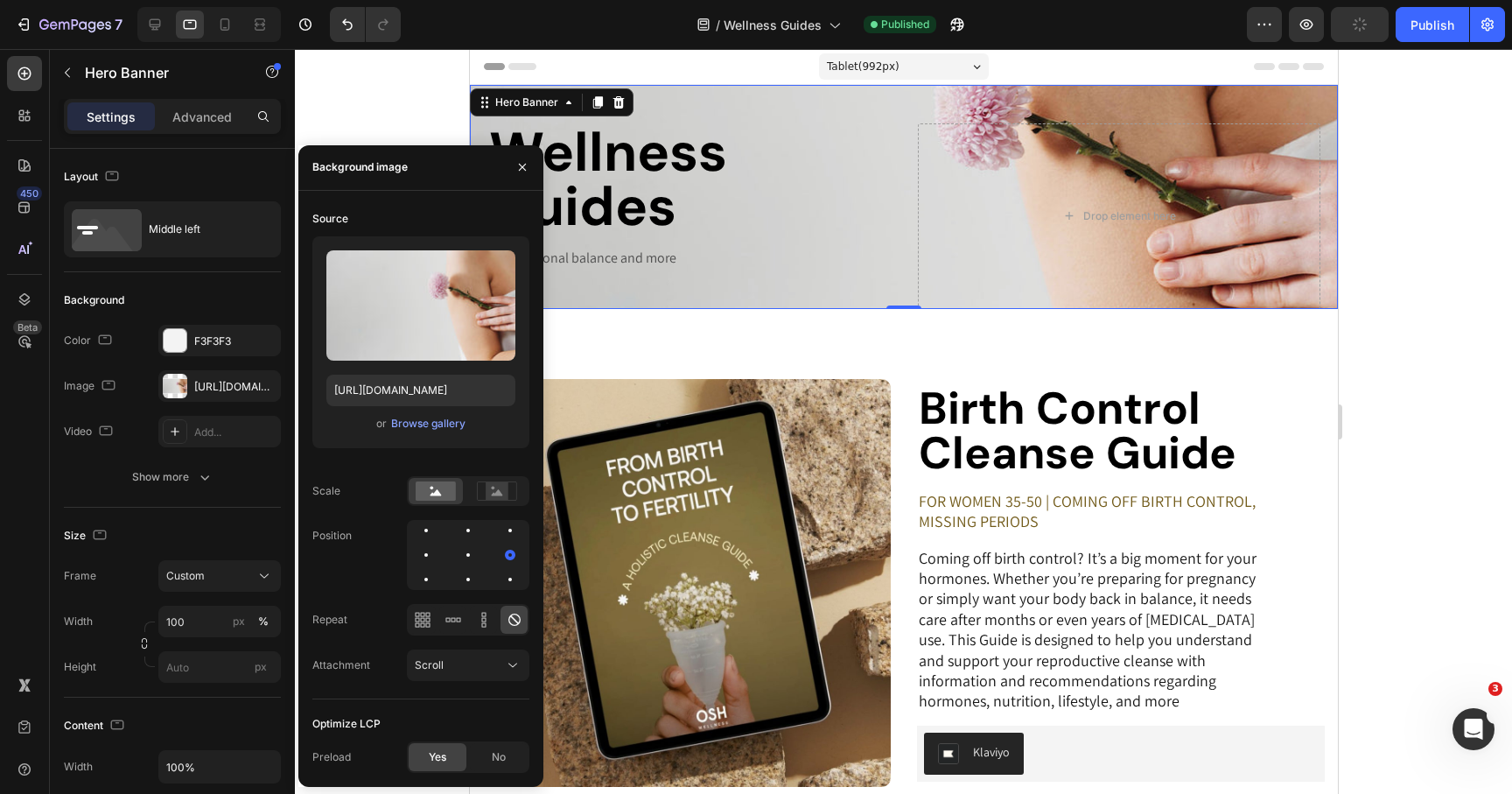
click at [1395, 274] on div at bounding box center [904, 421] width 1217 height 745
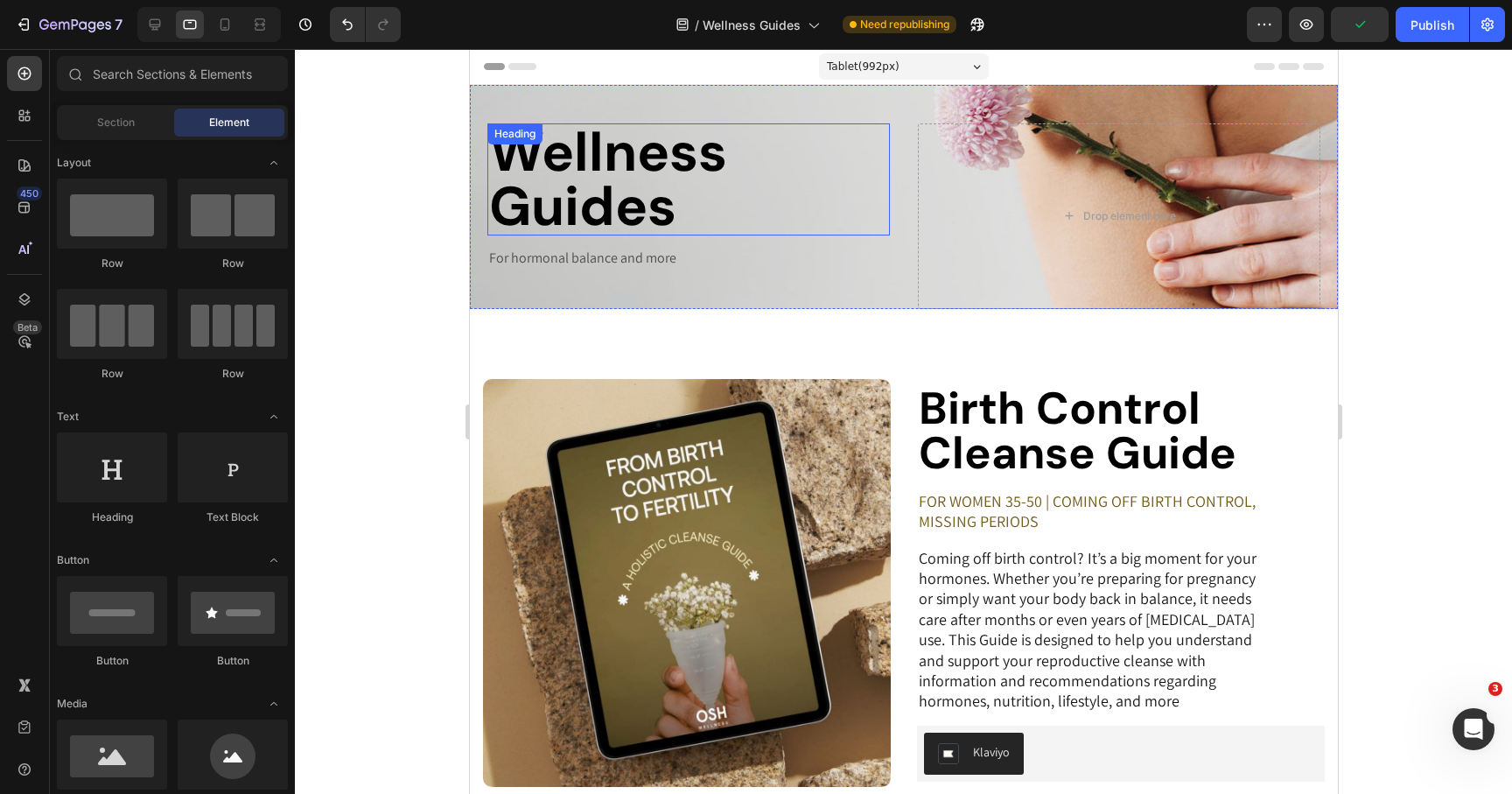
click at [702, 140] on p "Wellness Guides" at bounding box center [687, 180] width 399 height 108
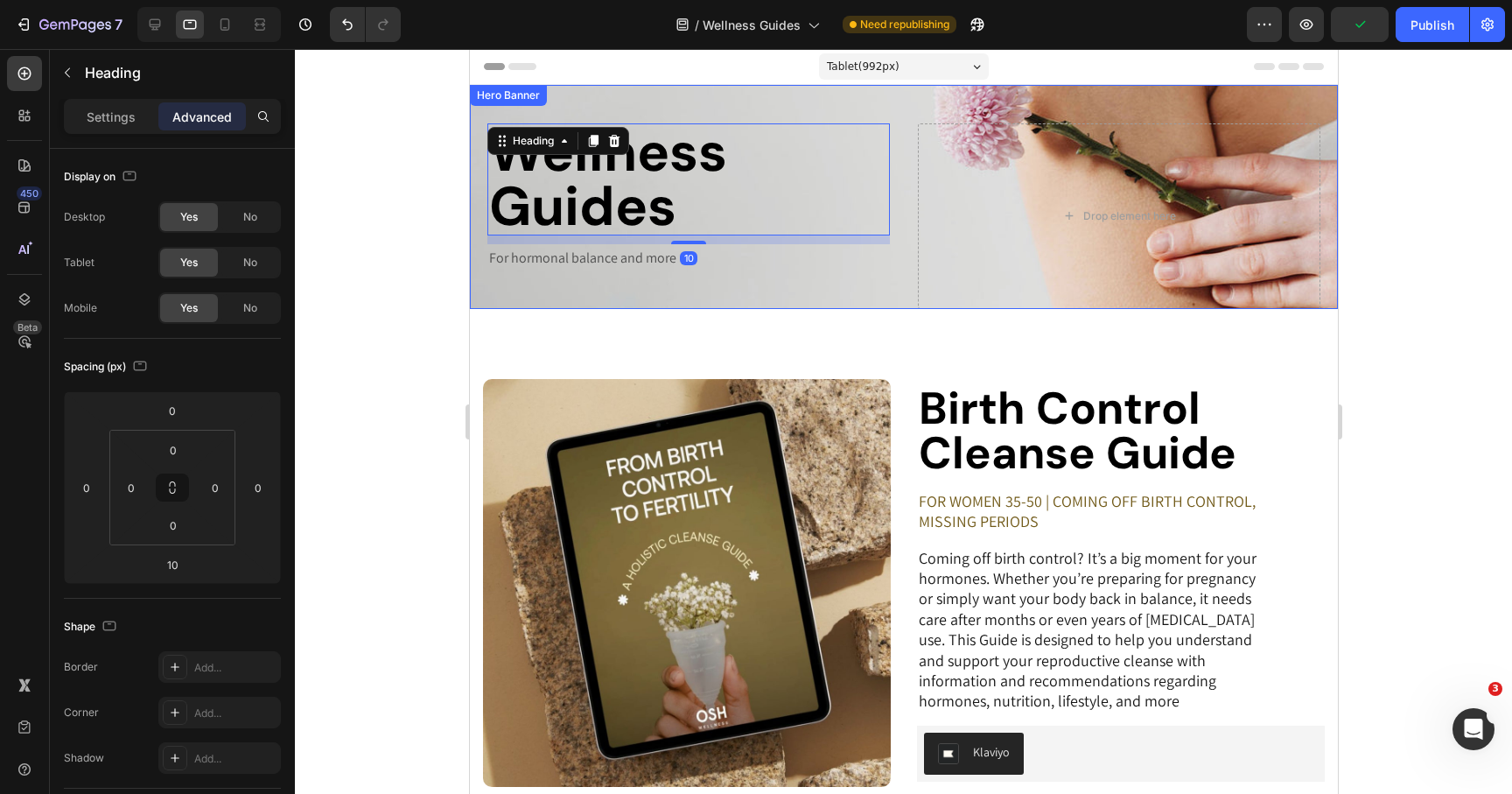
click at [688, 111] on div "Wellness Guides Heading 10 For hormonal balance and more Text Block Drop elemen…" at bounding box center [903, 197] width 868 height 224
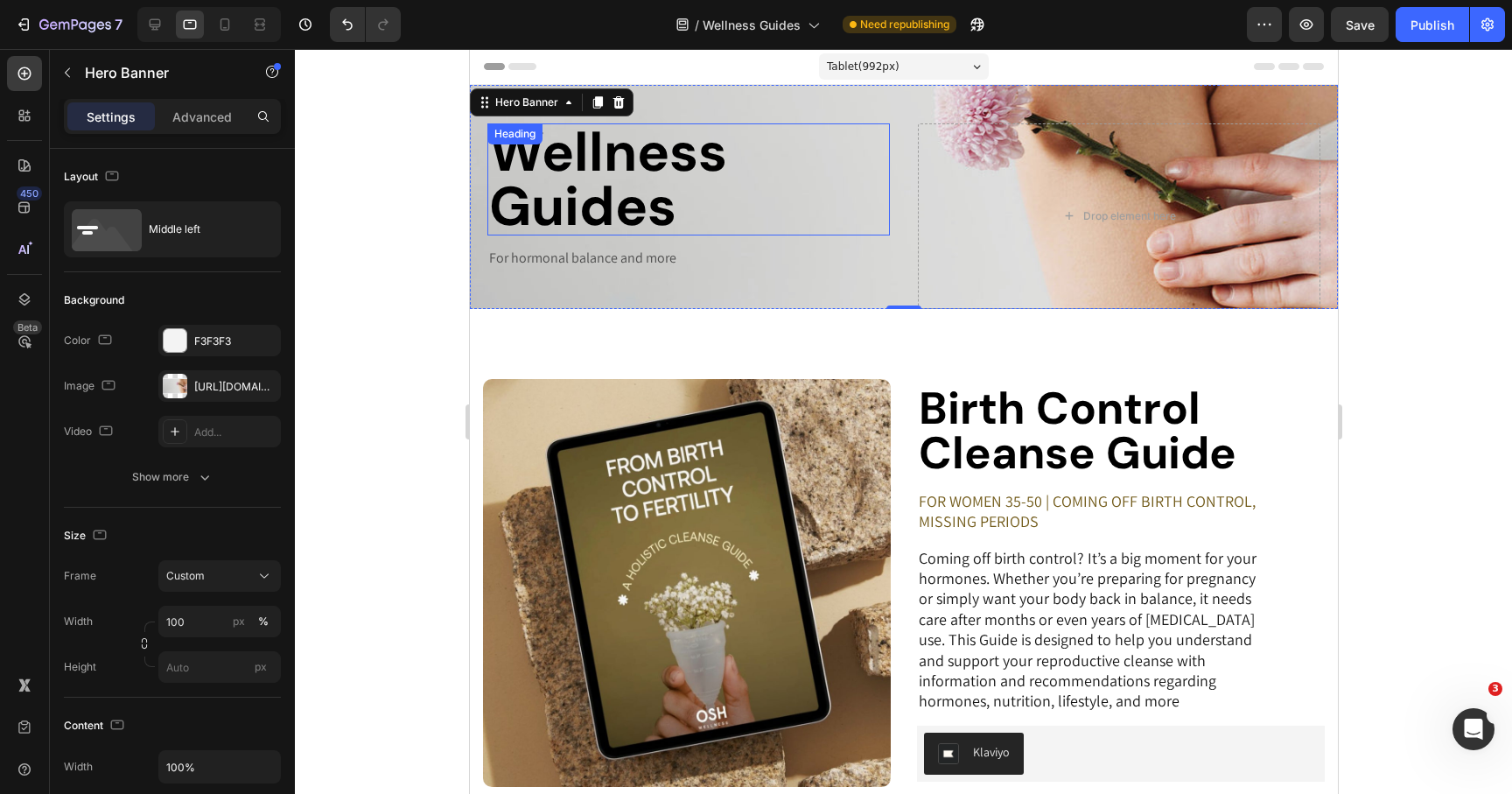
click at [722, 127] on p "Wellness Guides" at bounding box center [687, 180] width 399 height 108
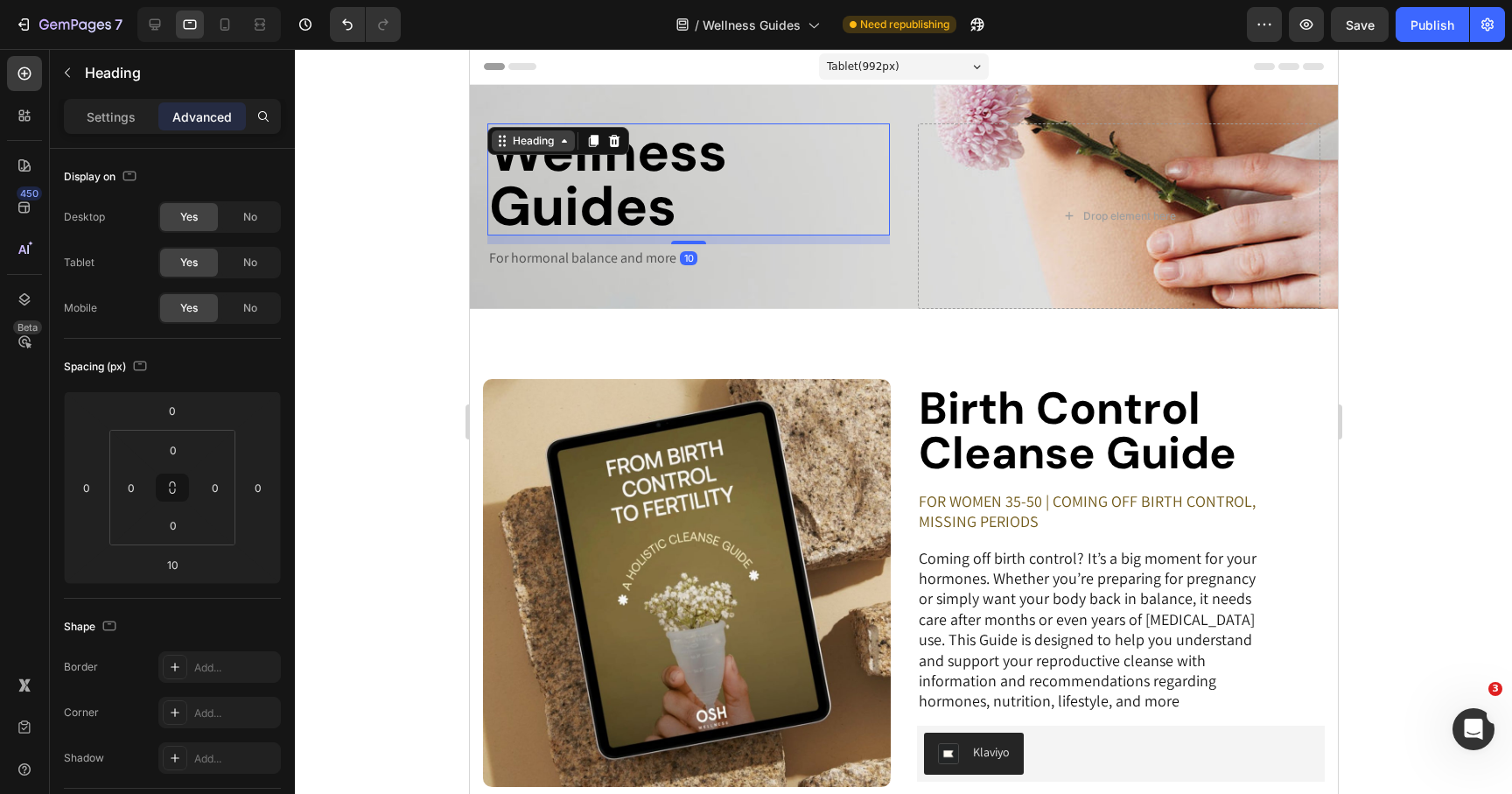
click at [529, 132] on div "Heading" at bounding box center [532, 140] width 83 height 21
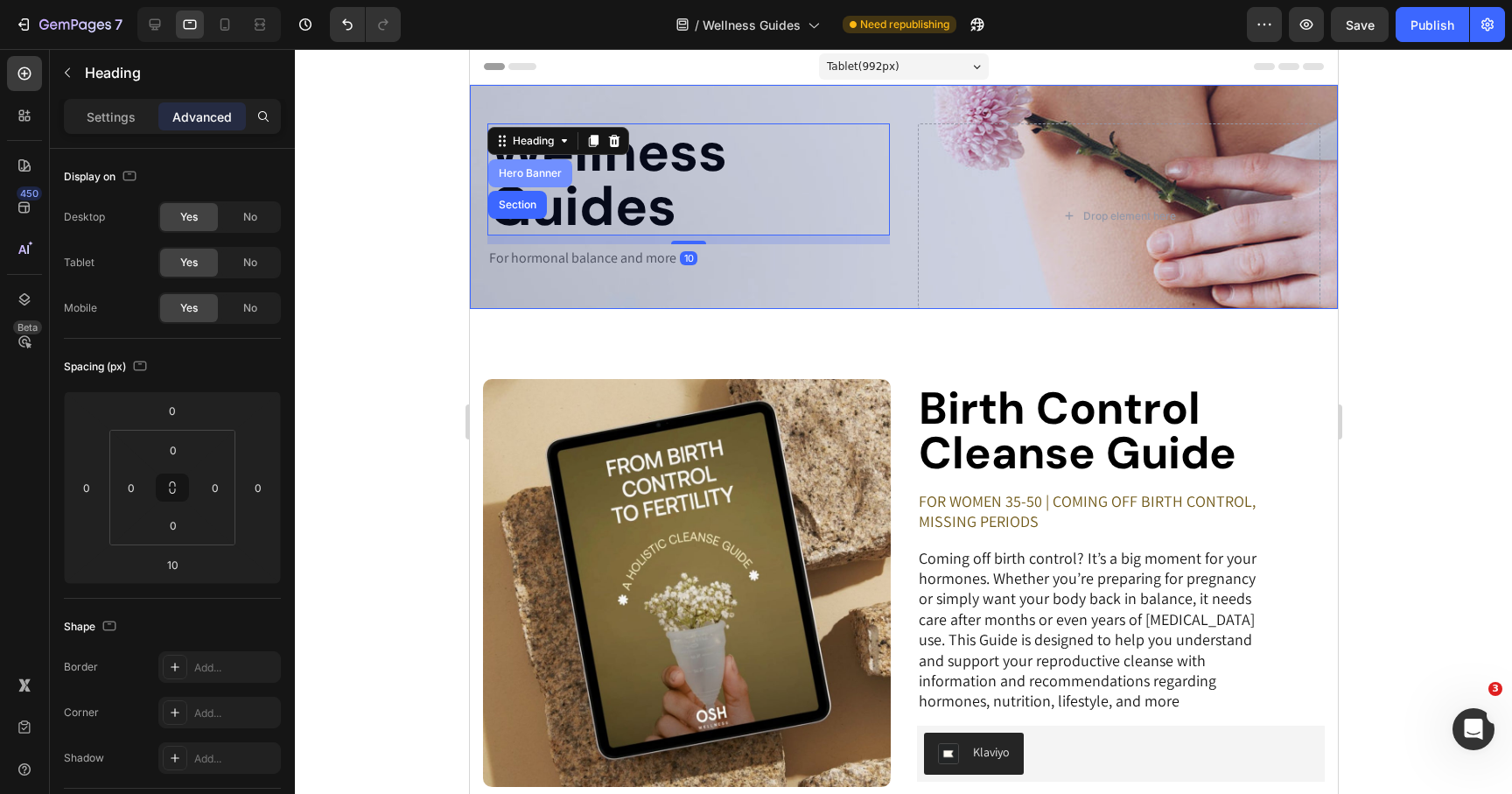
click at [529, 170] on div "Hero Banner" at bounding box center [530, 172] width 70 height 10
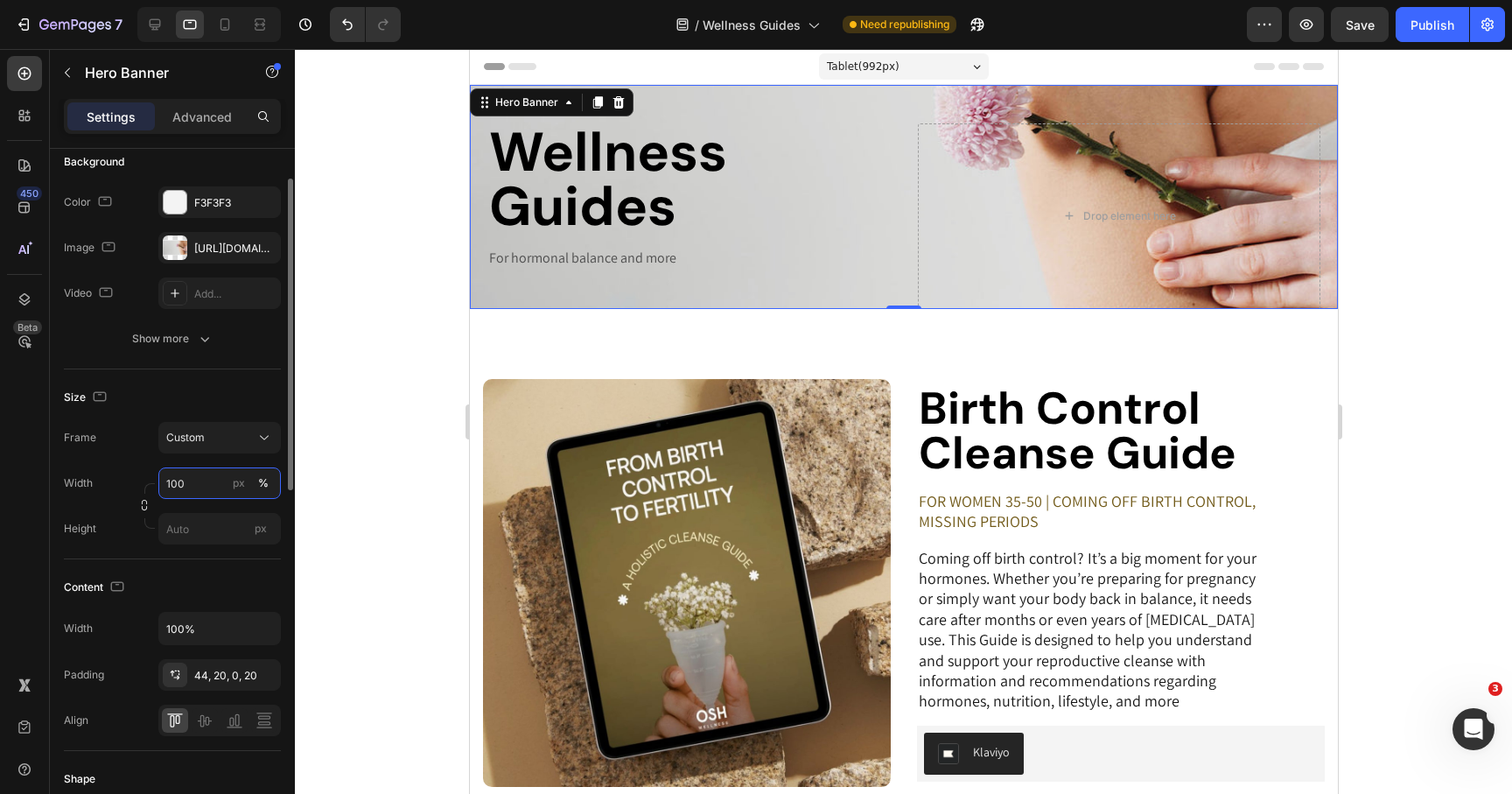
scroll to position [193, 0]
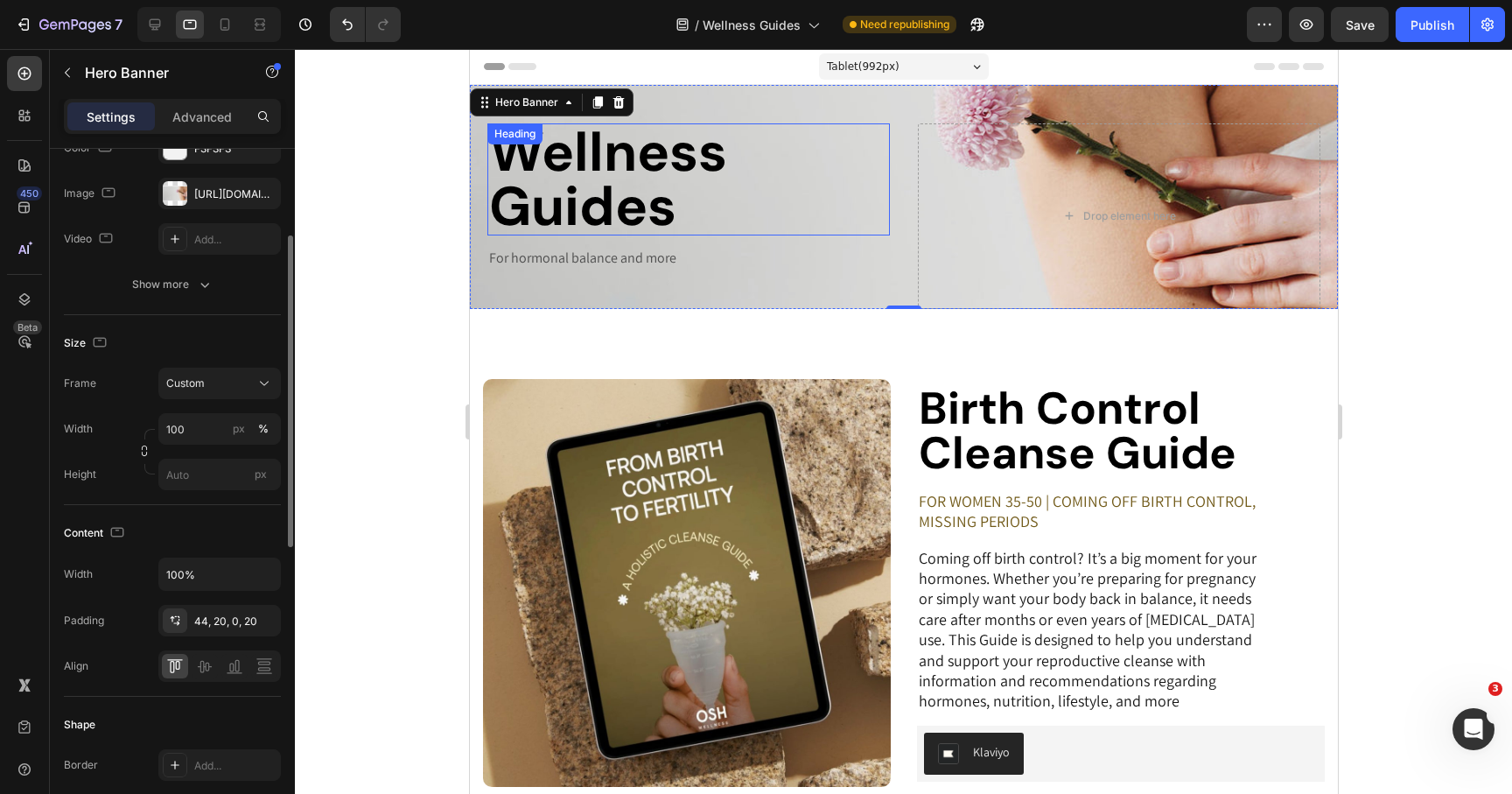
click at [676, 204] on p "Wellness Guides" at bounding box center [687, 180] width 399 height 108
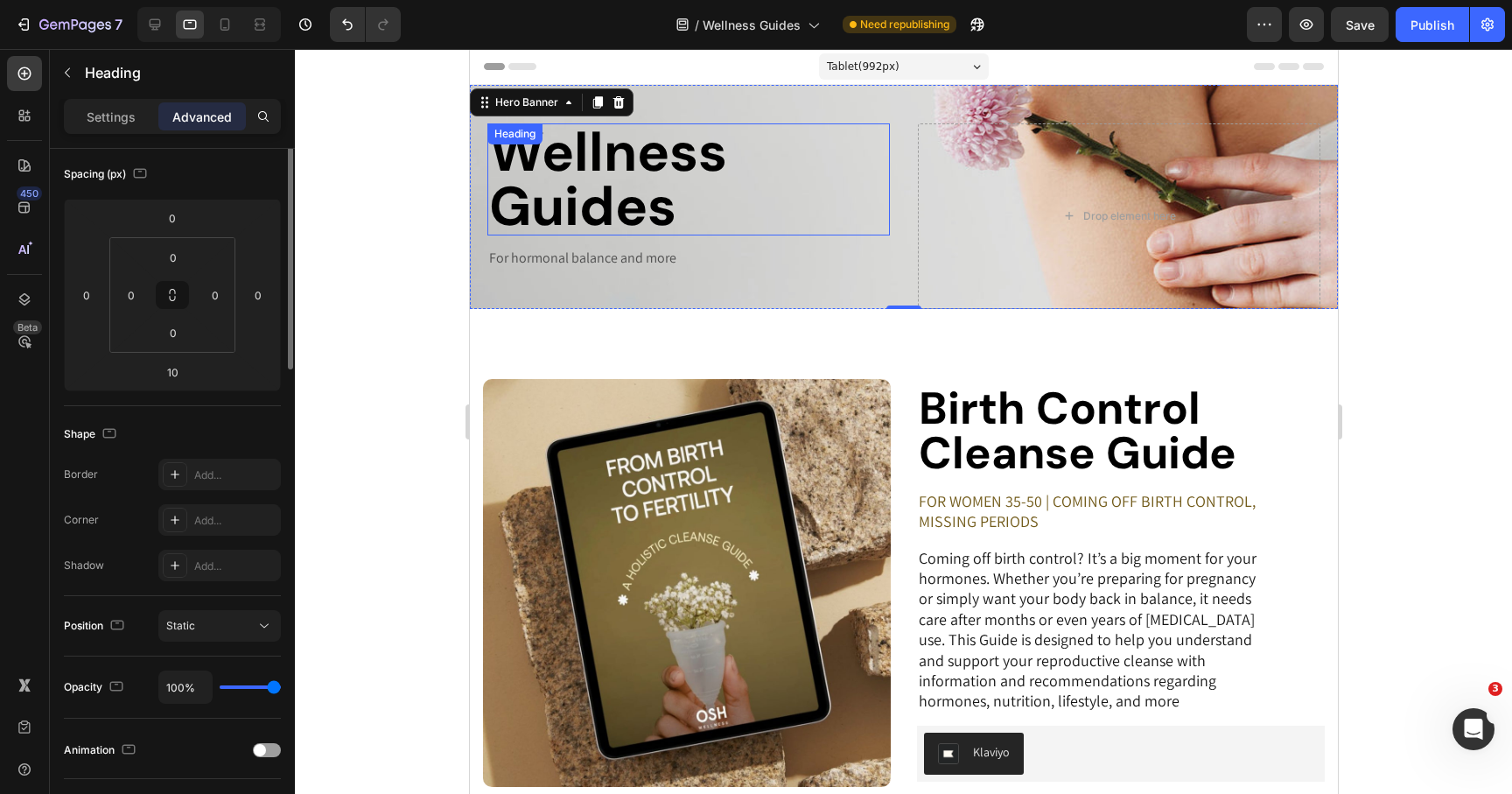
scroll to position [0, 0]
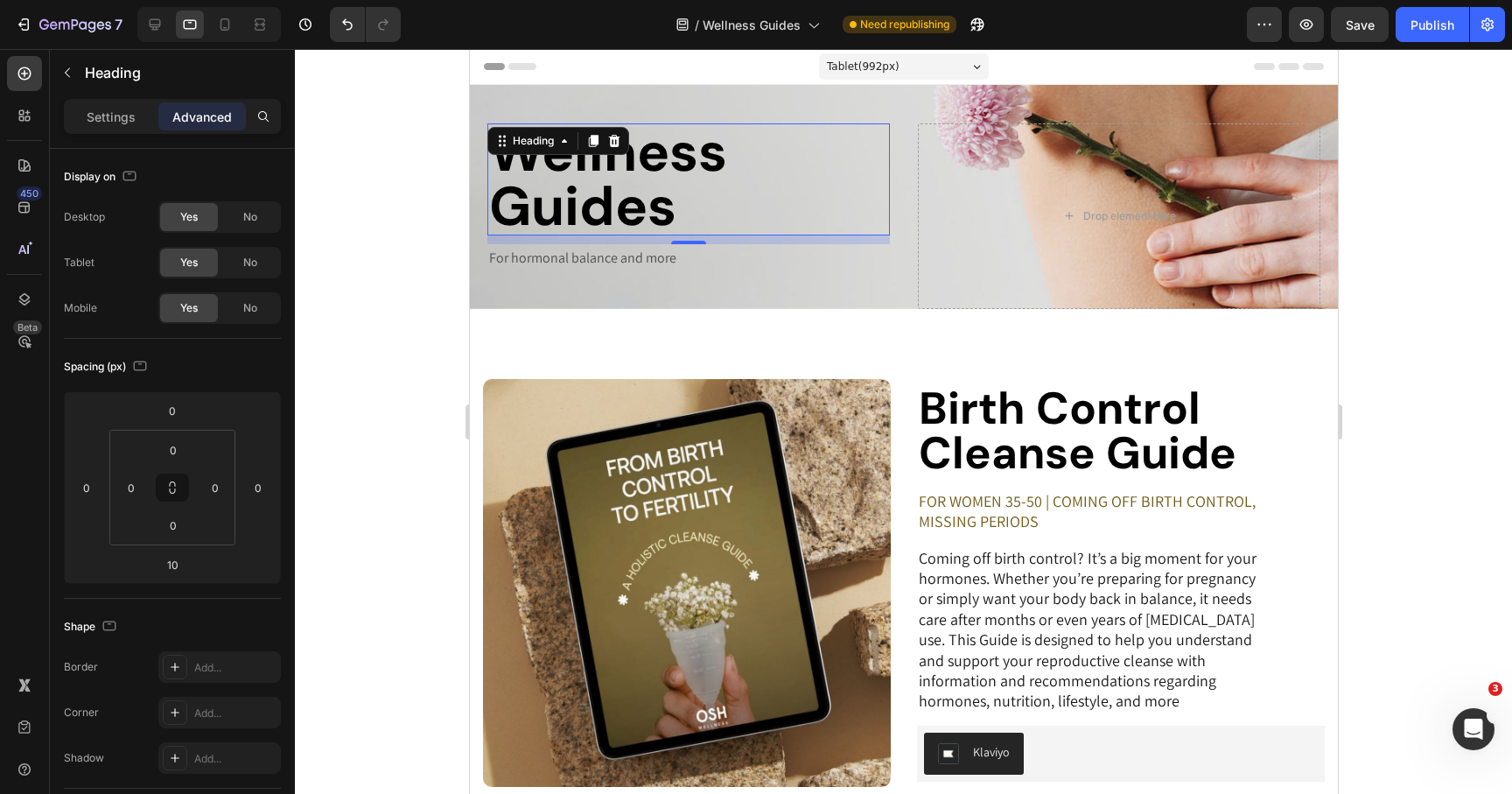
click at [445, 299] on div at bounding box center [904, 421] width 1217 height 745
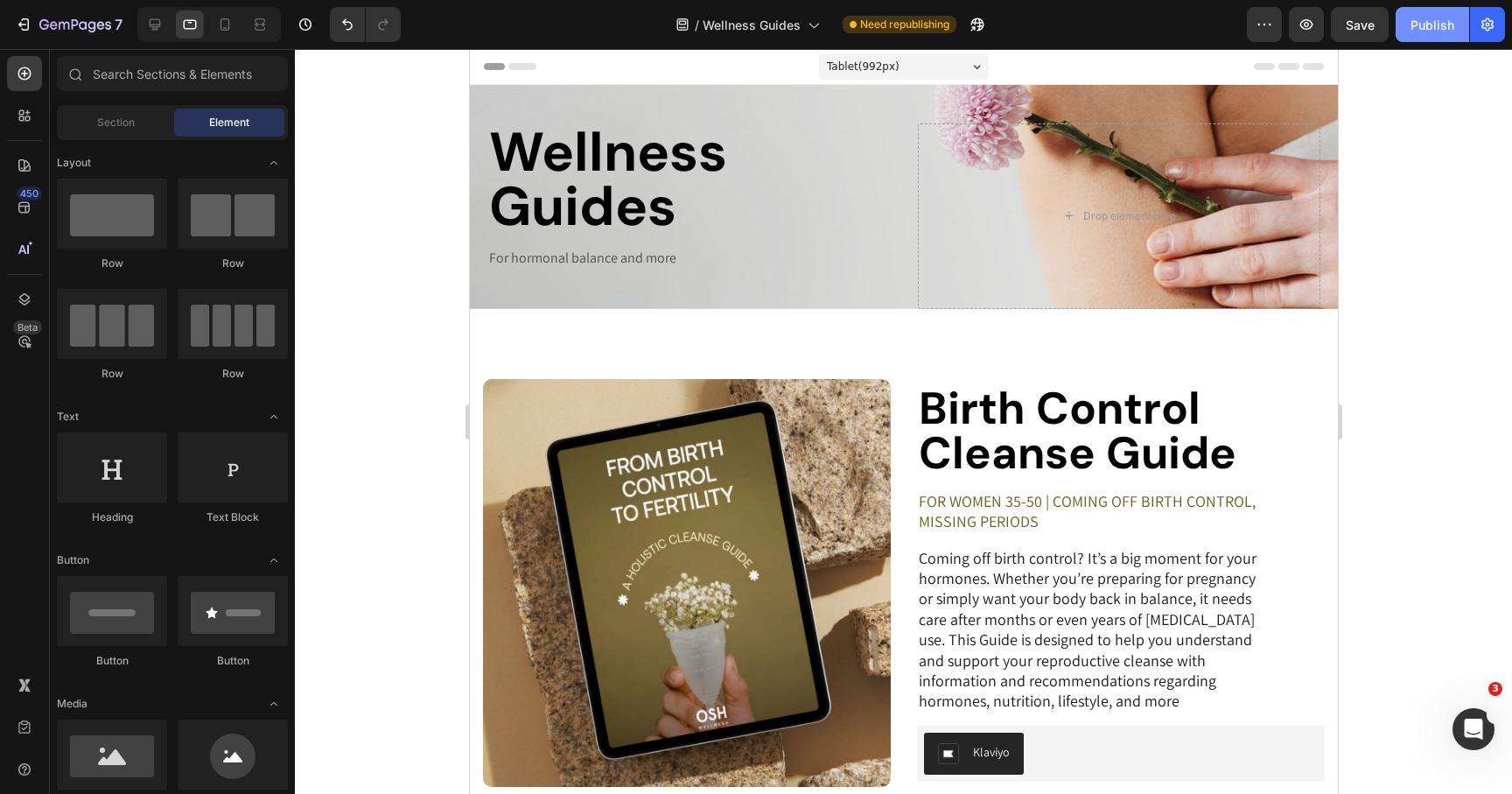
click at [1426, 22] on div "Publish" at bounding box center [1432, 25] width 44 height 18
click at [231, 27] on icon at bounding box center [225, 24] width 17 height 17
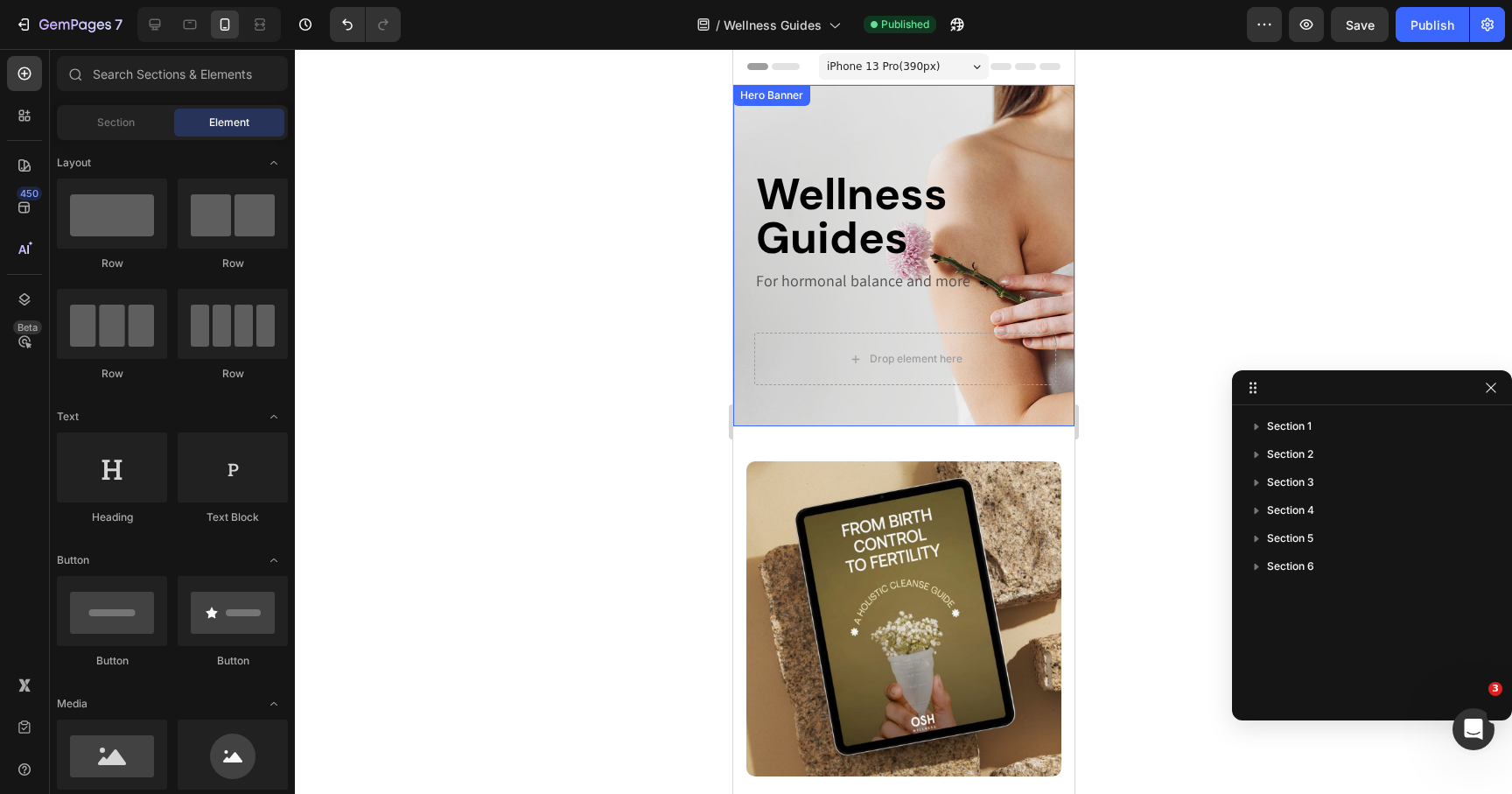
click at [760, 305] on div "Wellness Guides Heading For hormonal balance and more Text Block" at bounding box center [904, 221] width 301 height 224
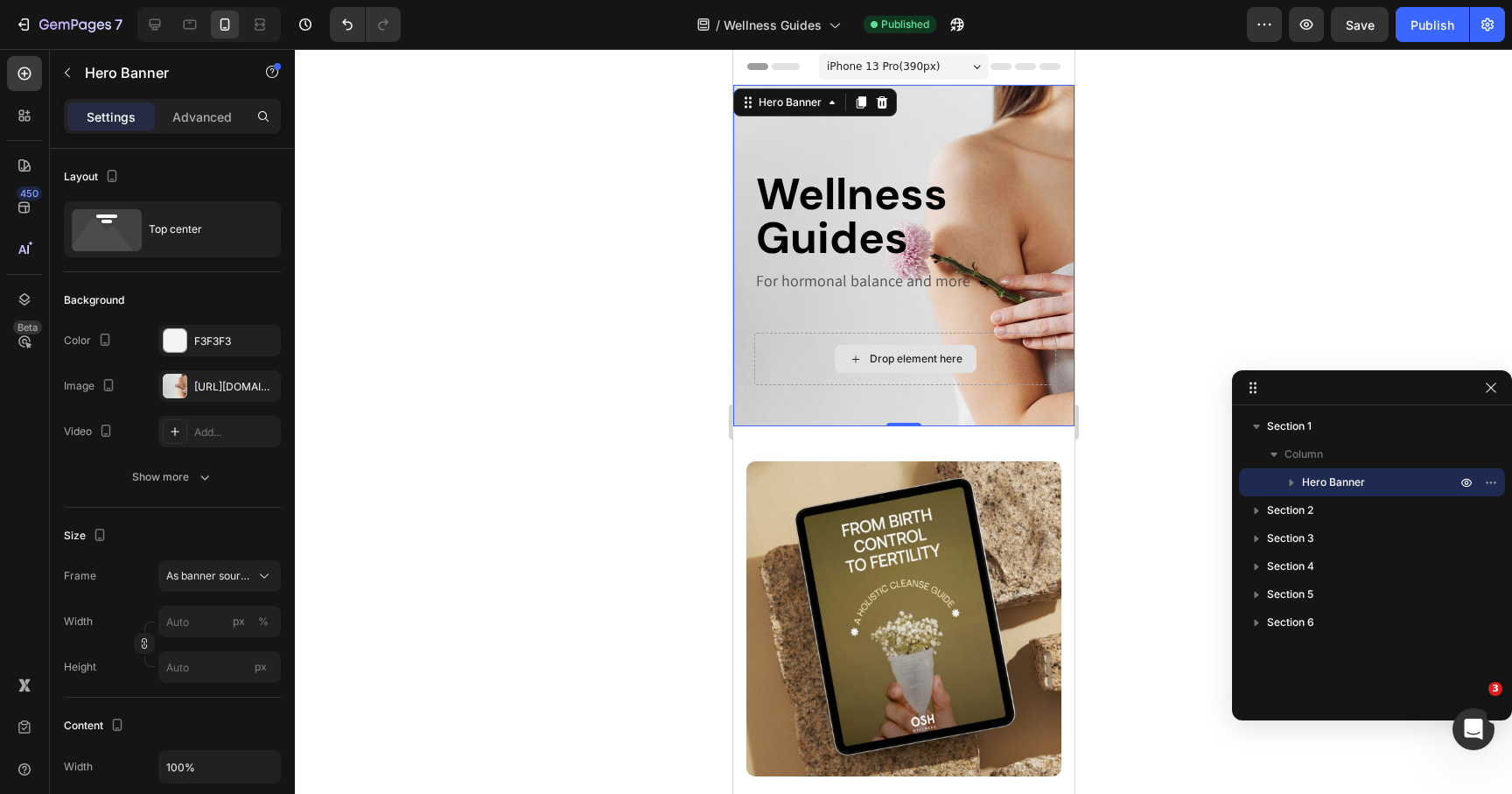
click at [788, 359] on div "Drop element here" at bounding box center [904, 358] width 301 height 52
click at [805, 103] on div "Hero Banner" at bounding box center [789, 102] width 70 height 16
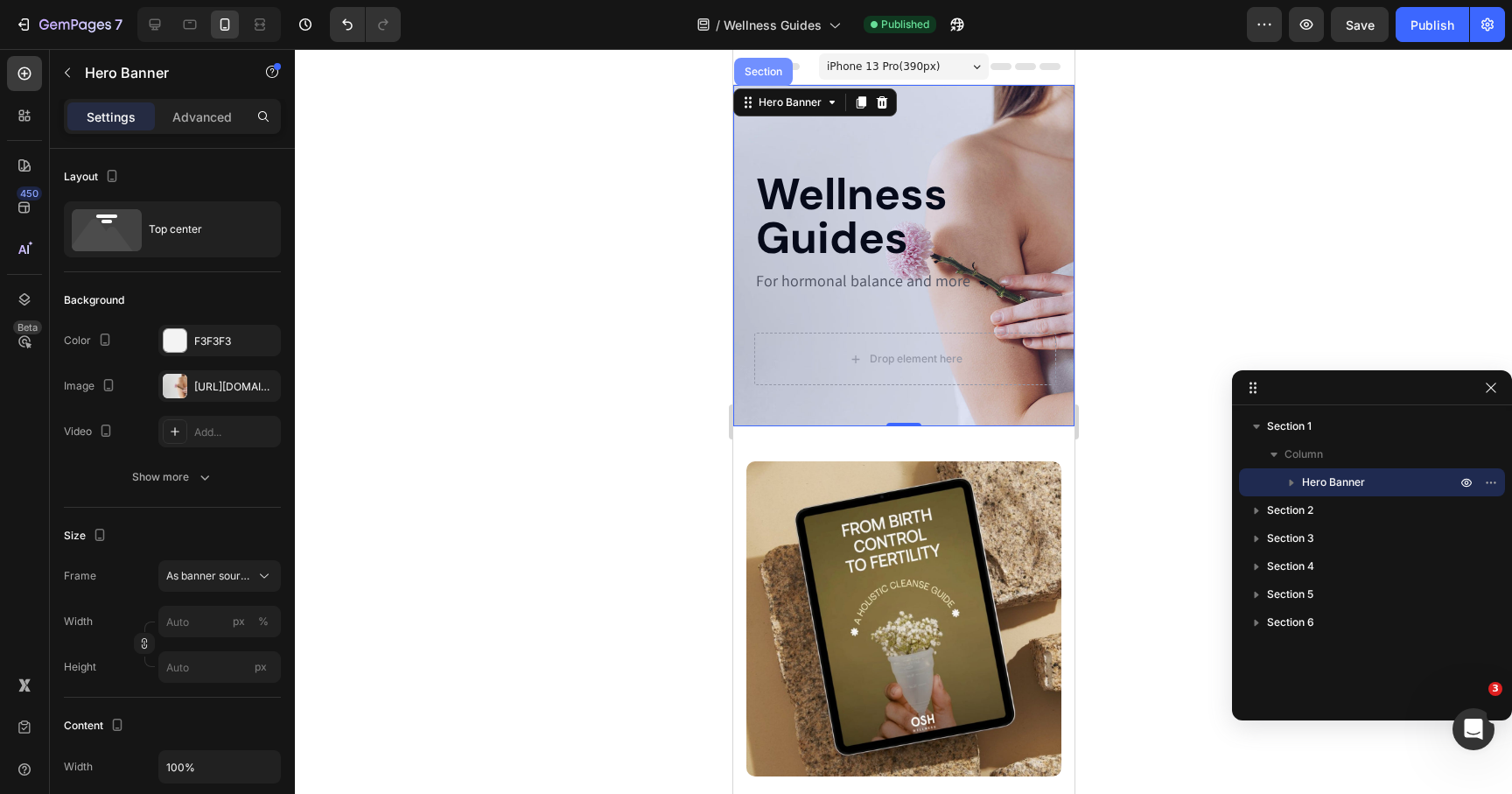
click at [772, 76] on div "Section" at bounding box center [762, 72] width 45 height 10
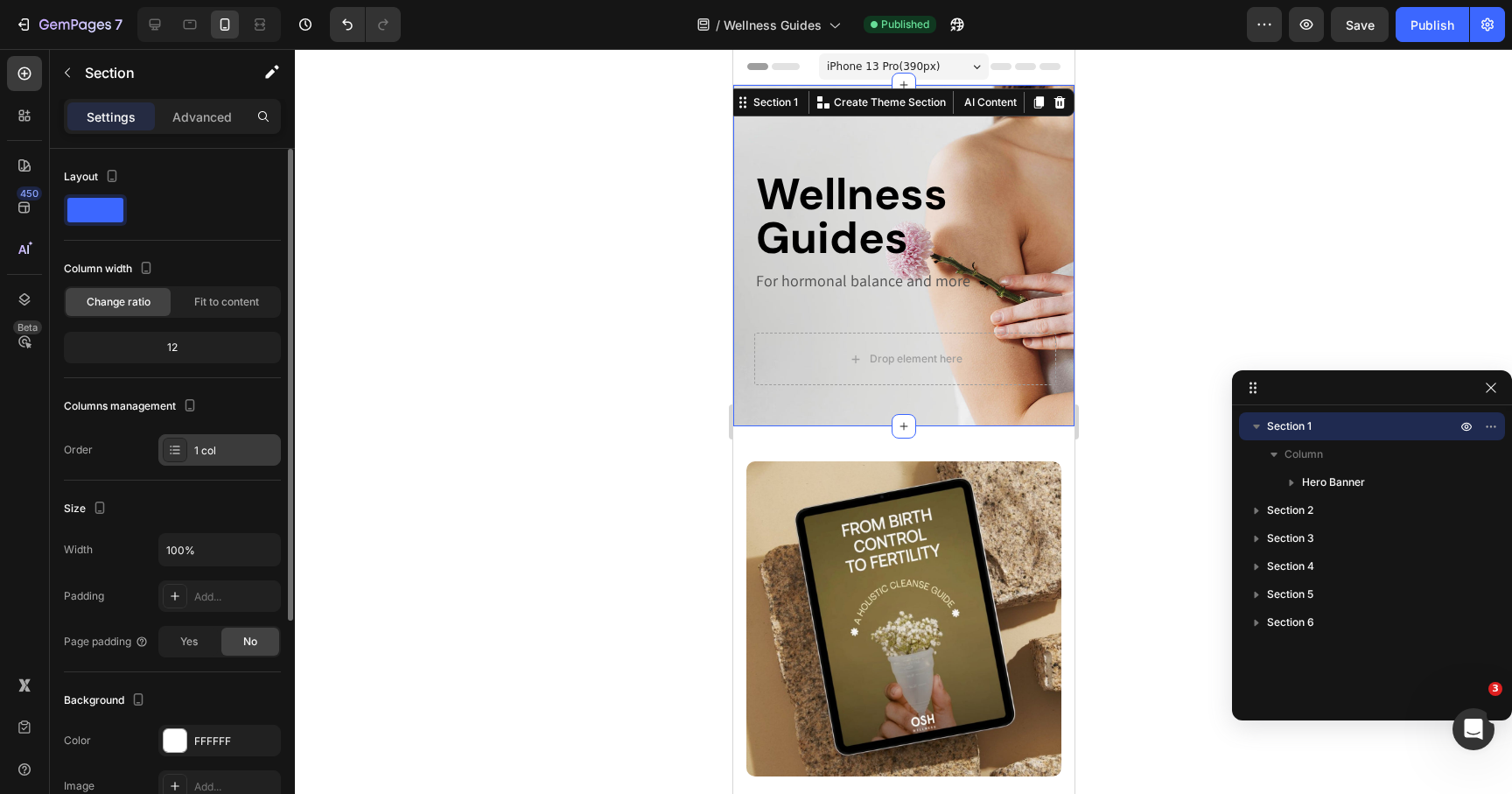
click at [176, 445] on icon at bounding box center [174, 449] width 14 height 14
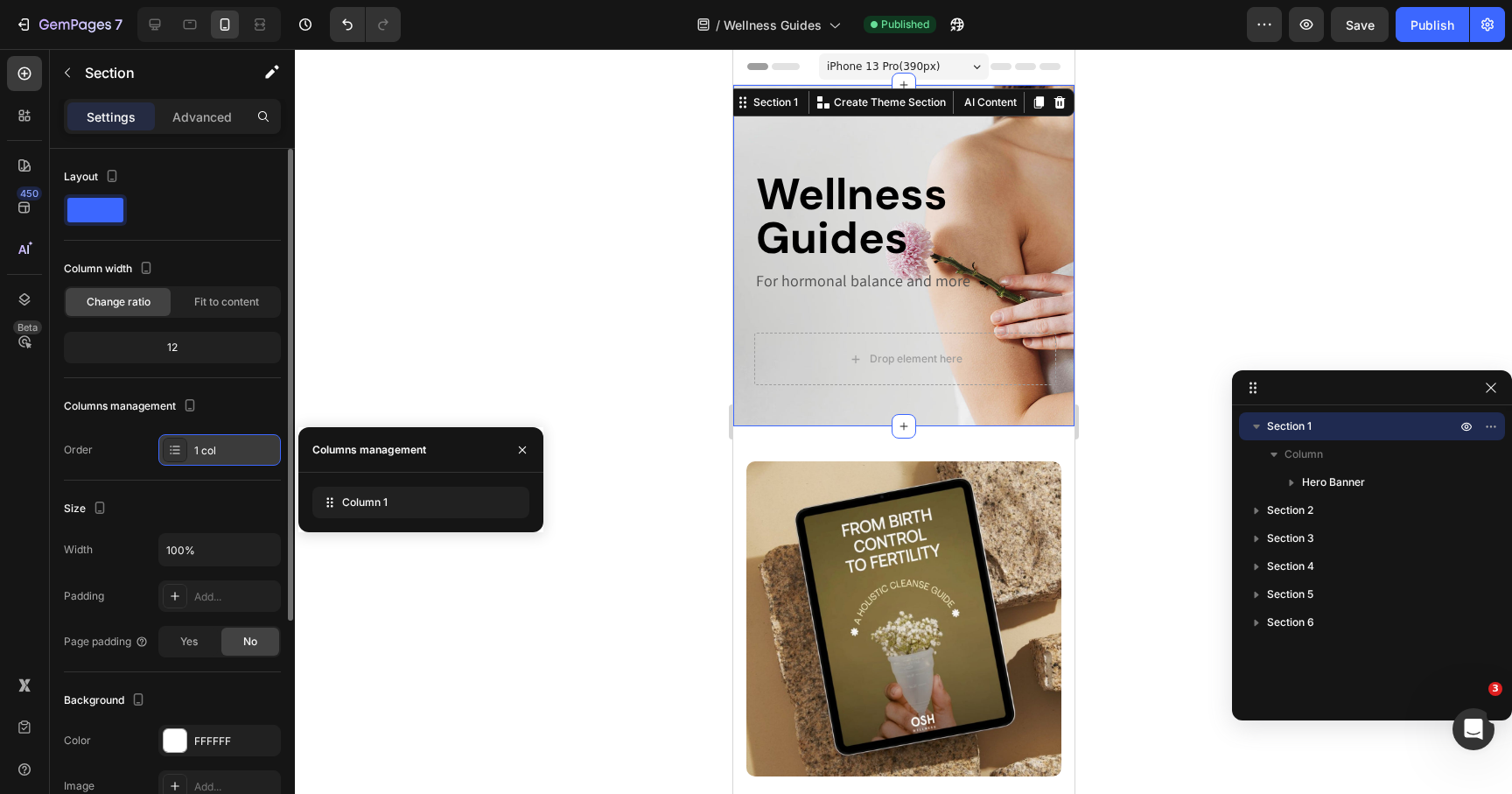
click at [176, 445] on icon at bounding box center [174, 449] width 14 height 14
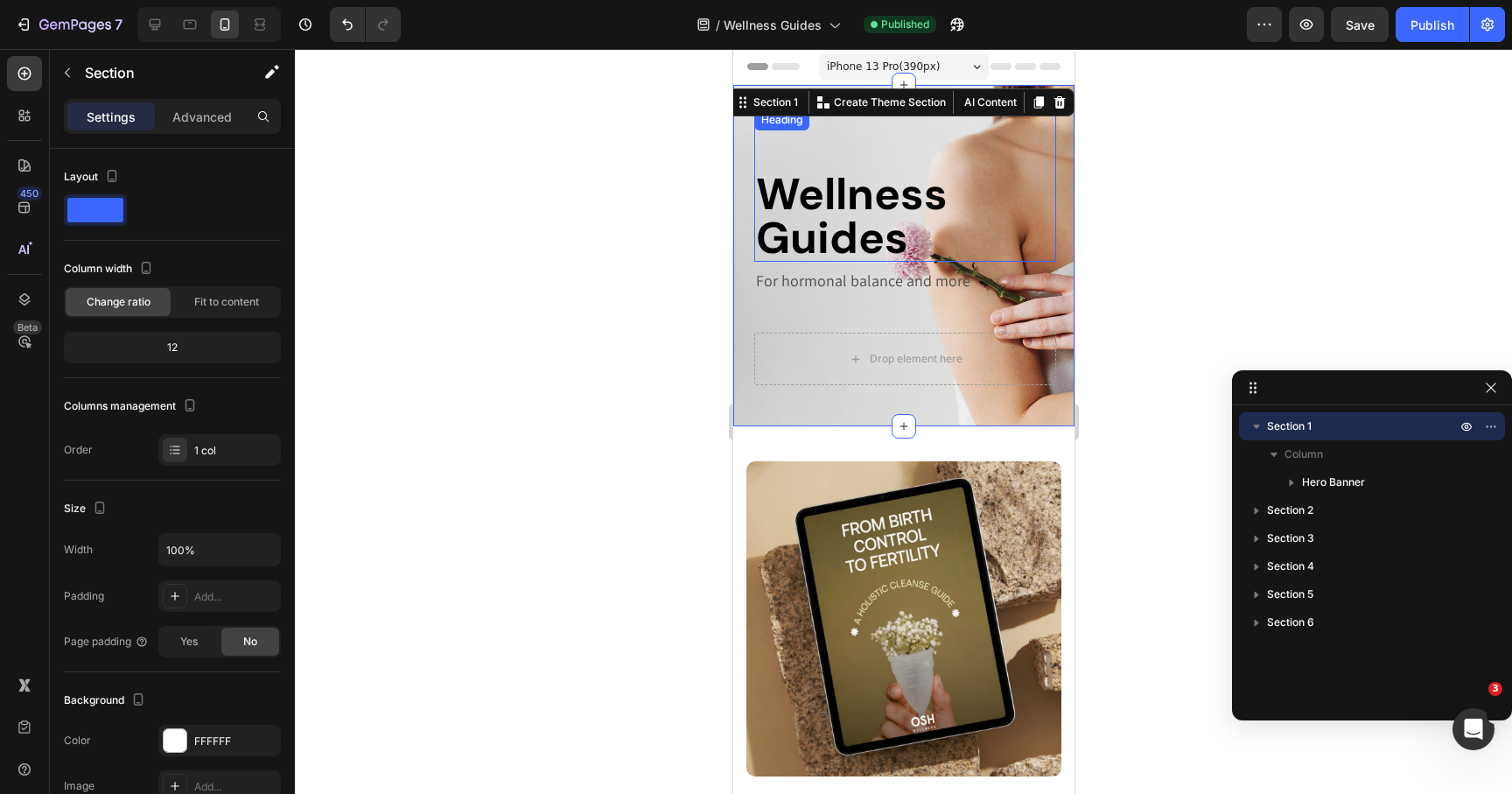
click at [863, 203] on p "Wellness Guides" at bounding box center [904, 215] width 299 height 87
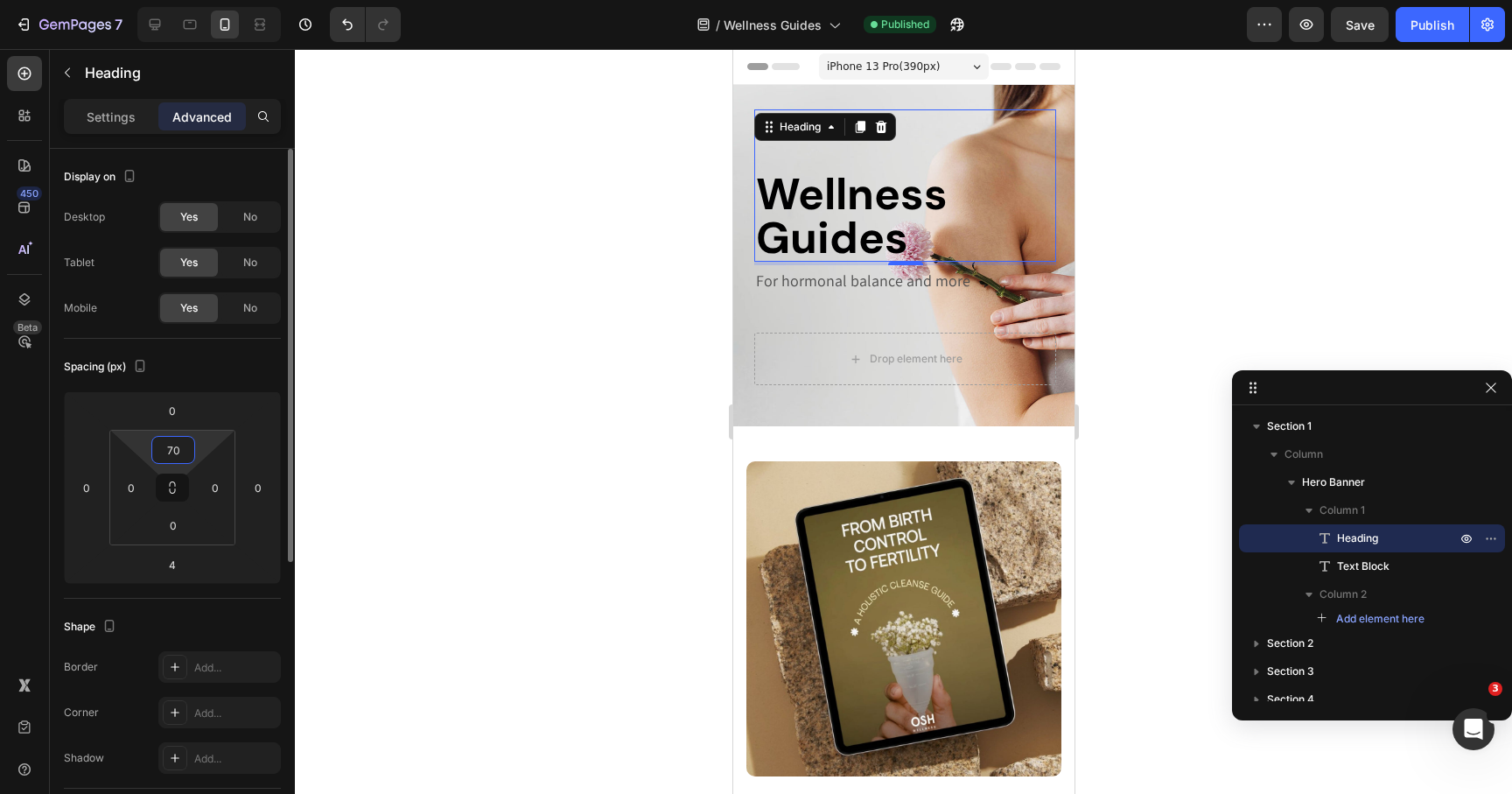
click at [182, 447] on input "70" at bounding box center [173, 450] width 35 height 27
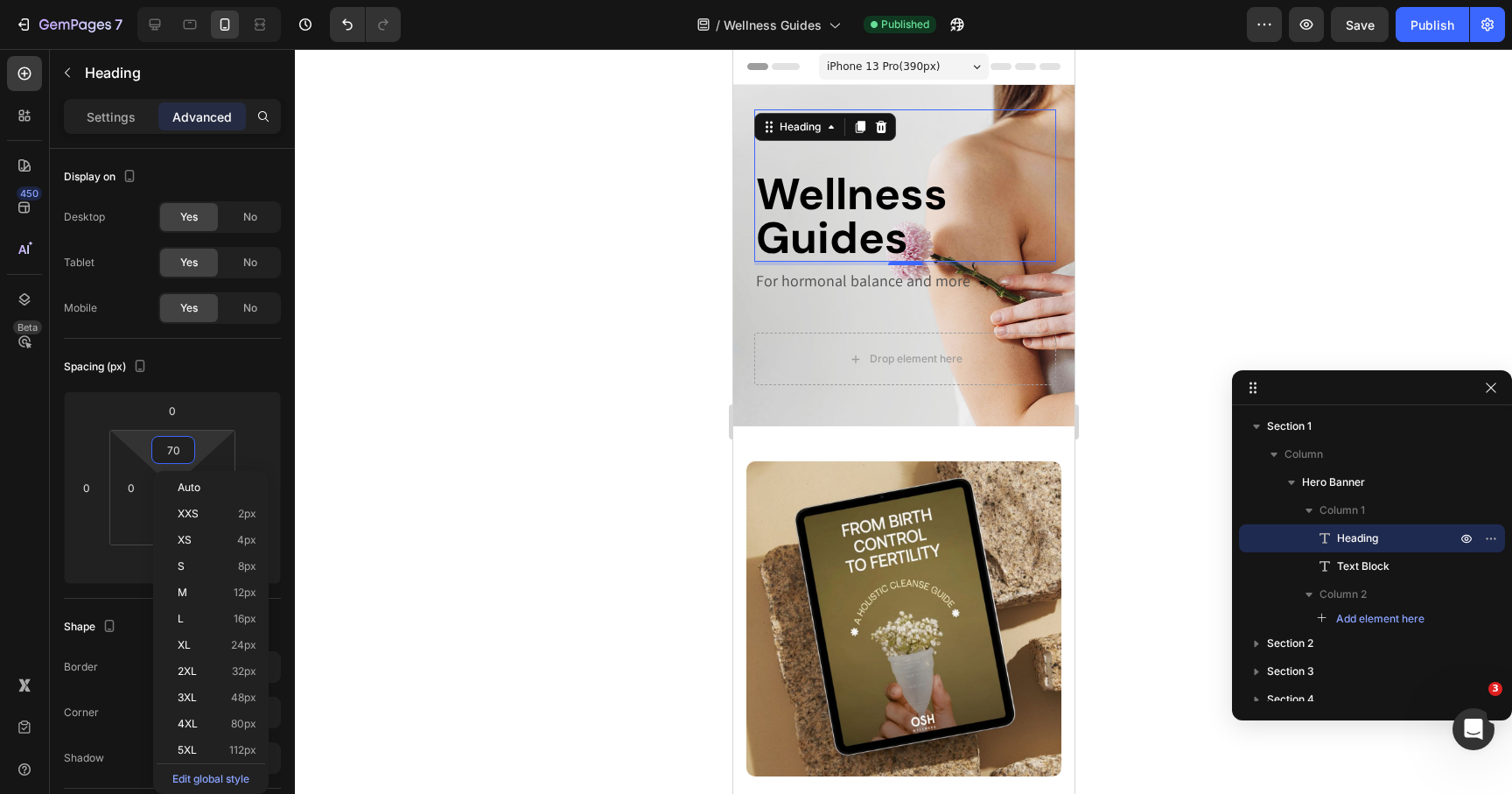
click at [411, 418] on div at bounding box center [904, 421] width 1217 height 745
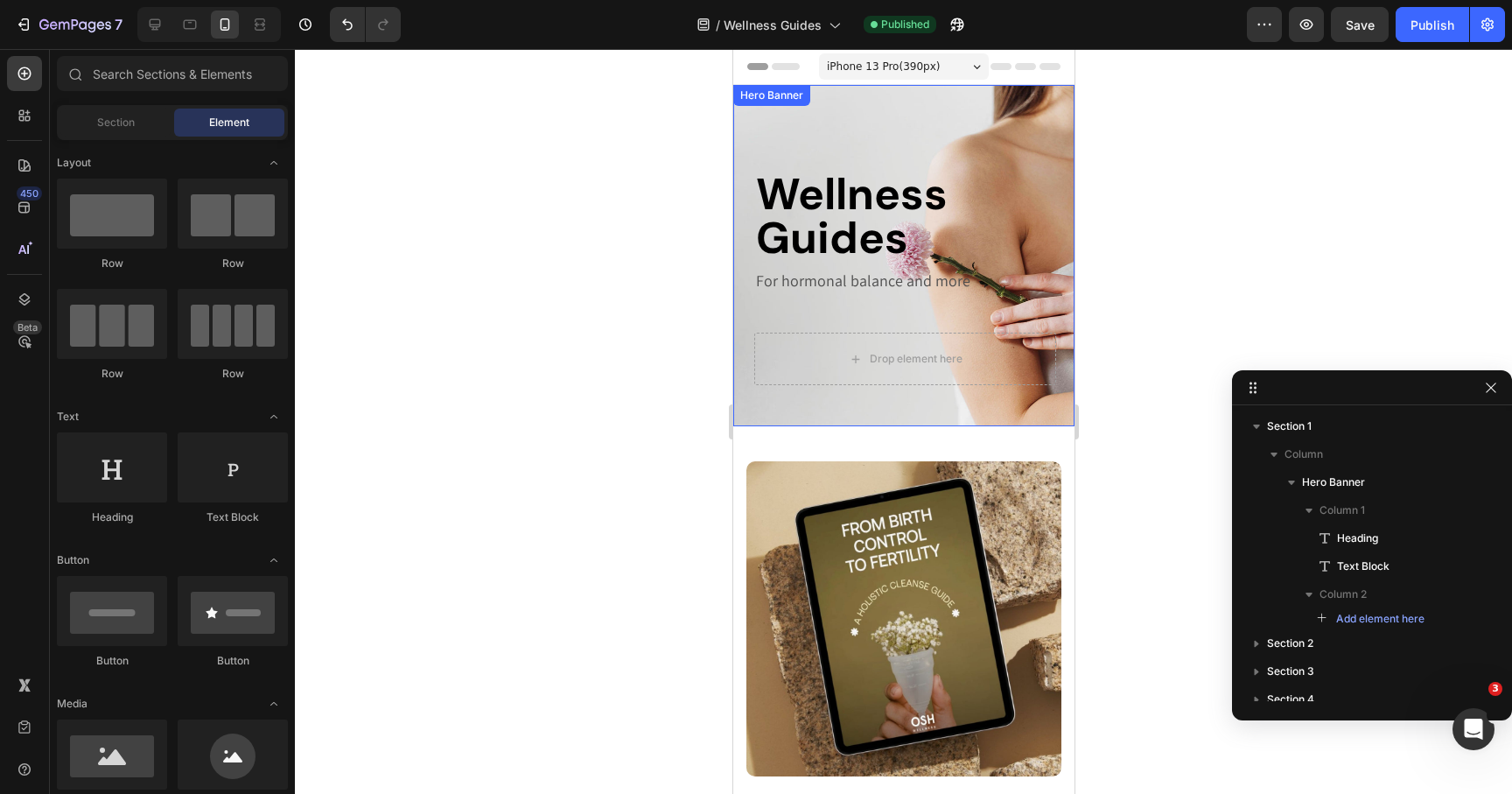
click at [861, 97] on div "Wellness Guides Heading For hormonal balance and more Text Block Drop element h…" at bounding box center [903, 256] width 341 height 341
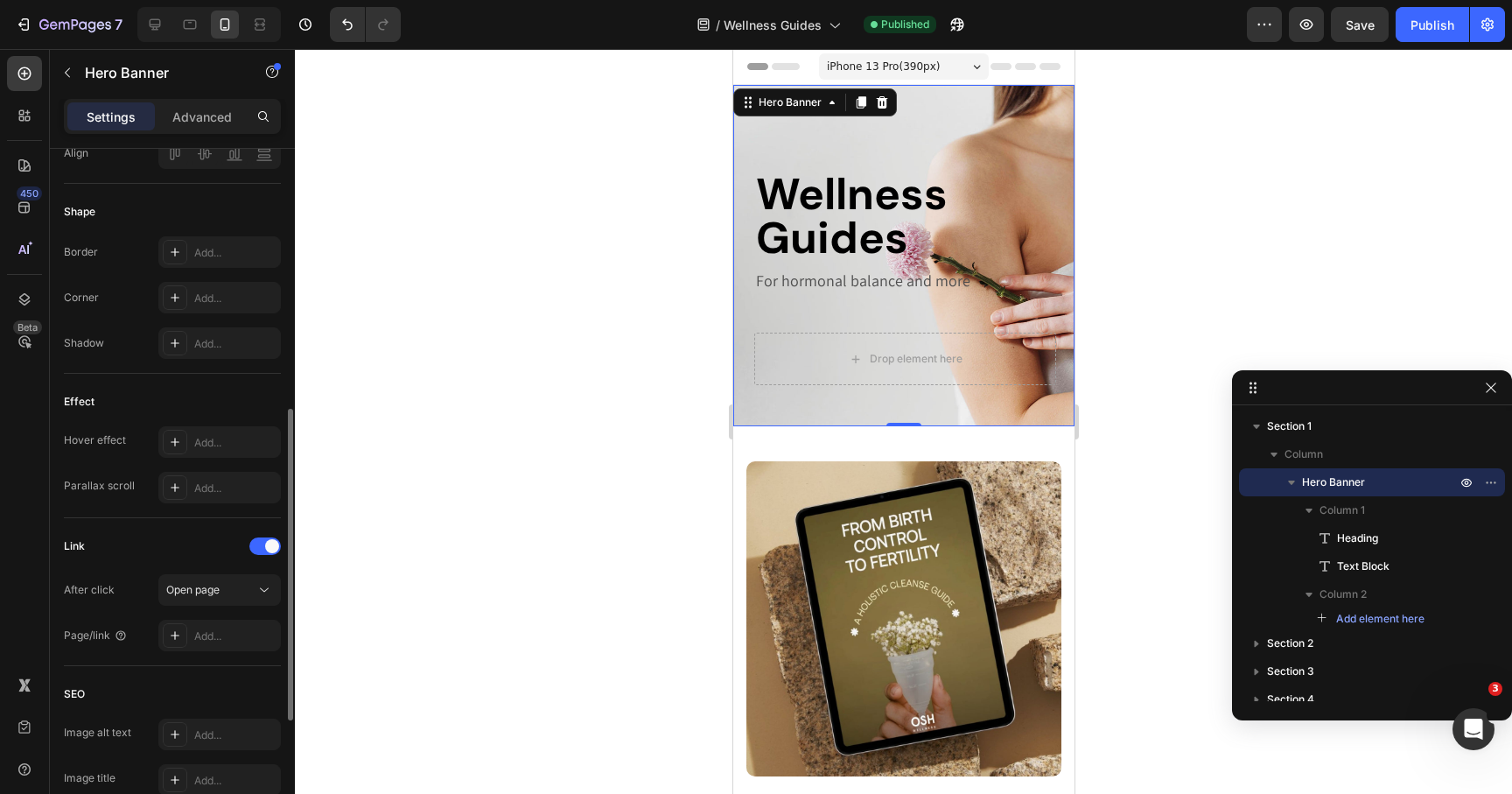
scroll to position [634, 0]
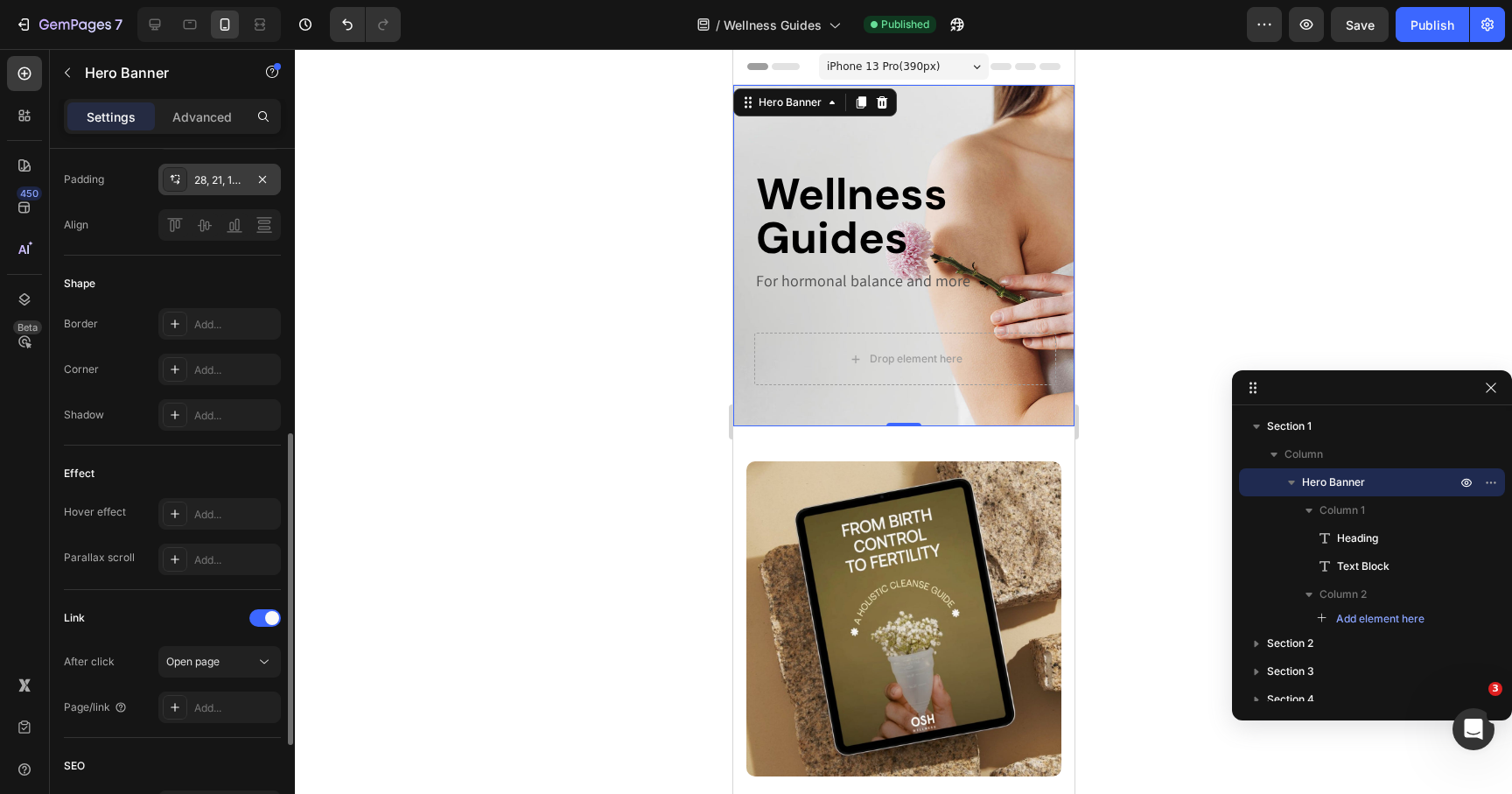
click at [222, 177] on div "28, 21, 16, 24" at bounding box center [219, 180] width 50 height 16
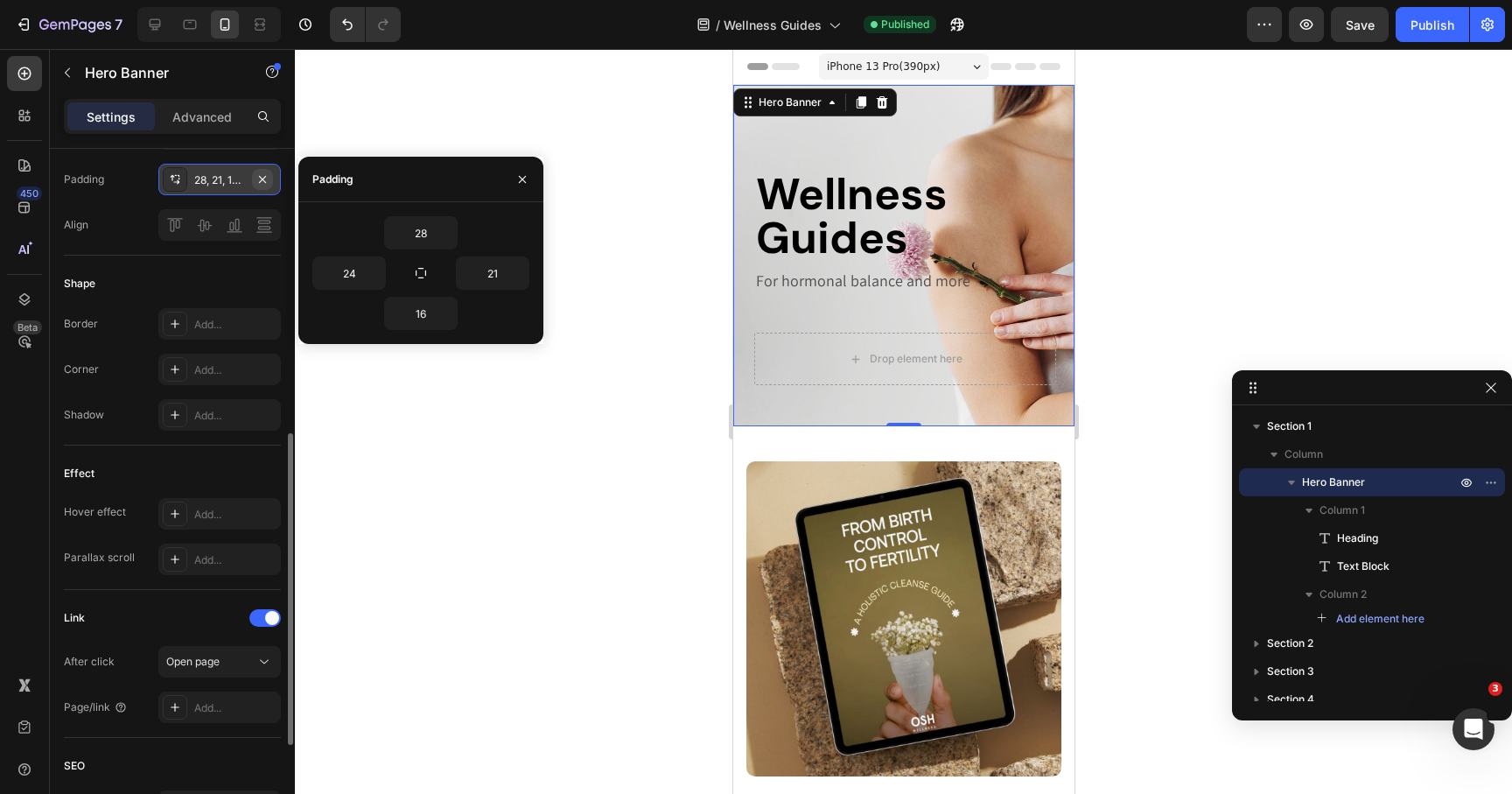
click at [258, 177] on icon "button" at bounding box center [262, 179] width 14 height 14
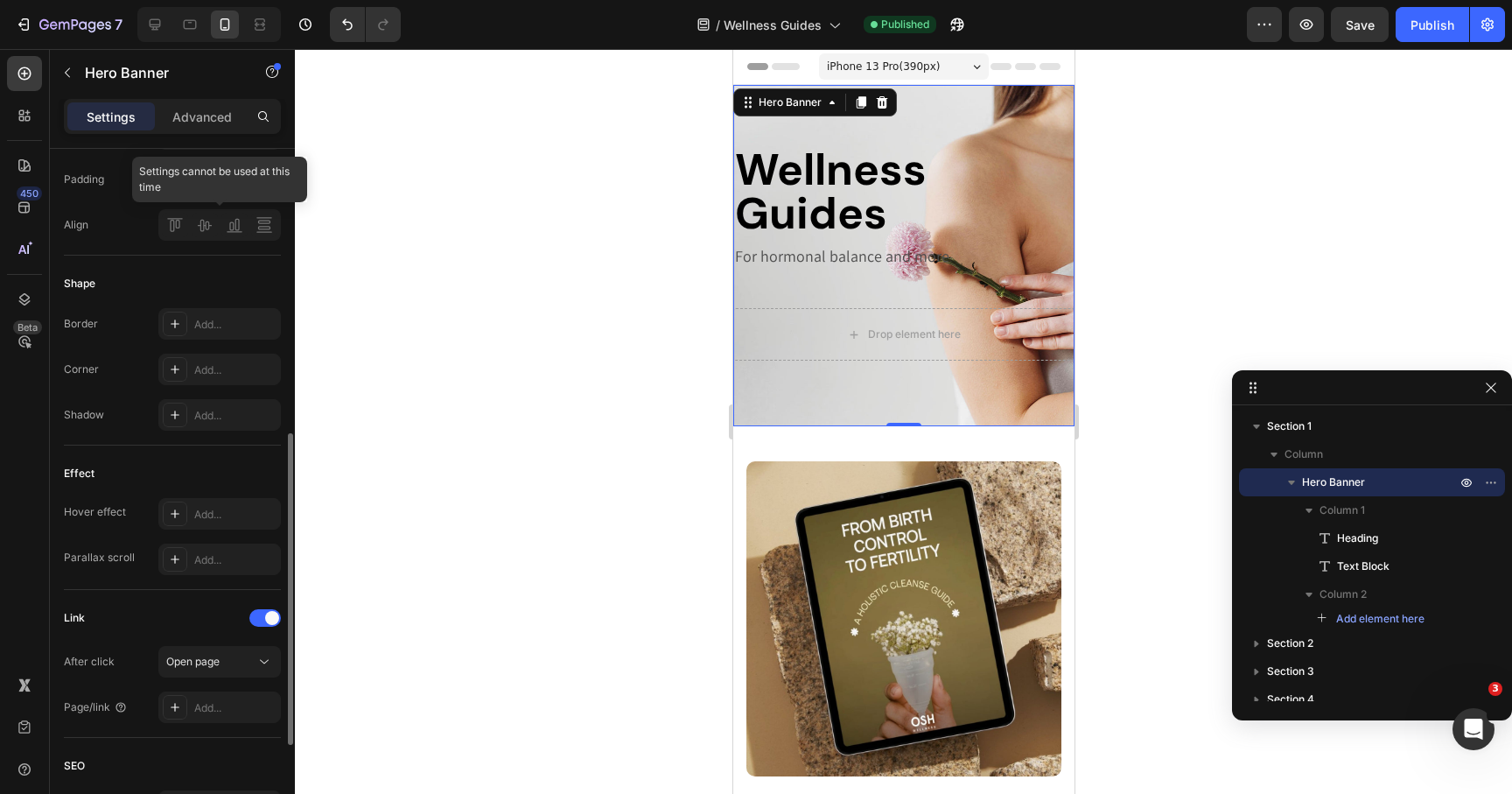
click at [205, 232] on div at bounding box center [220, 225] width 123 height 31
click at [204, 231] on div at bounding box center [220, 225] width 123 height 31
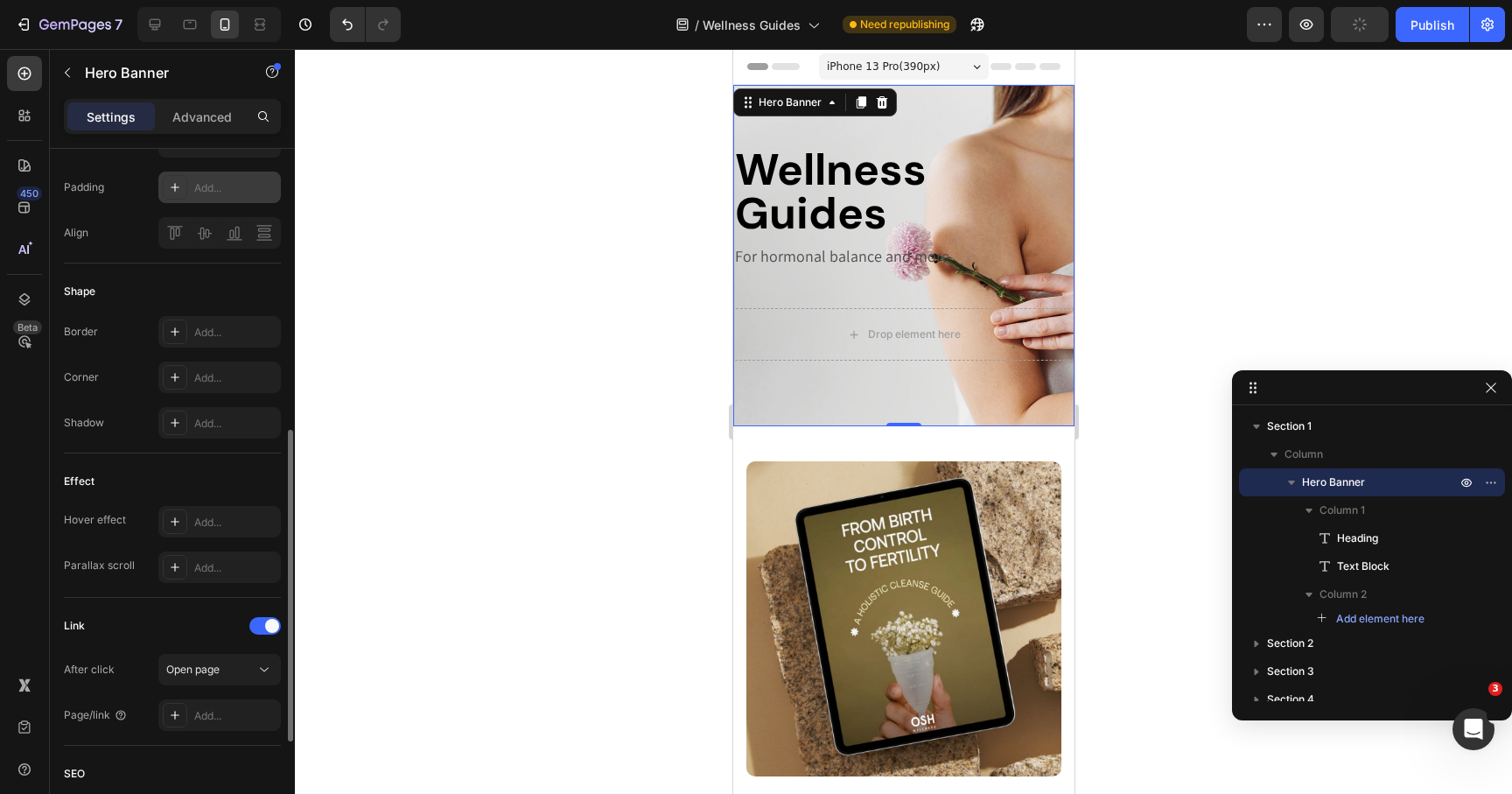
click at [232, 250] on div "Content Width 100% Padding Add... Align" at bounding box center [172, 167] width 217 height 192
click at [232, 237] on div at bounding box center [220, 233] width 123 height 31
click at [189, 192] on div "Add..." at bounding box center [220, 187] width 123 height 31
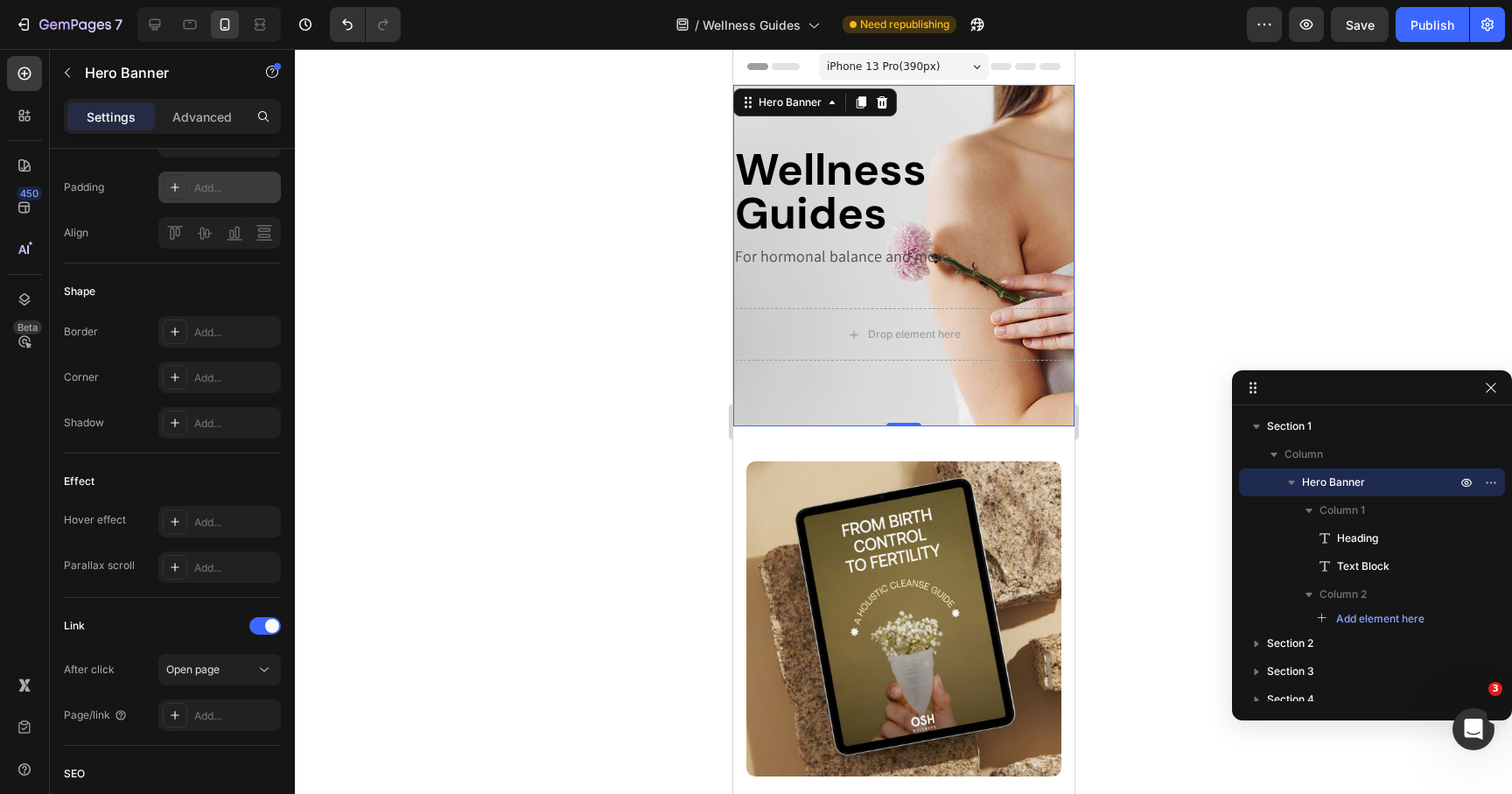
type input "16"
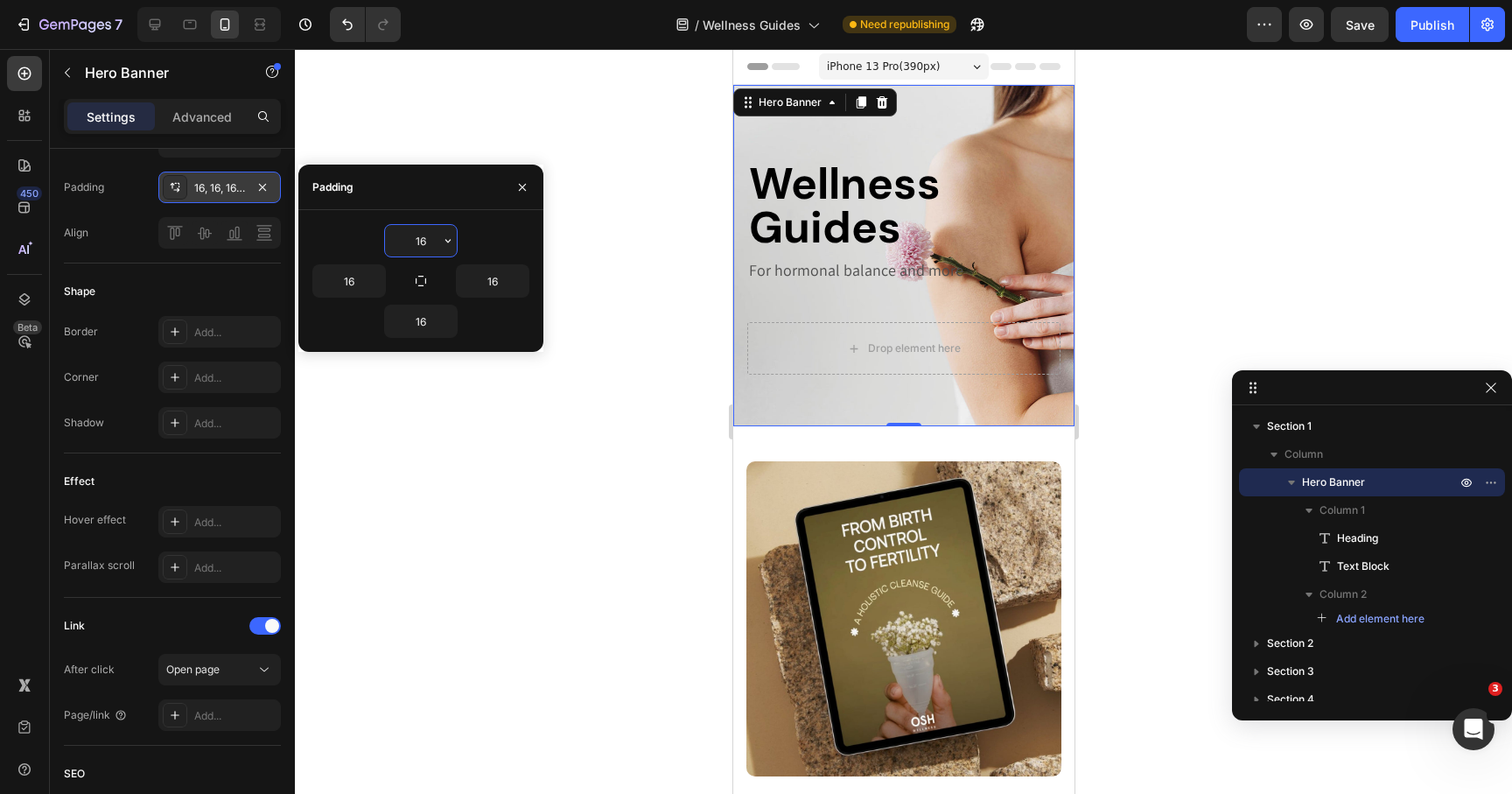
type input "0"
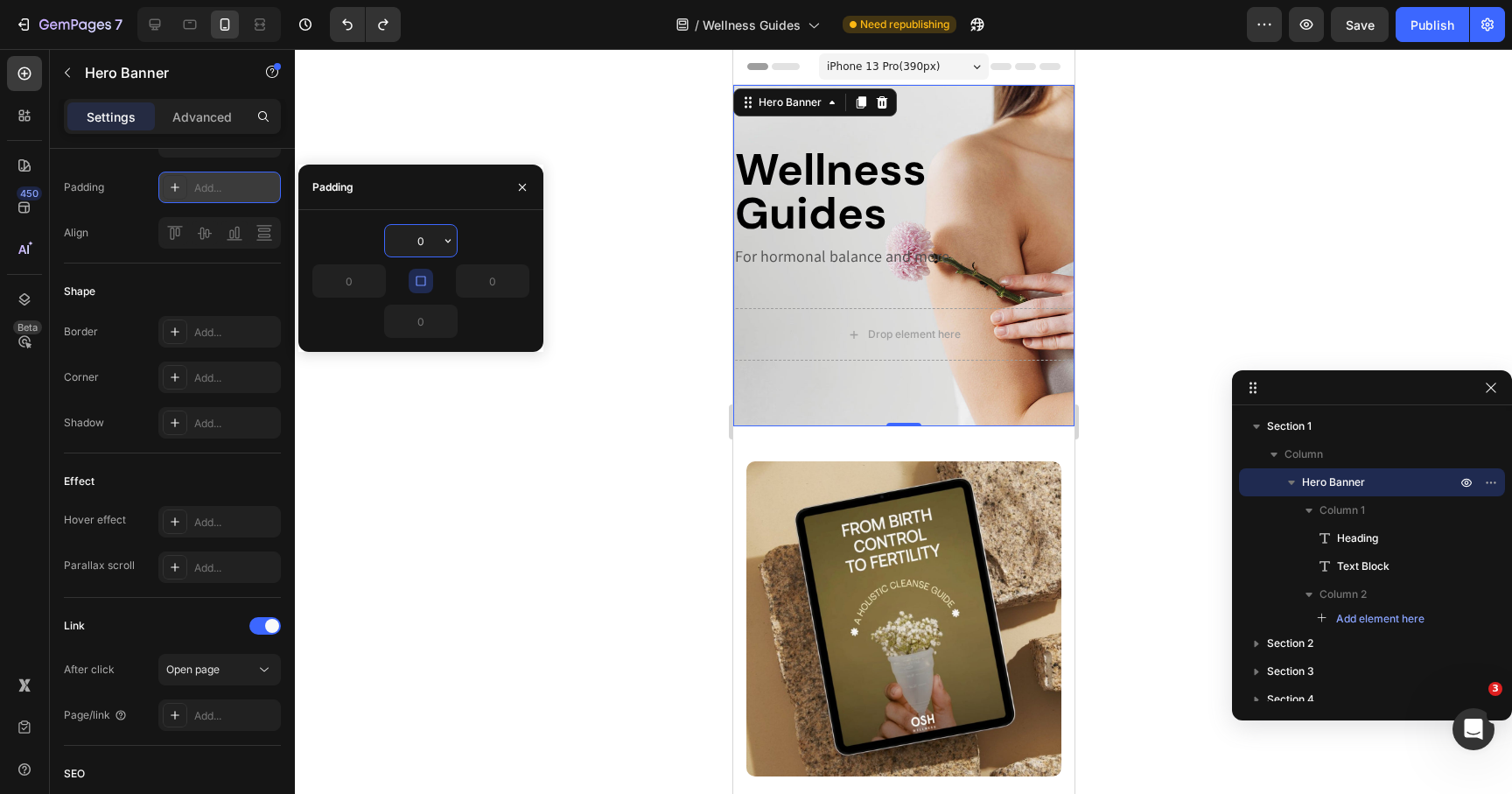
type input "28"
type input "24"
type input "21"
type input "16"
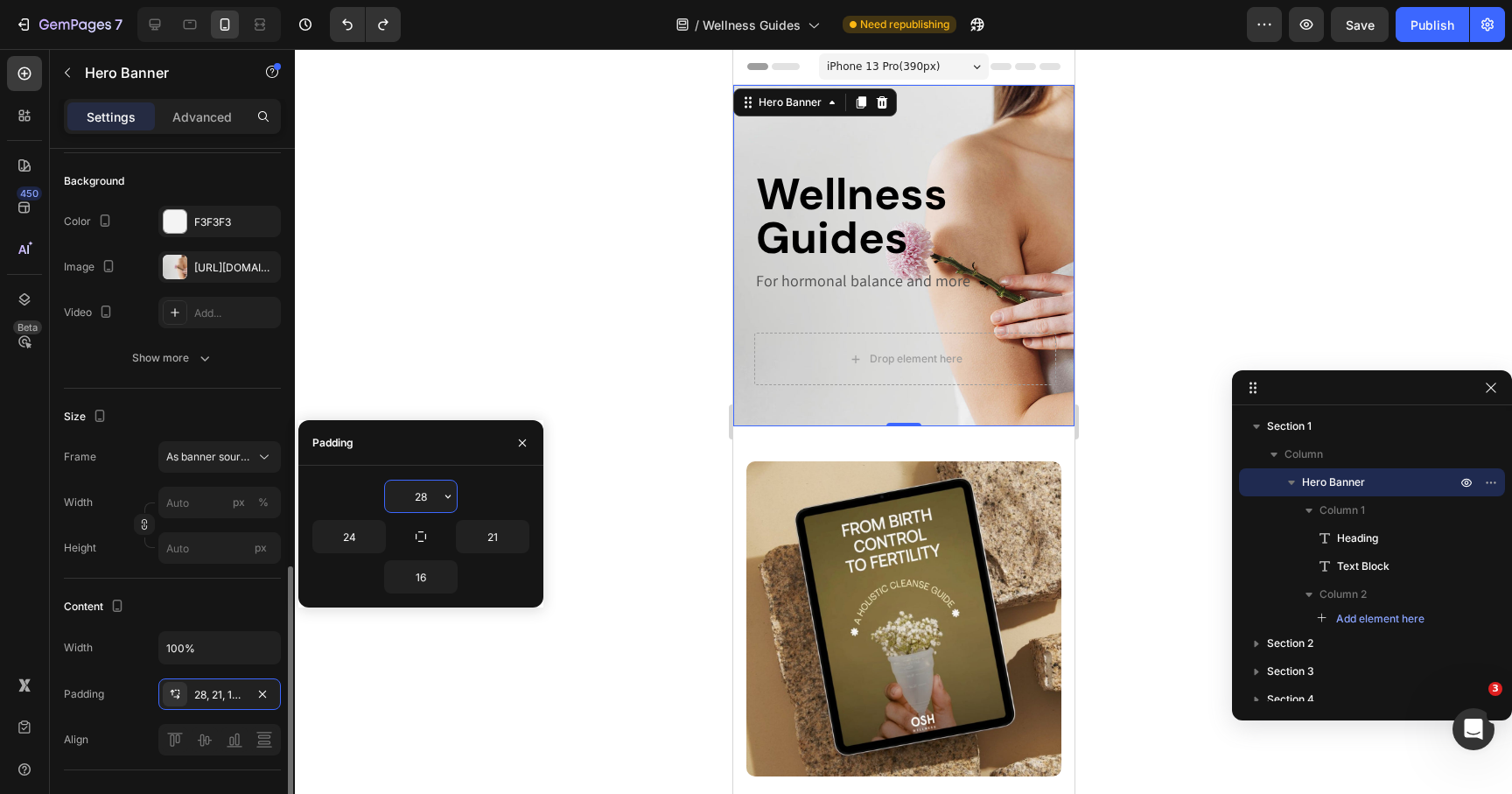
scroll to position [0, 0]
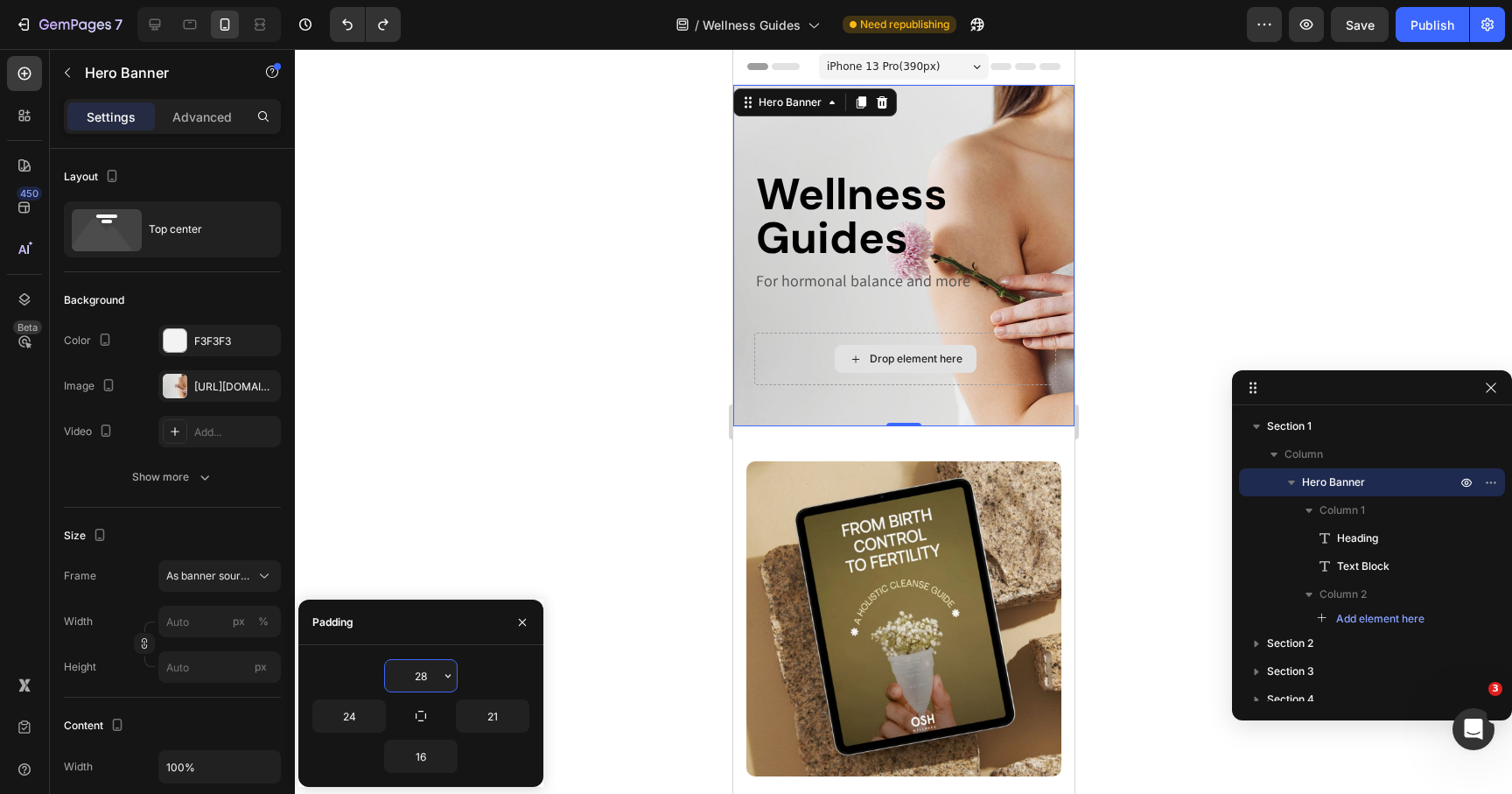
click at [805, 358] on div "Drop element here" at bounding box center [904, 358] width 301 height 52
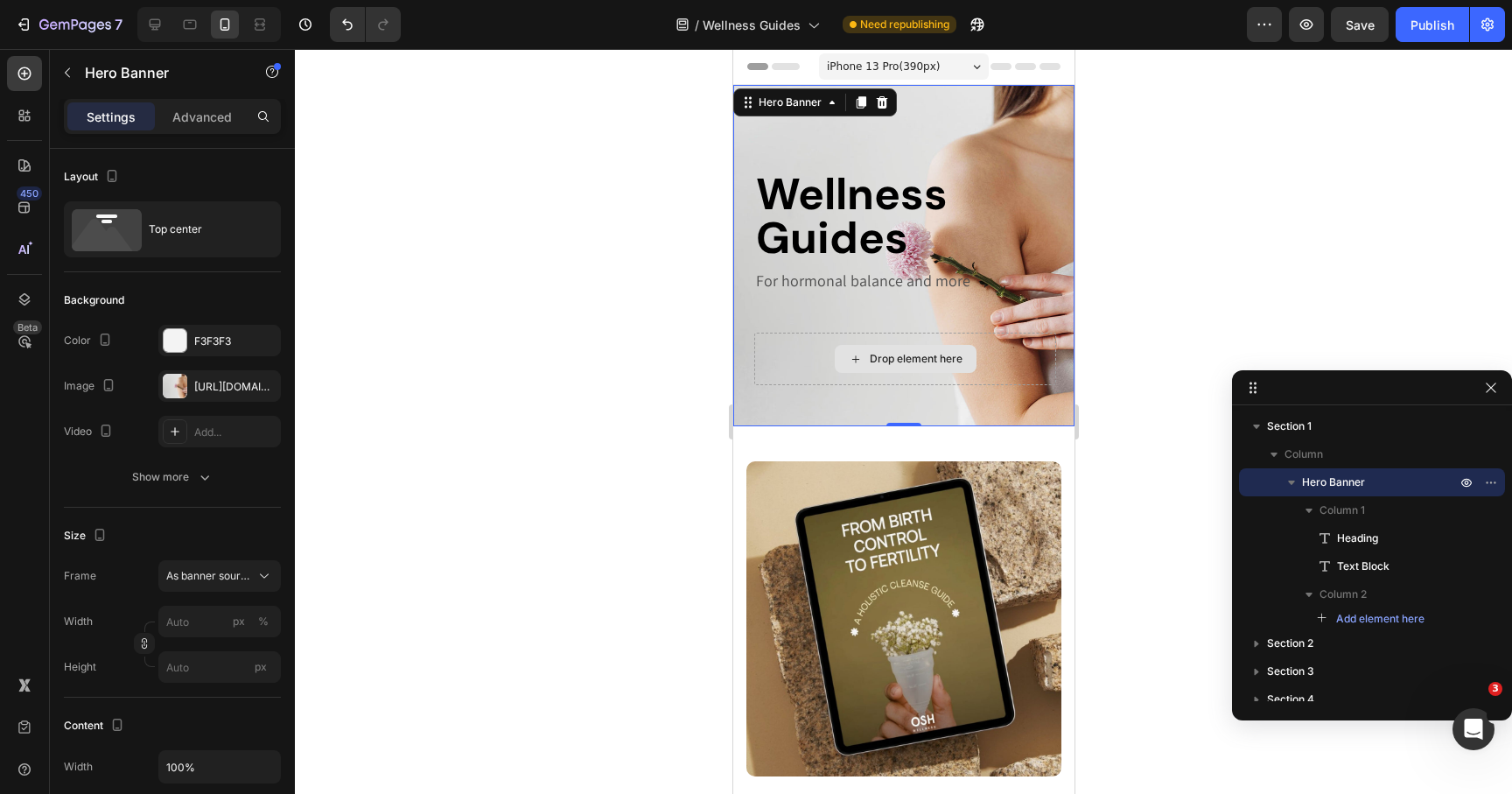
click at [1018, 358] on div "Drop element here" at bounding box center [904, 358] width 301 height 52
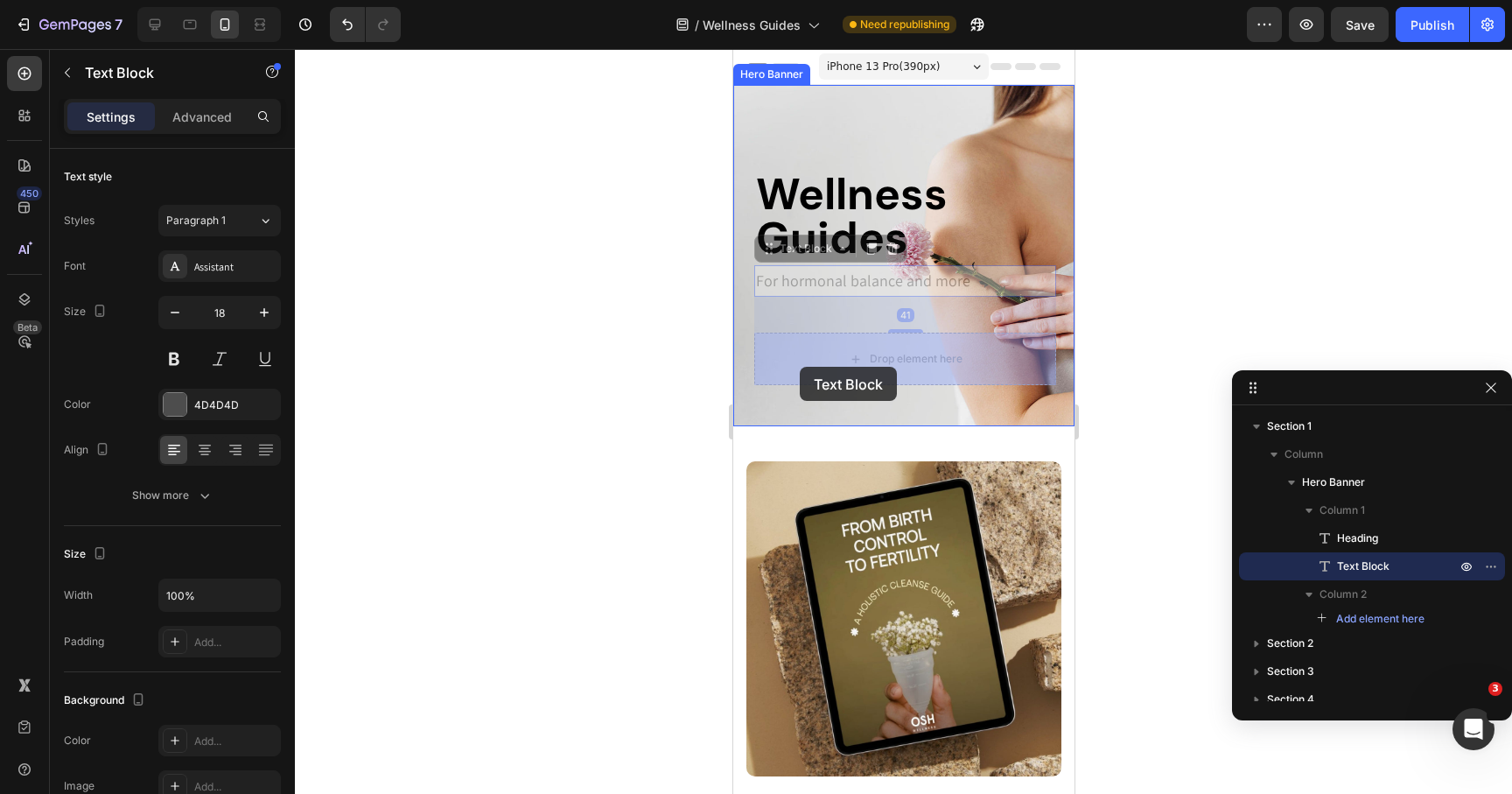
drag, startPoint x: 788, startPoint y: 277, endPoint x: 794, endPoint y: 340, distance: 63.3
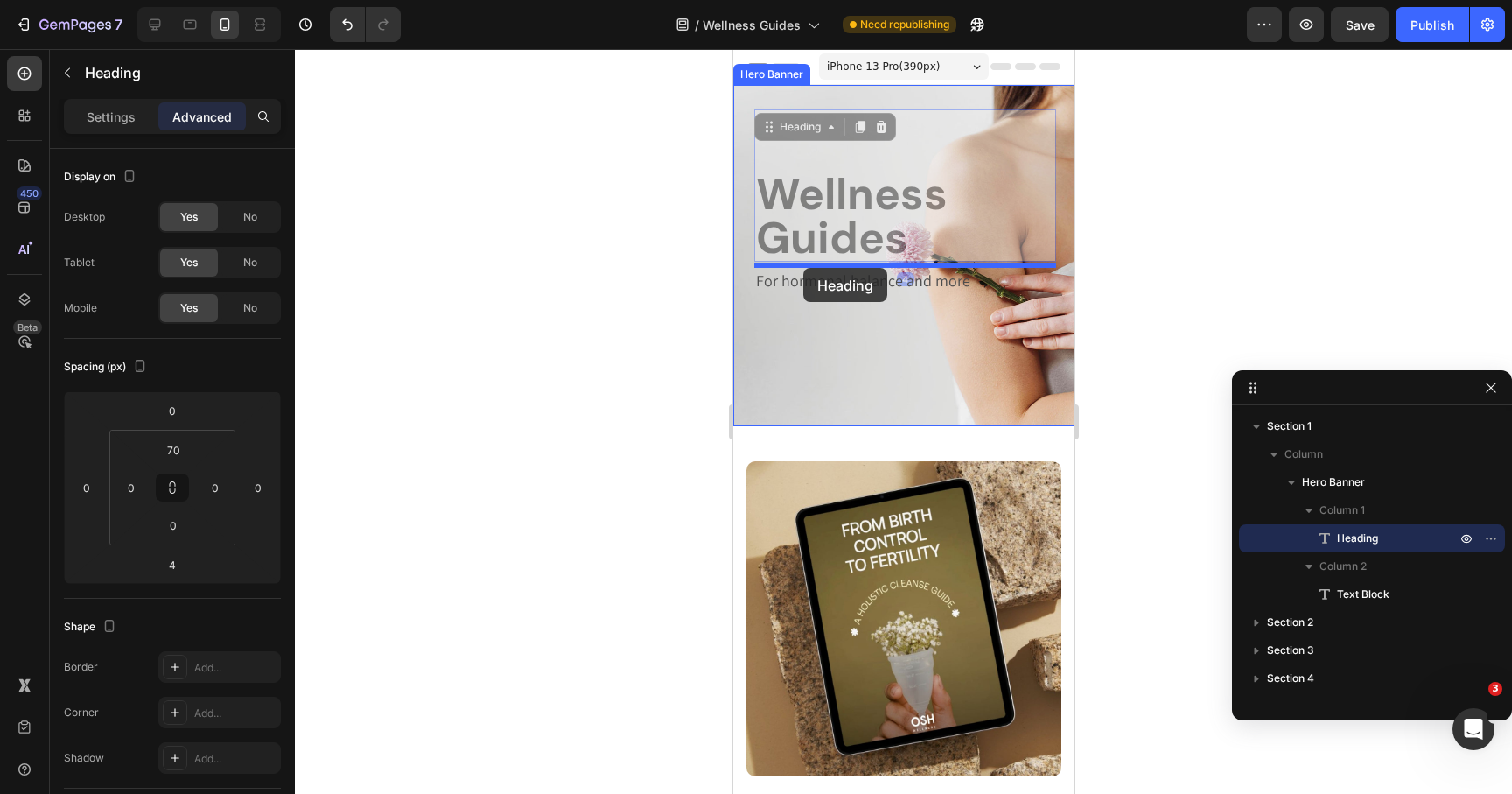
drag, startPoint x: 799, startPoint y: 193, endPoint x: 803, endPoint y: 268, distance: 75.1
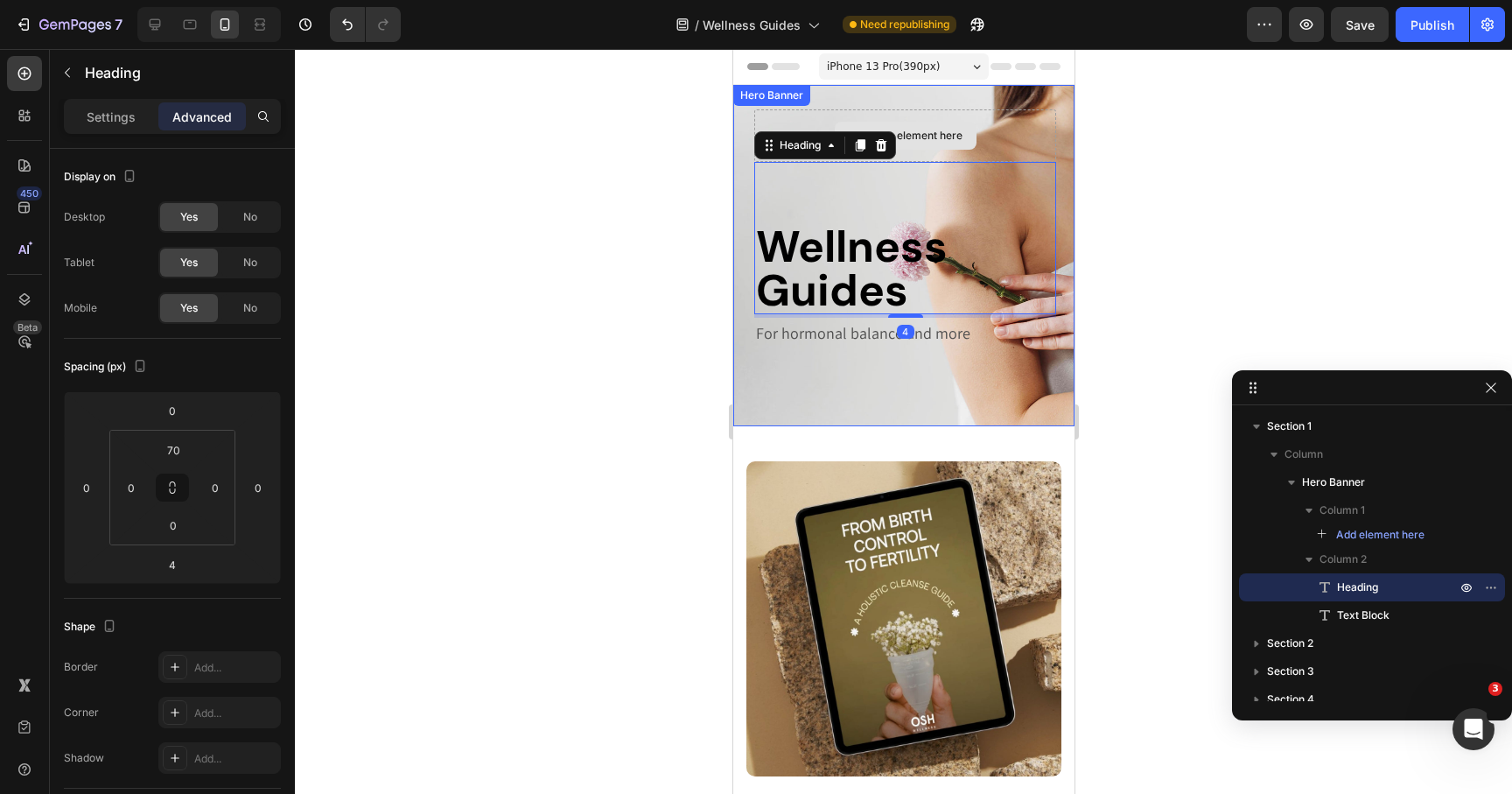
click at [831, 119] on div "Drop element here" at bounding box center [904, 135] width 301 height 52
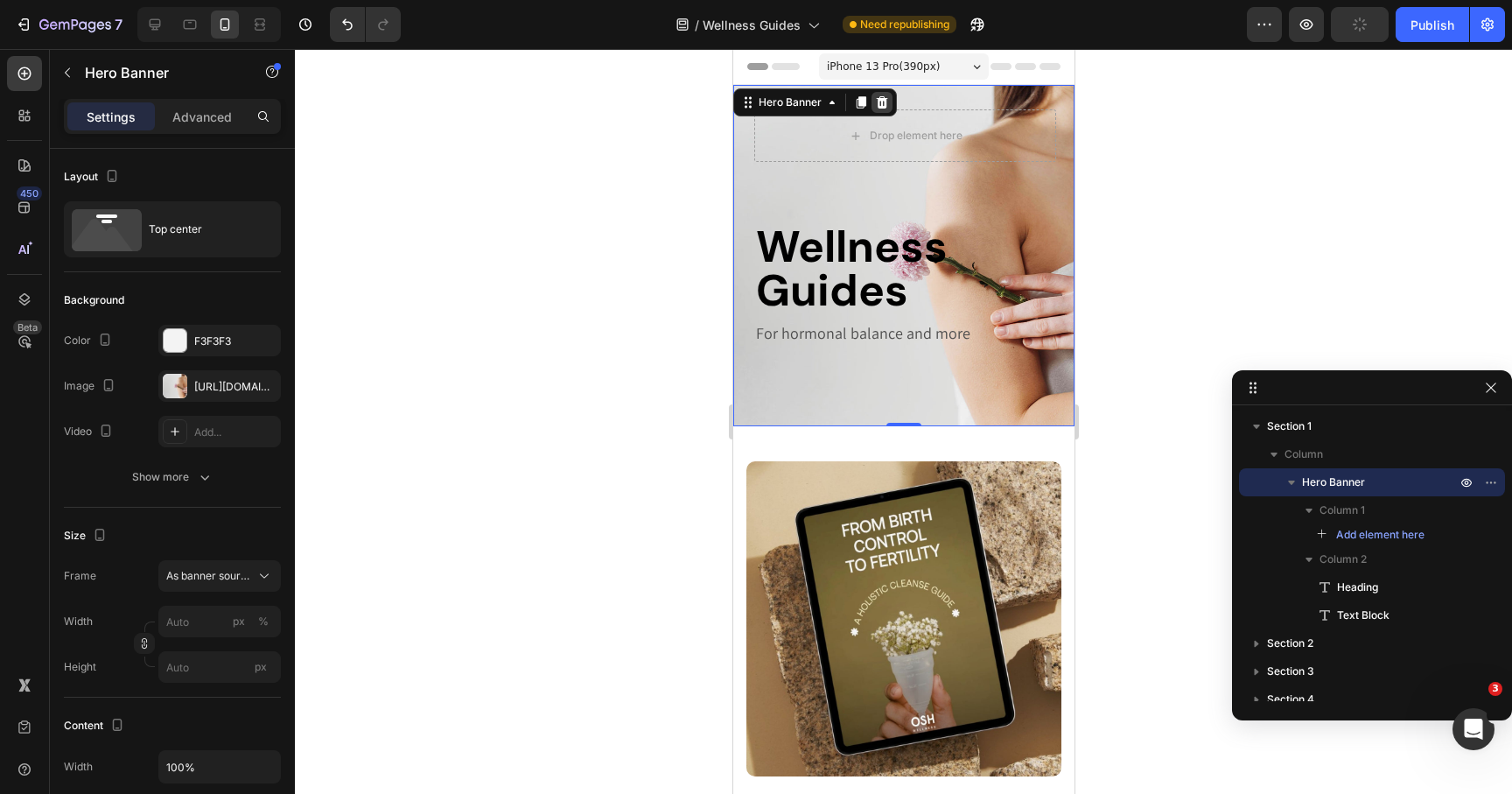
click at [882, 105] on icon at bounding box center [881, 102] width 14 height 14
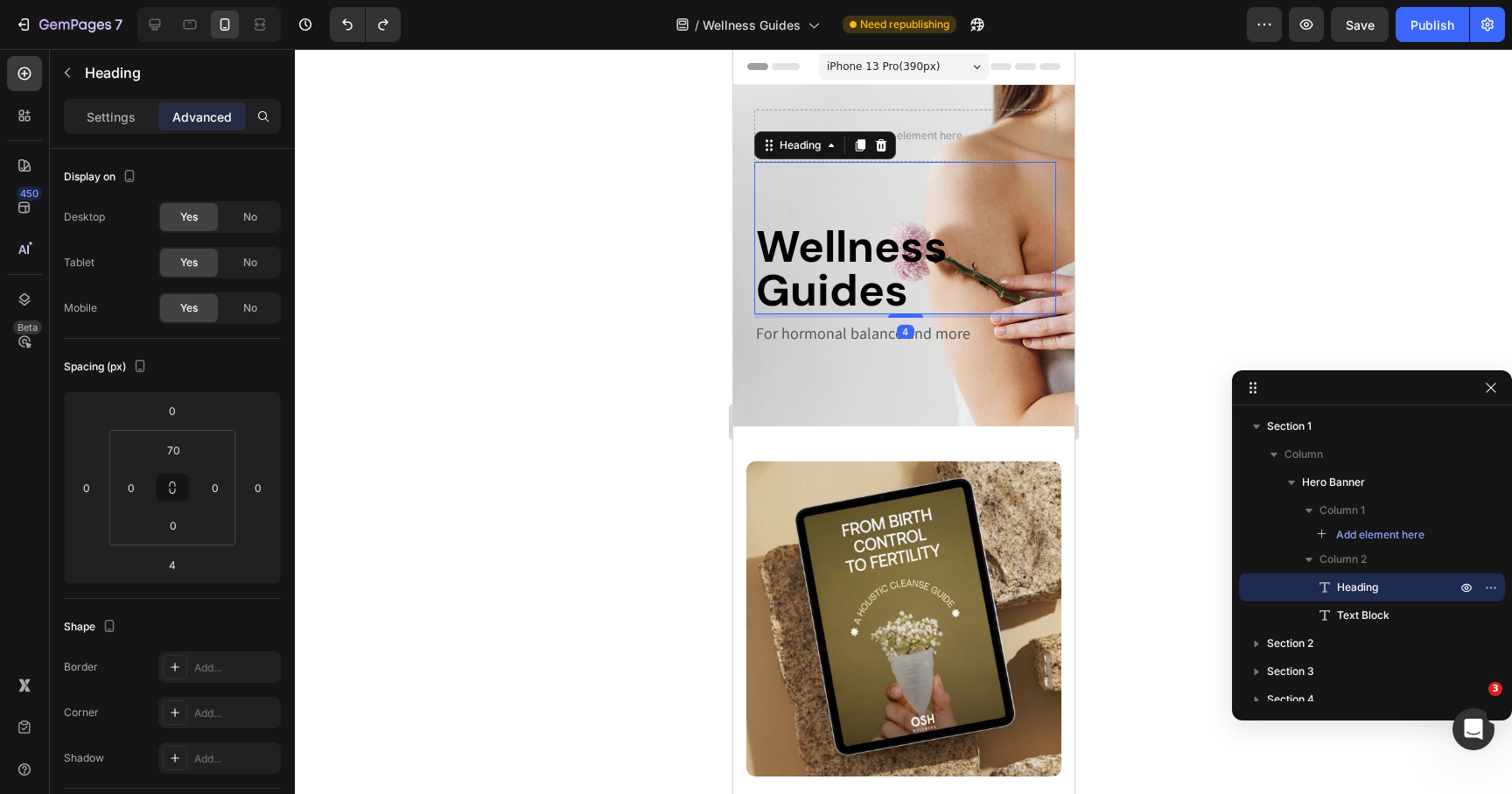
click at [835, 260] on h2 "Wellness Guides" at bounding box center [904, 269] width 301 height 91
click at [829, 213] on div "Wellness Guides Heading 4" at bounding box center [904, 238] width 301 height 152
click at [172, 449] on input "70" at bounding box center [173, 450] width 35 height 27
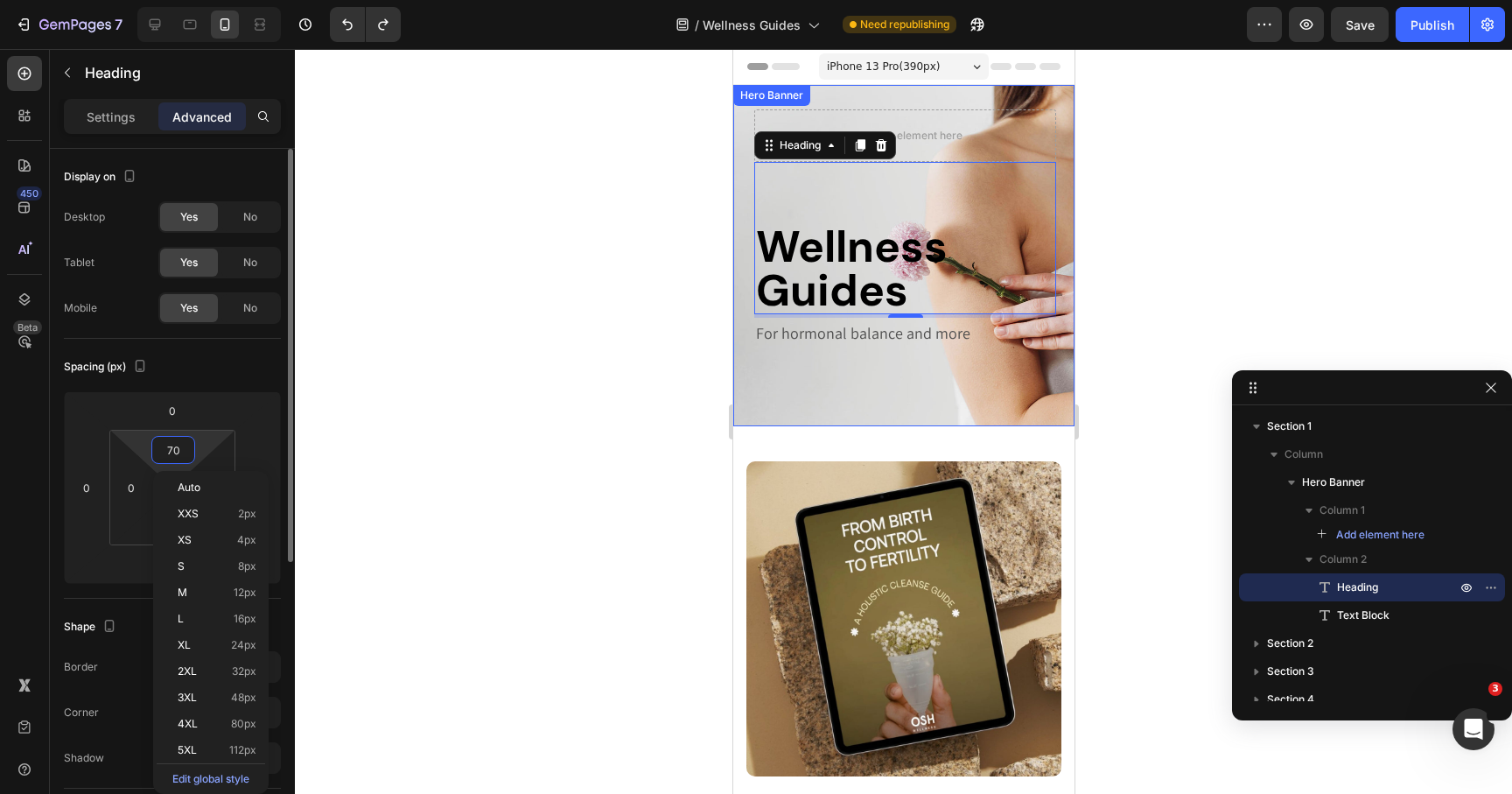
type input "0"
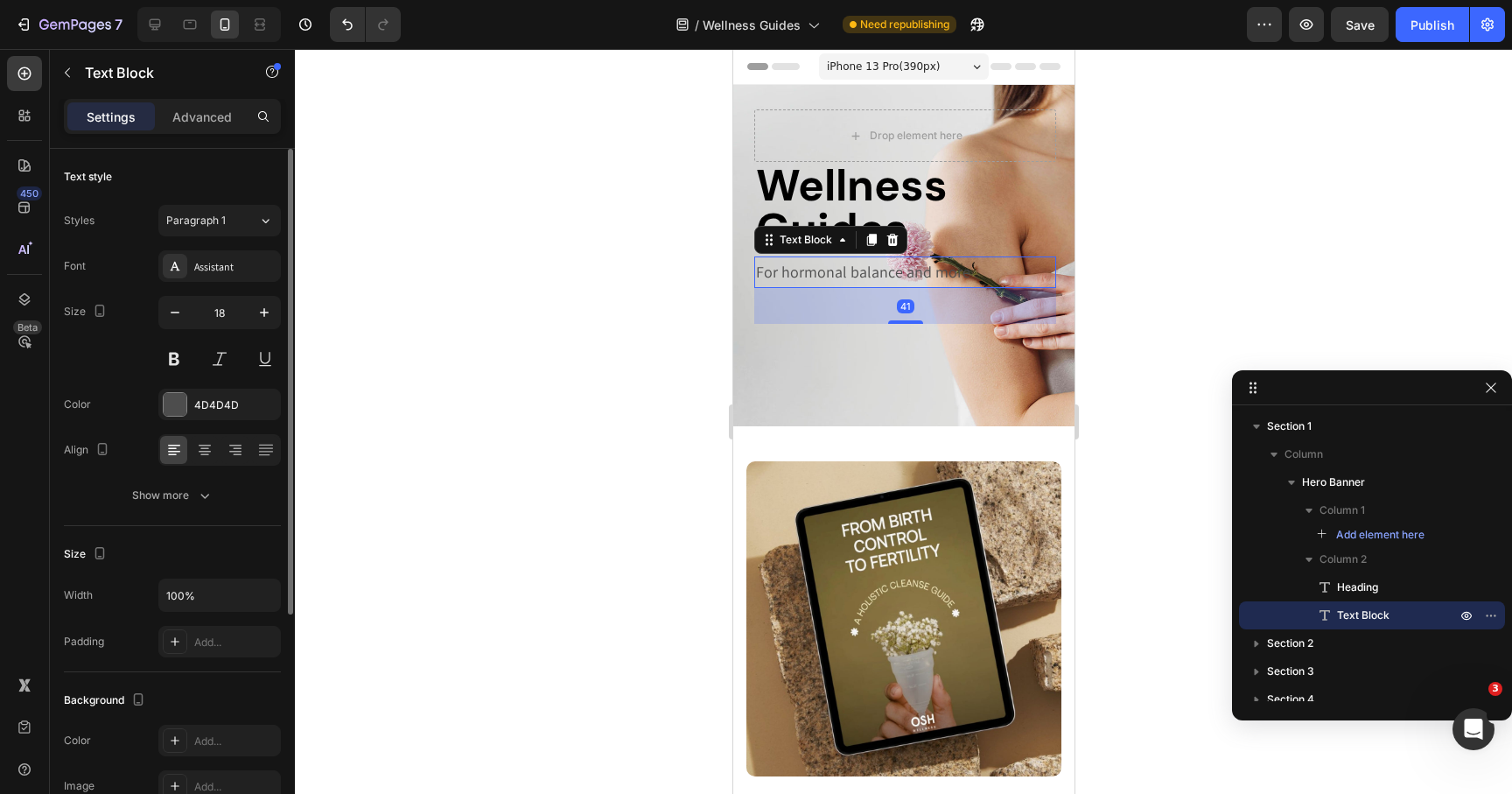
click at [818, 274] on p "For hormonal balance and more" at bounding box center [904, 272] width 299 height 28
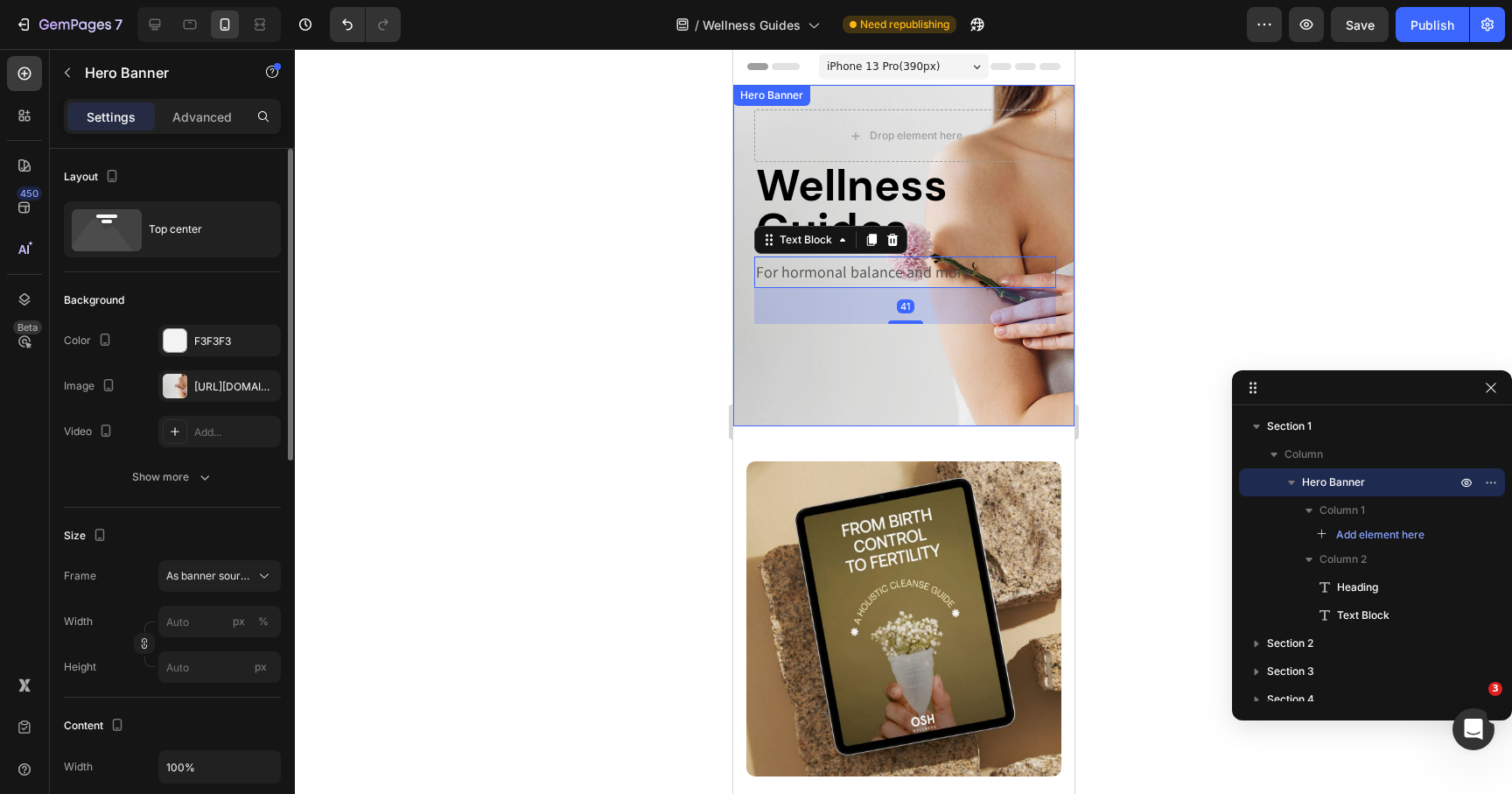
click at [737, 160] on div "Drop element here Wellness Guides Heading For hormonal balance and more Text Bl…" at bounding box center [903, 212] width 341 height 253
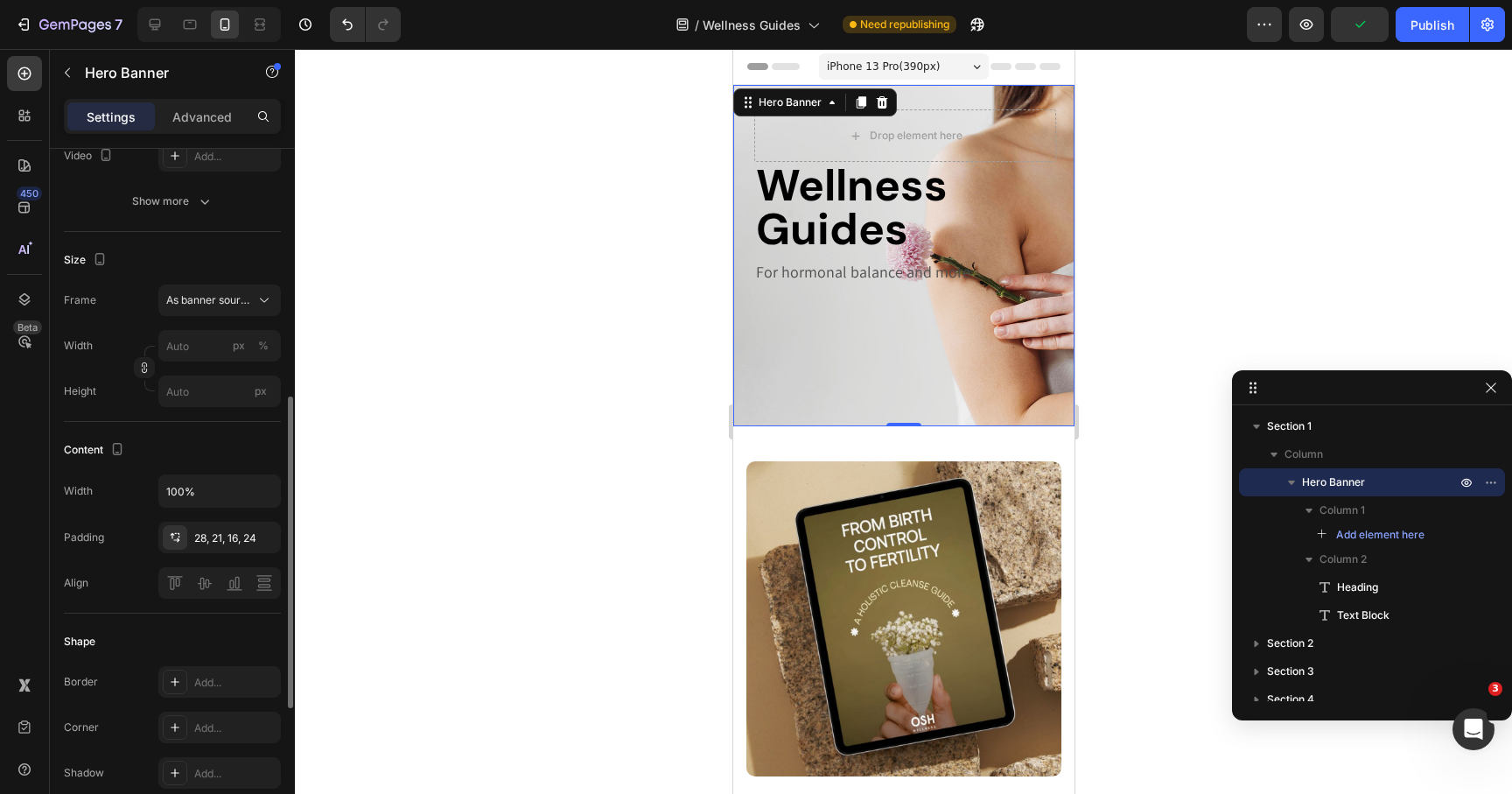
scroll to position [361, 0]
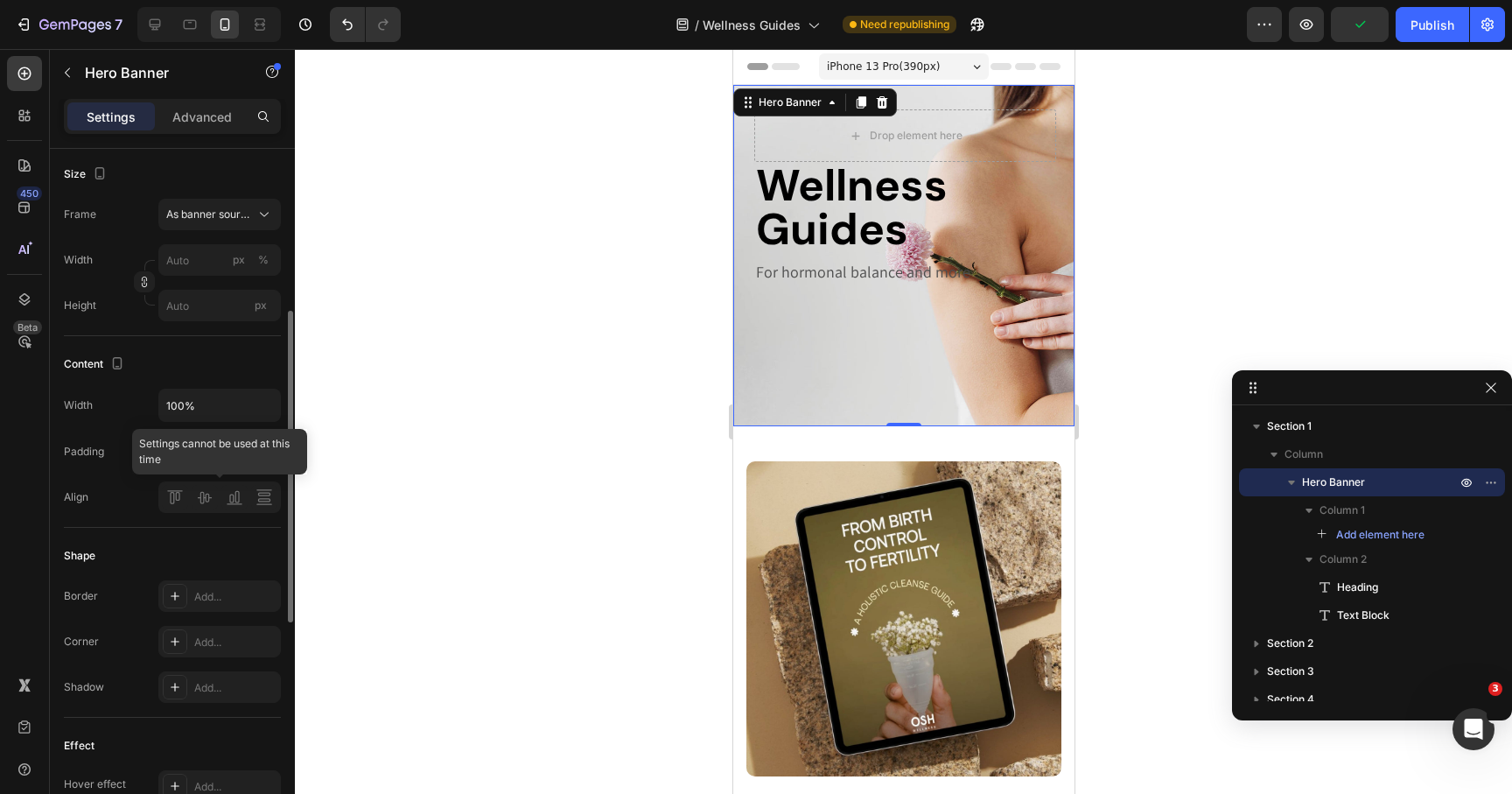
click at [213, 502] on div at bounding box center [220, 497] width 123 height 31
click at [236, 502] on div at bounding box center [220, 497] width 123 height 31
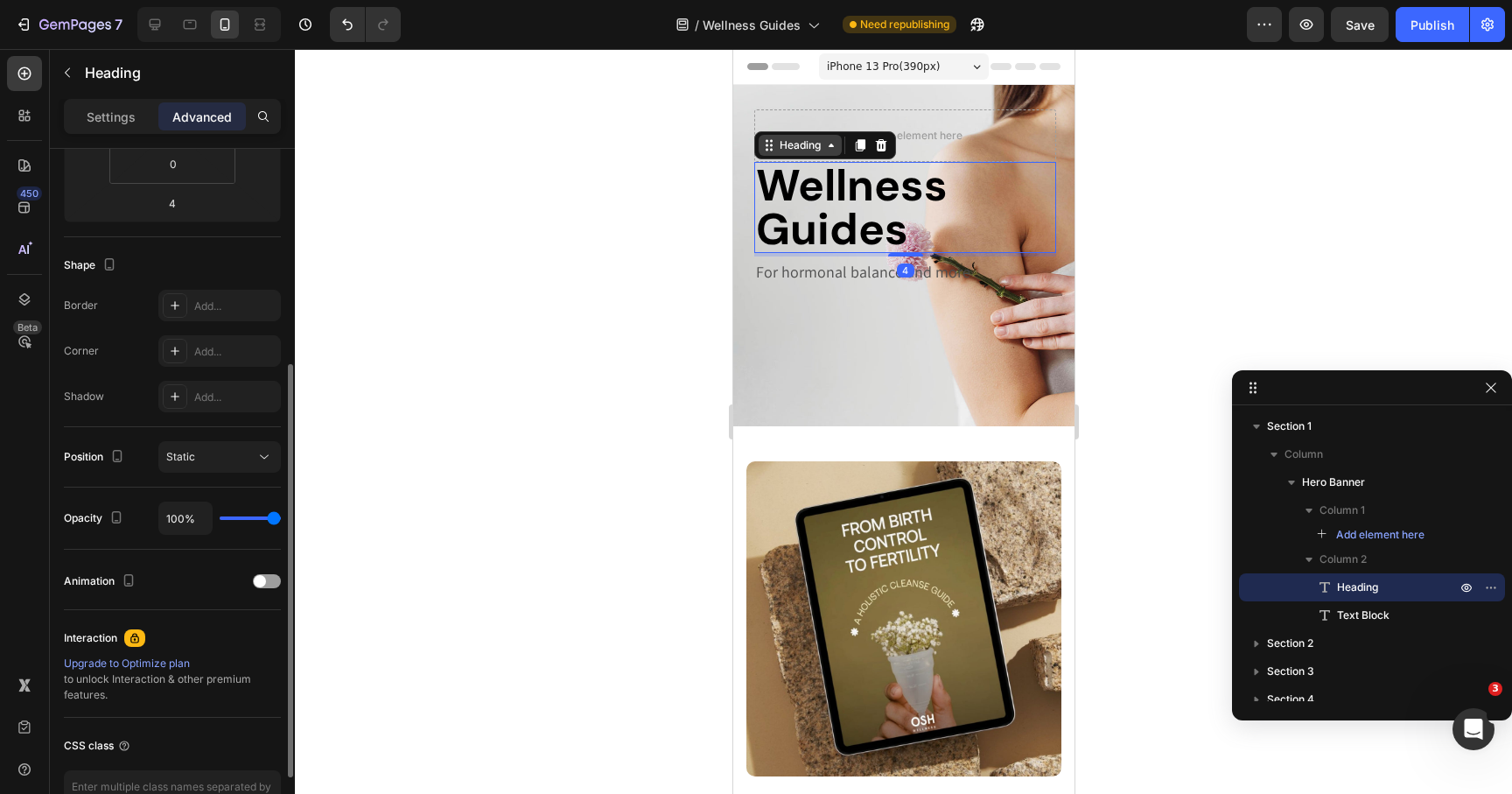
click at [777, 150] on div "Heading" at bounding box center [799, 145] width 49 height 16
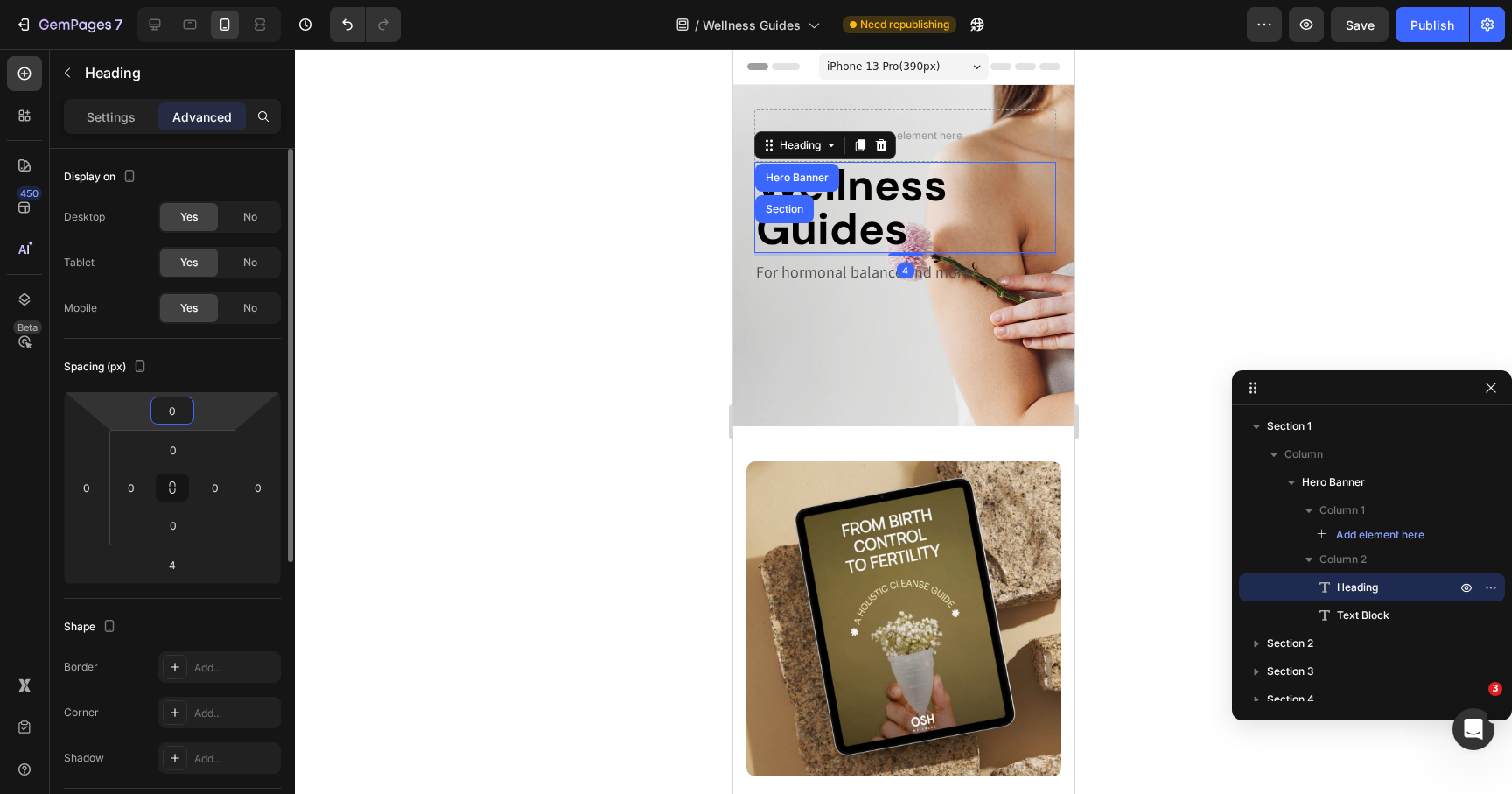
click at [174, 414] on input "0" at bounding box center [172, 411] width 35 height 27
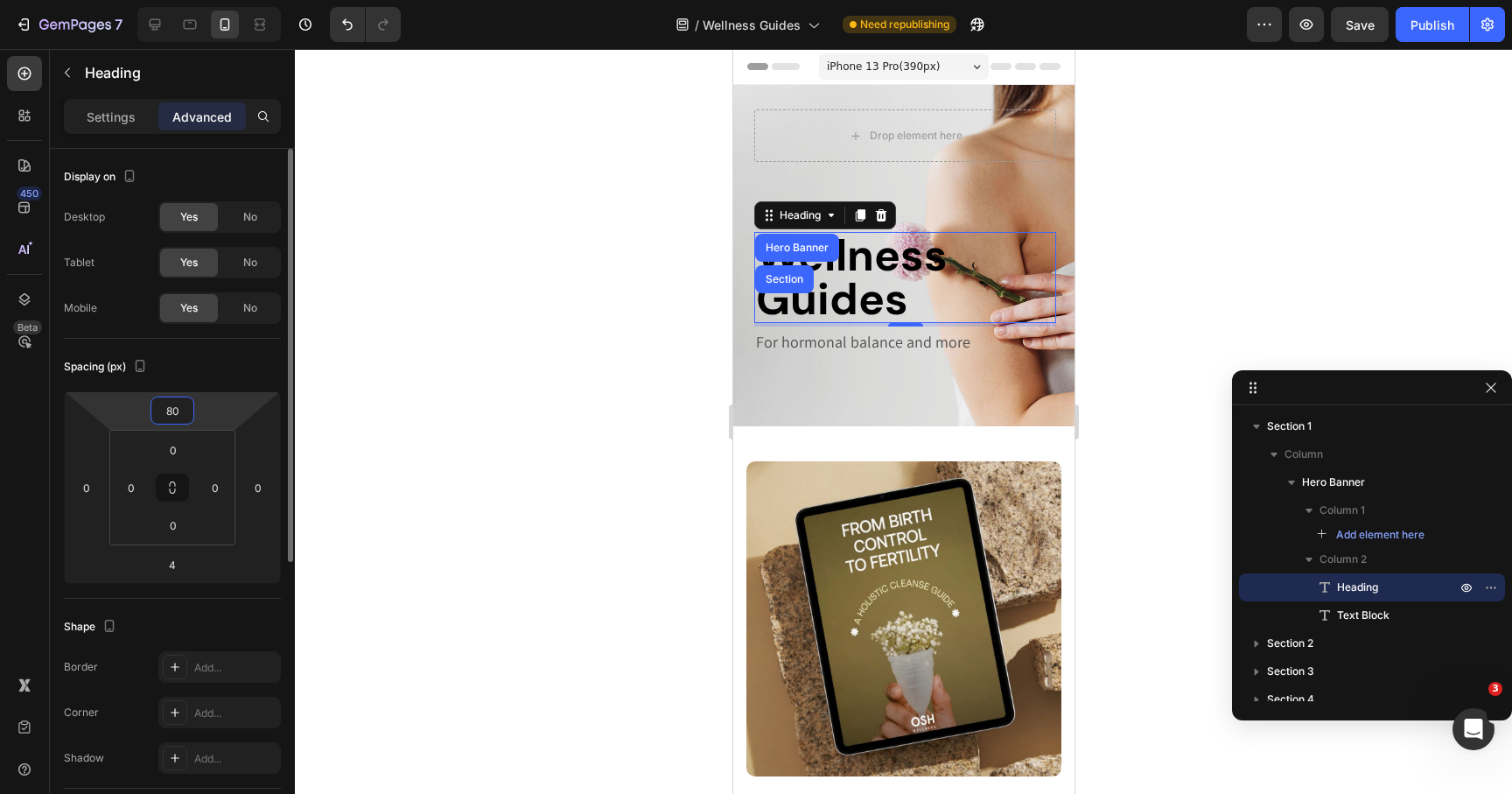
type input "0"
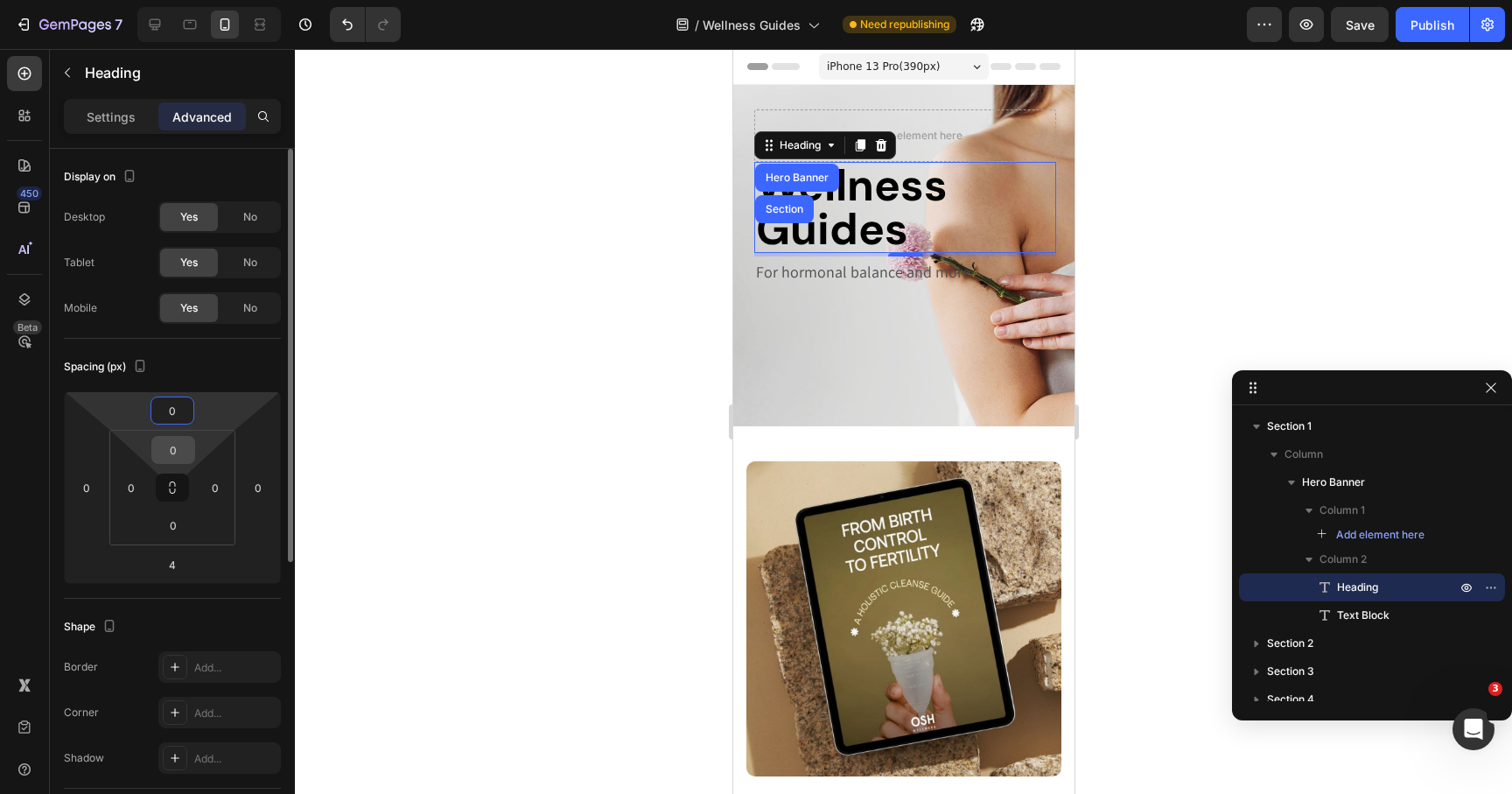
click at [176, 442] on input "0" at bounding box center [173, 450] width 35 height 27
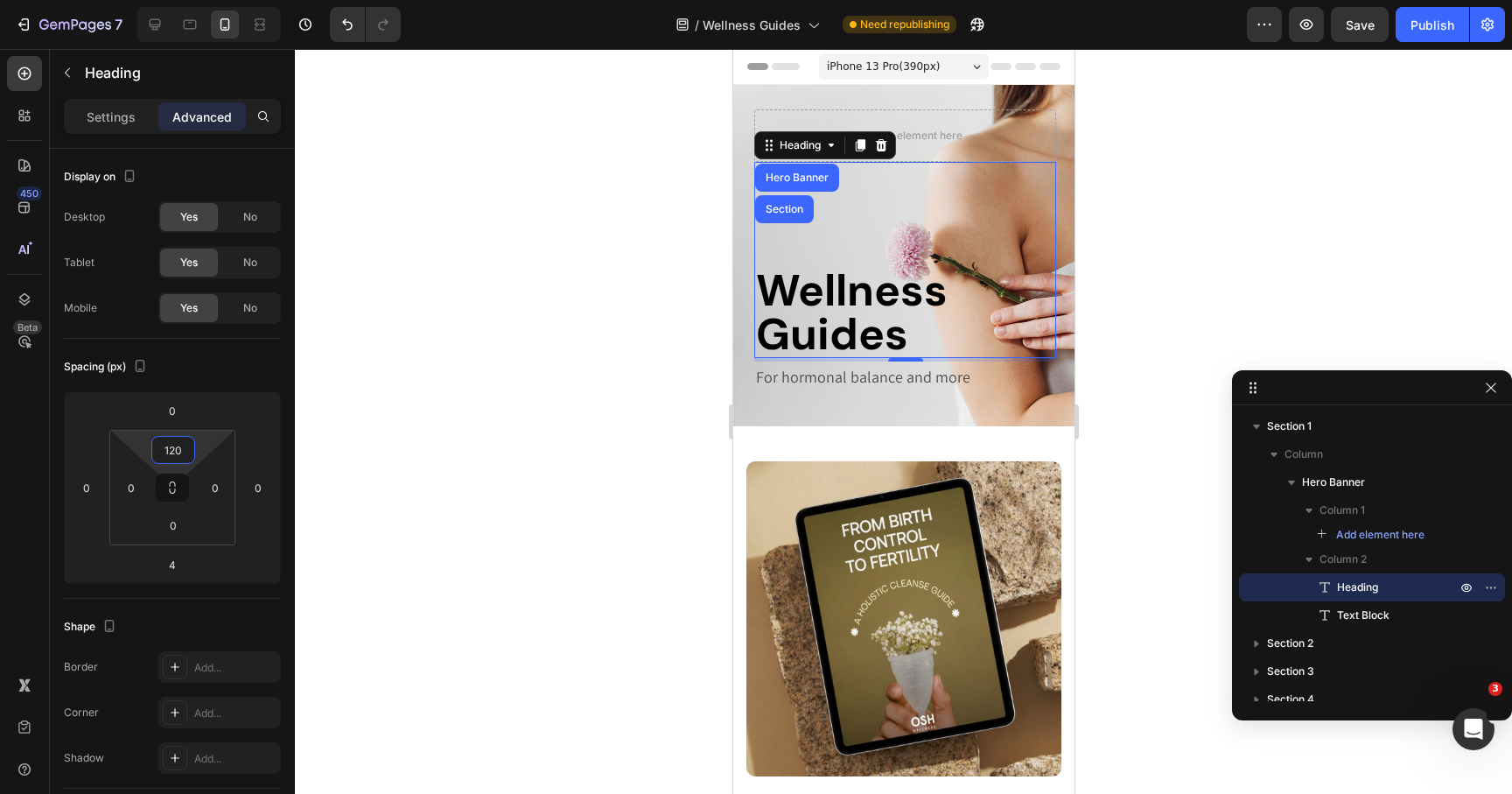
type input "120"
click at [603, 464] on div at bounding box center [904, 421] width 1217 height 745
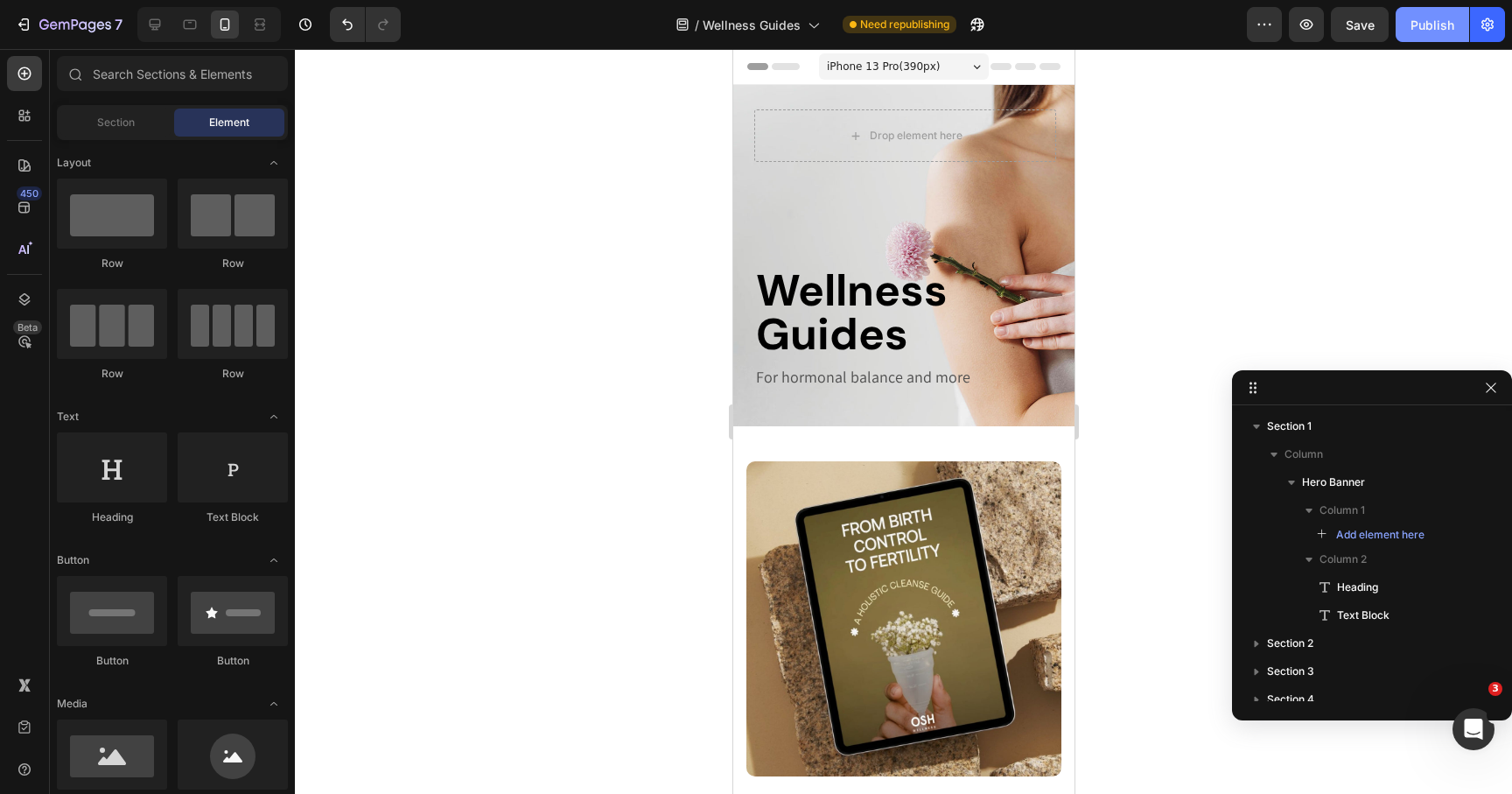
click at [1423, 23] on div "Publish" at bounding box center [1432, 25] width 44 height 18
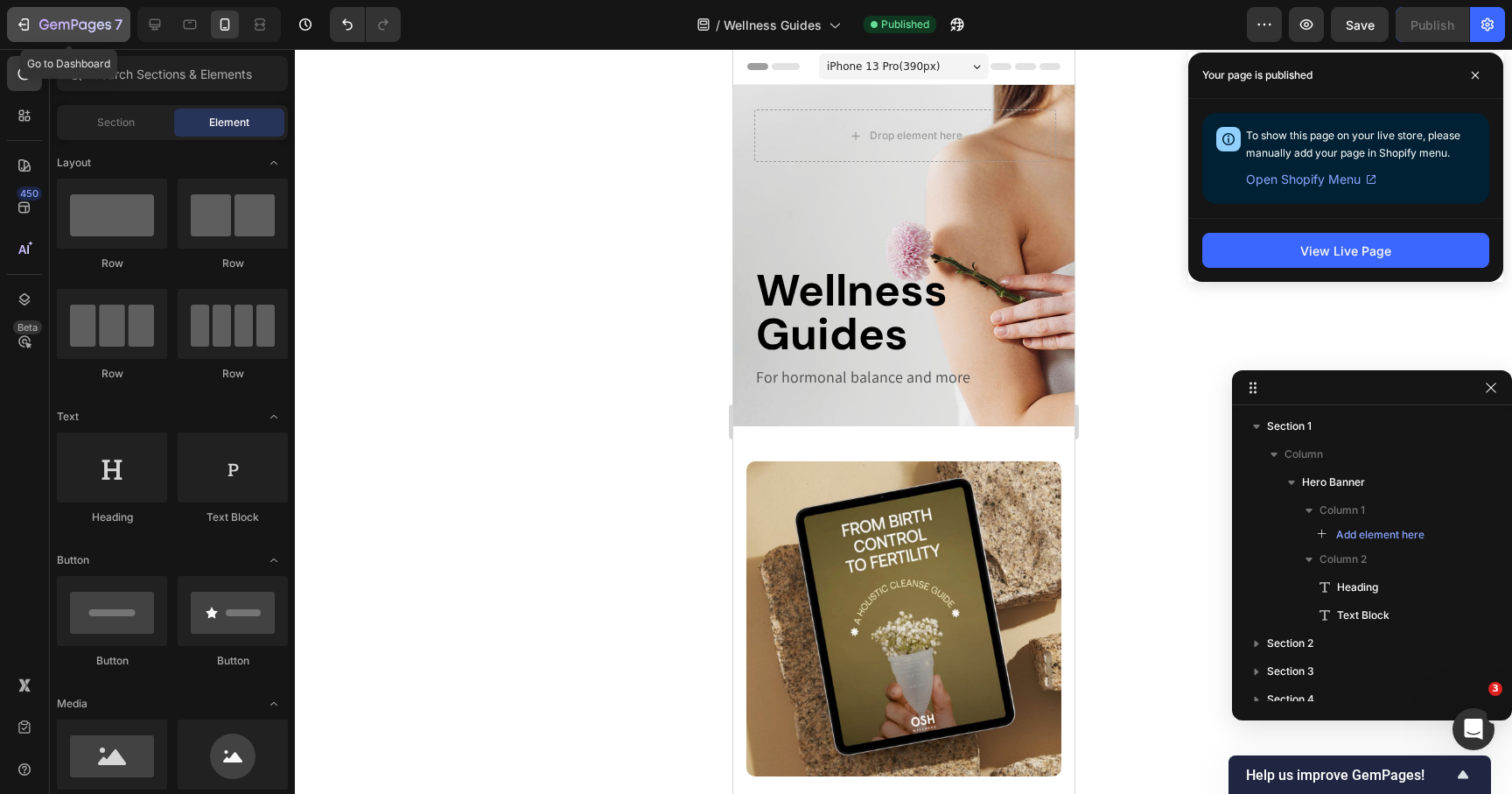
click at [68, 18] on icon "button" at bounding box center [75, 26] width 71 height 15
